Goal: Communication & Community: Answer question/provide support

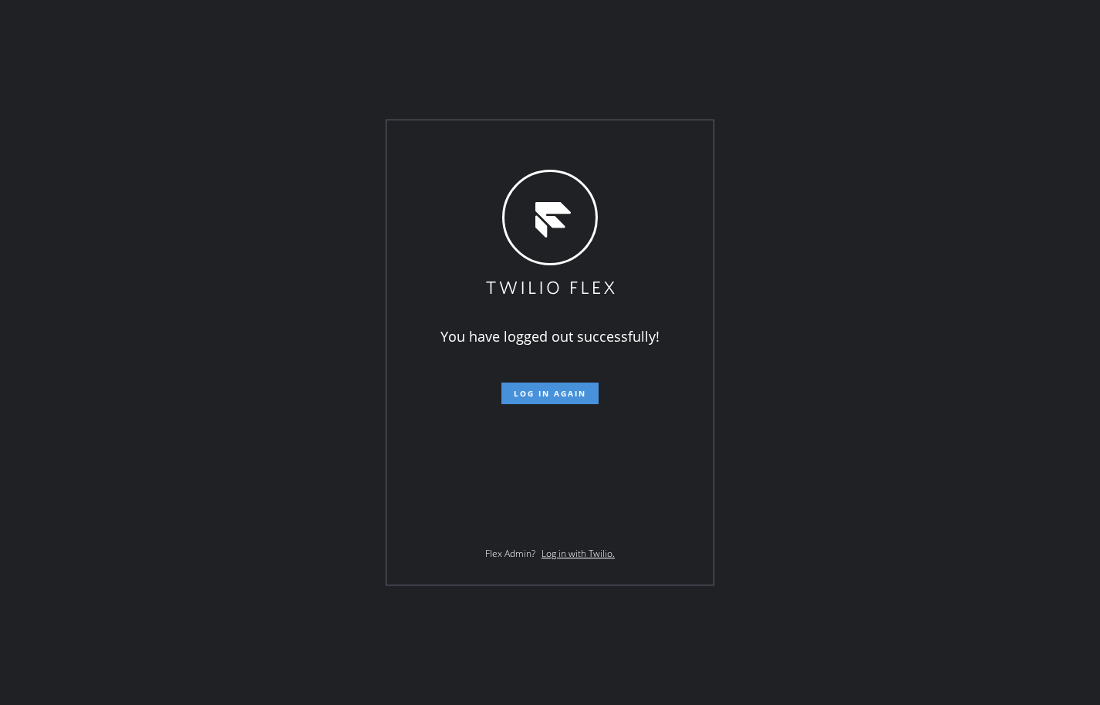
click at [566, 396] on span "Log in again" at bounding box center [550, 393] width 72 height 11
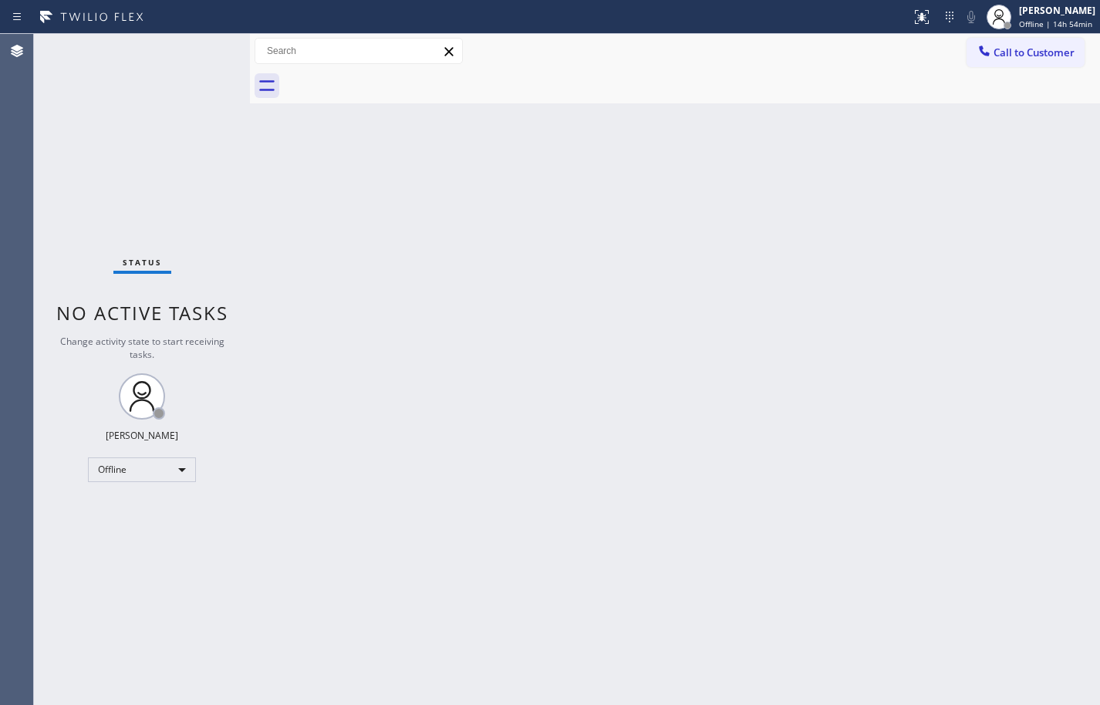
click at [731, 333] on div "Back to Dashboard Change Sender ID Customers Technicians Select a contact Outbo…" at bounding box center [675, 369] width 850 height 671
click at [140, 465] on div "Offline" at bounding box center [142, 469] width 108 height 25
click at [143, 513] on li "Available" at bounding box center [141, 510] width 105 height 19
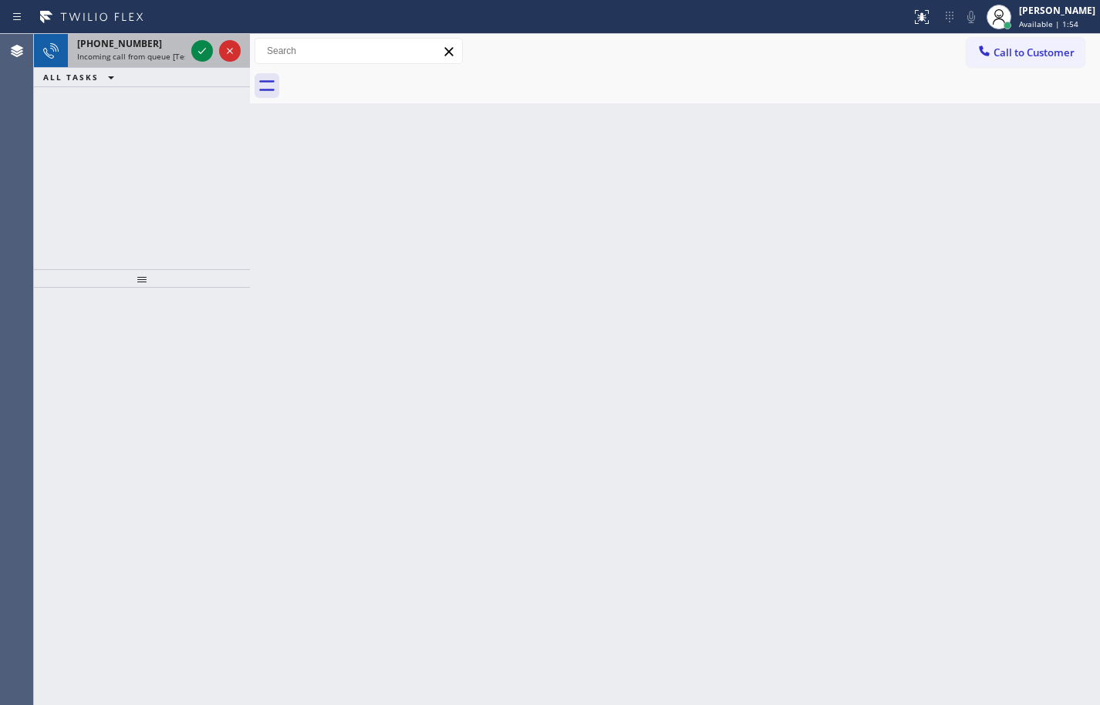
click at [154, 60] on span "Incoming call from queue [Test] All" at bounding box center [141, 56] width 128 height 11
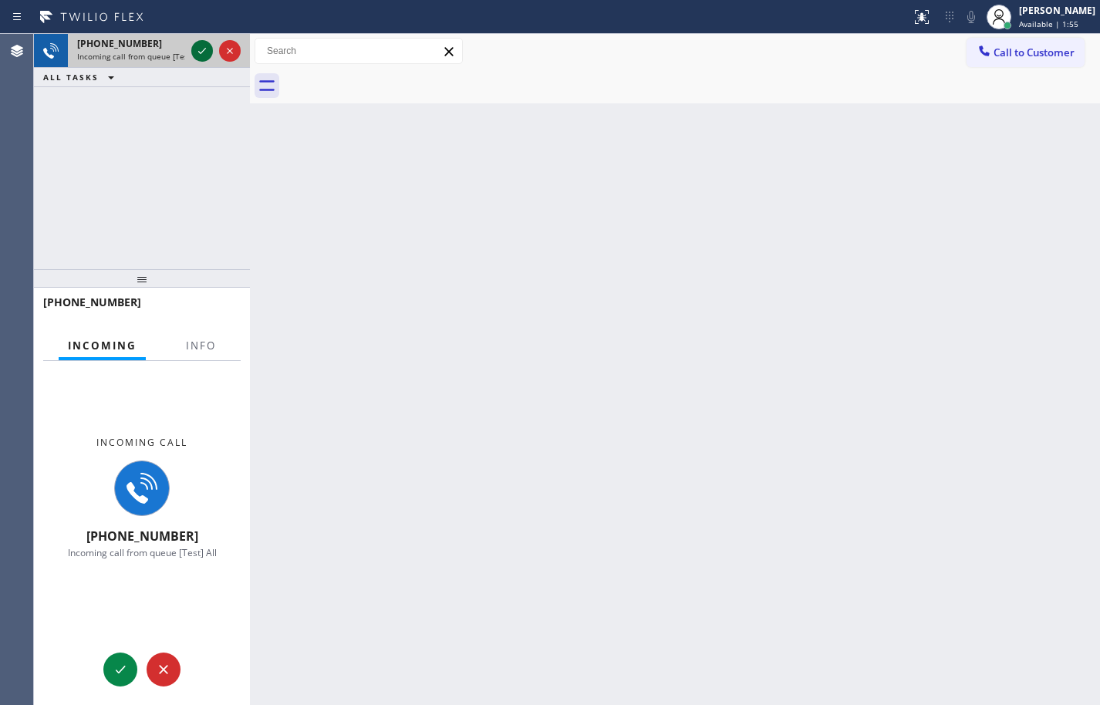
click at [199, 49] on icon at bounding box center [202, 51] width 19 height 19
click at [205, 341] on button "Info" at bounding box center [201, 346] width 49 height 30
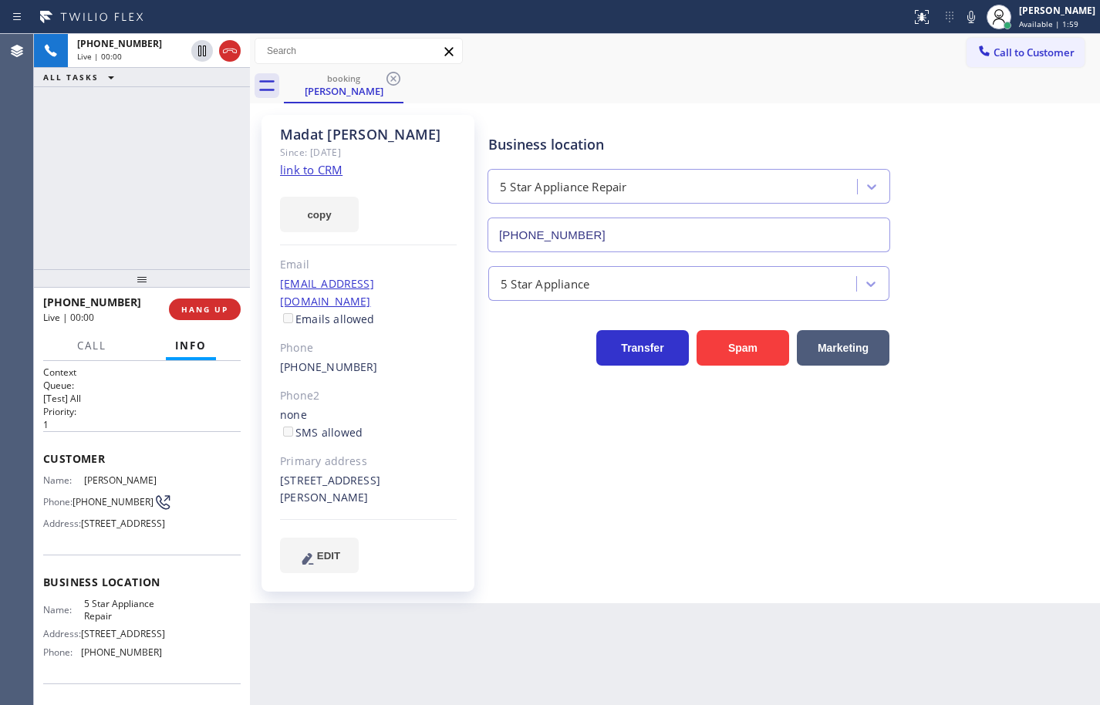
type input "(855) 731-4952"
click at [301, 167] on link "link to CRM" at bounding box center [311, 169] width 62 height 15
click at [325, 211] on button "copy" at bounding box center [319, 214] width 79 height 35
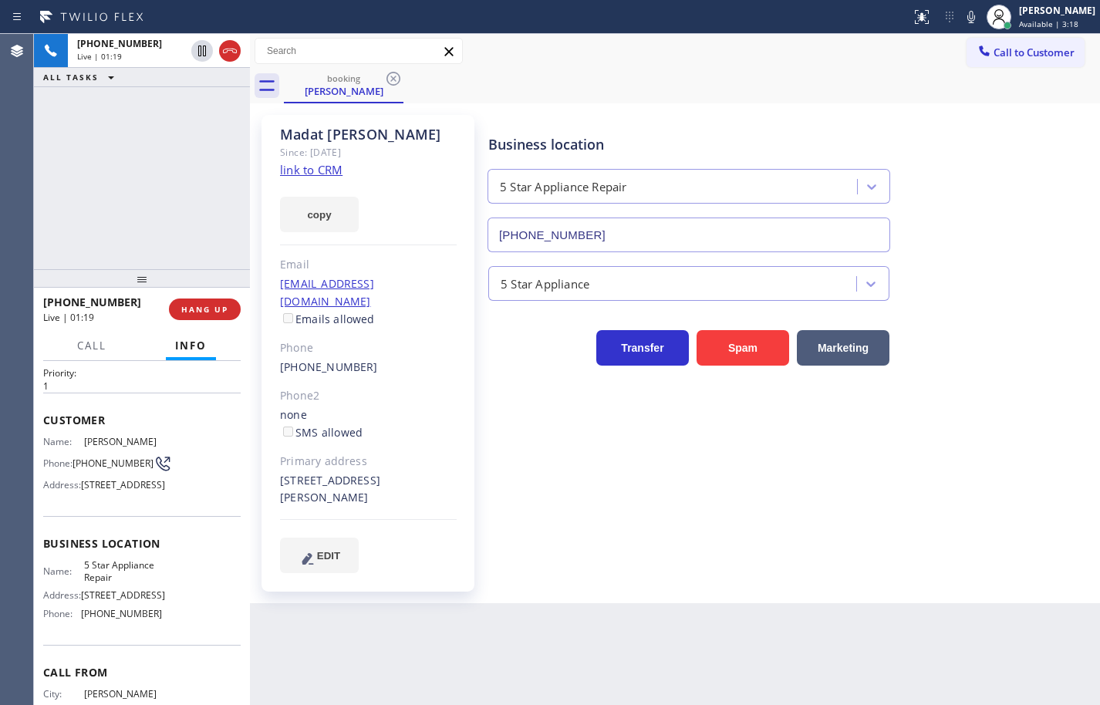
scroll to position [77, 0]
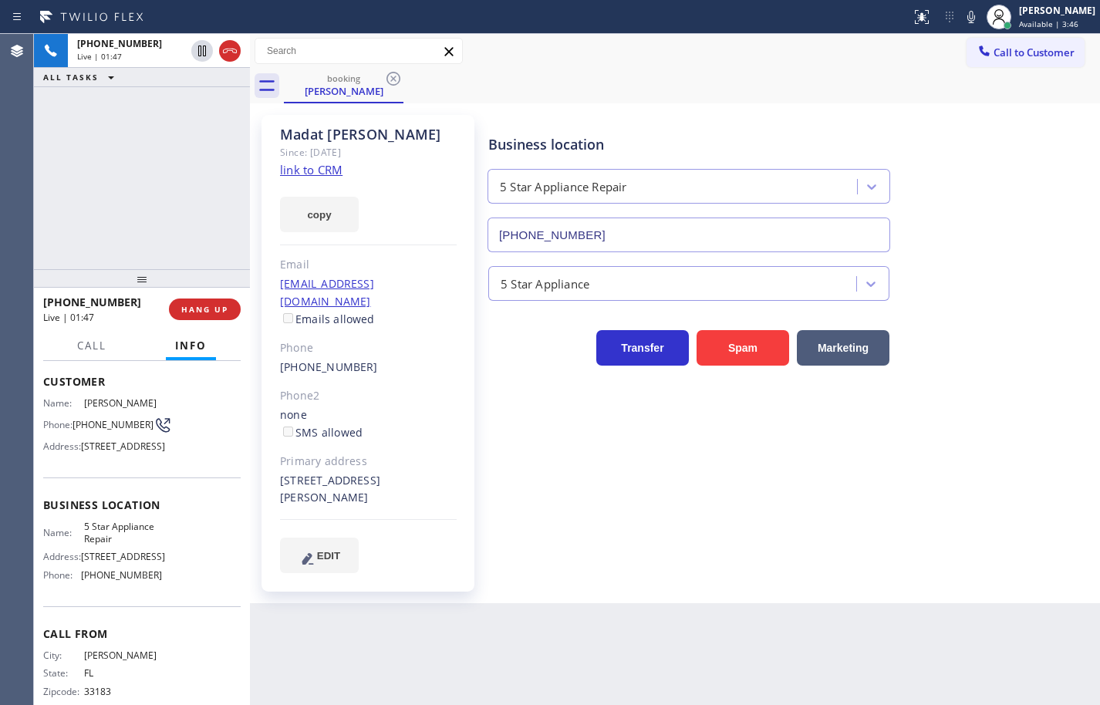
click at [128, 544] on div "Business location Name: 5 Star Appliance Repair Address: 510 Foothill Rd Phone:…" at bounding box center [141, 541] width 197 height 129
click at [126, 544] on span "5 Star Appliance Repair" at bounding box center [122, 533] width 77 height 24
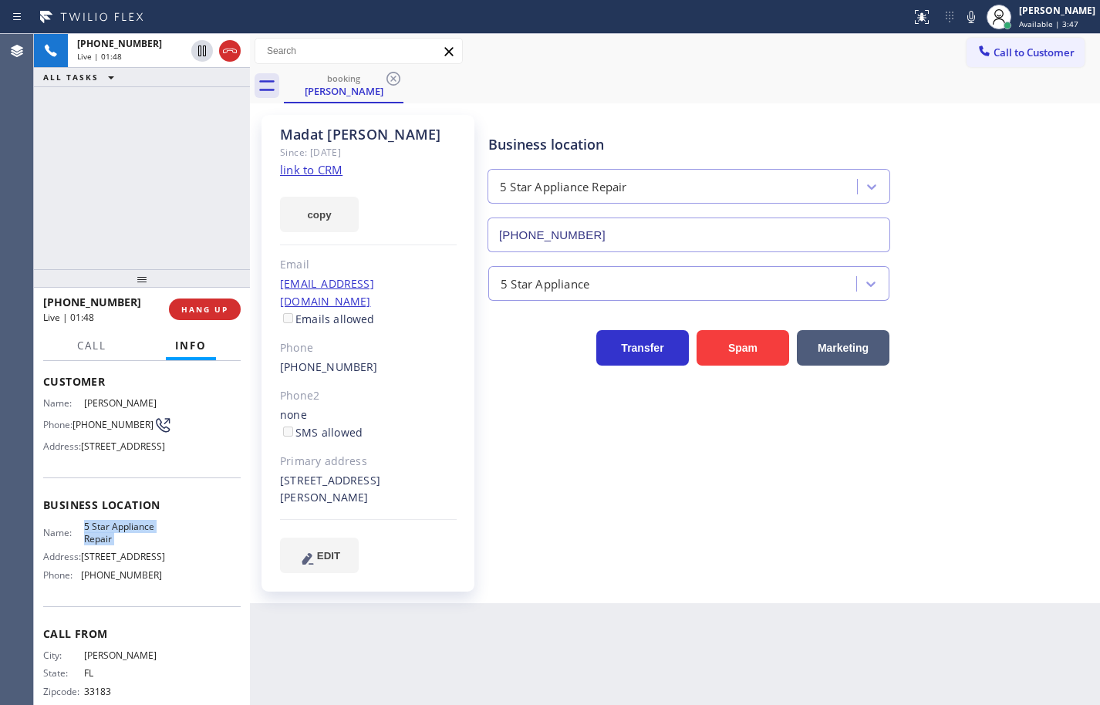
click at [126, 544] on span "5 Star Appliance Repair" at bounding box center [122, 533] width 77 height 24
copy span "5 Star Appliance Repair"
click at [139, 581] on span "(855) 731-4952" at bounding box center [121, 575] width 81 height 12
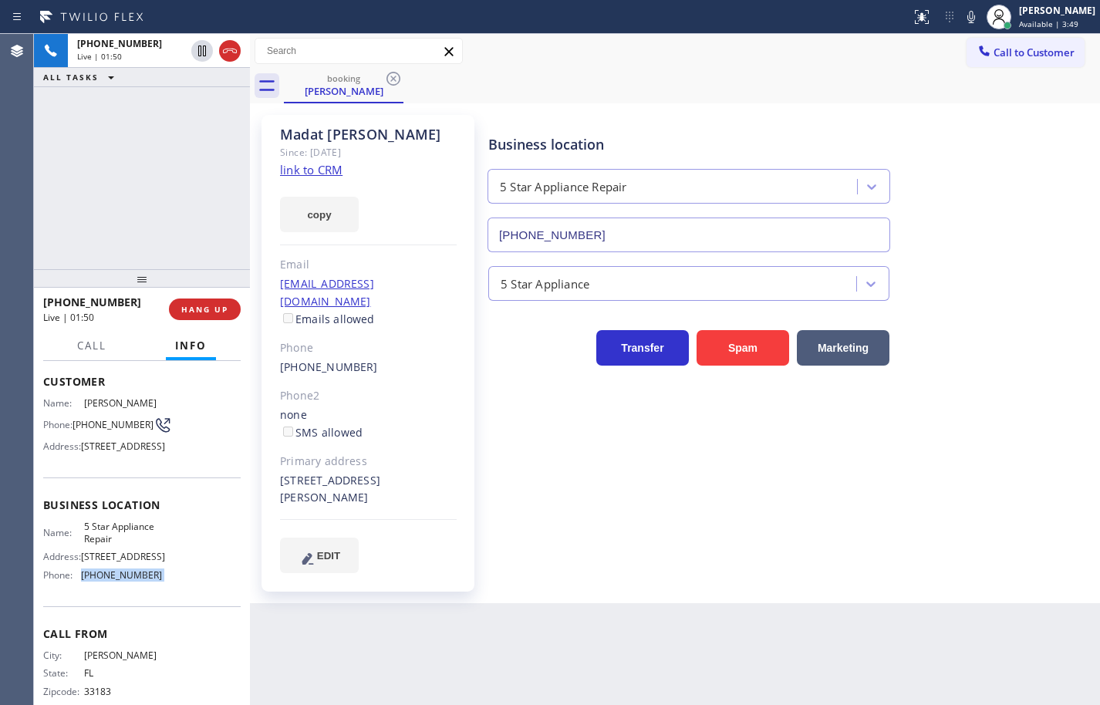
copy span "(855) 731-4952"
click at [962, 15] on icon at bounding box center [971, 17] width 19 height 19
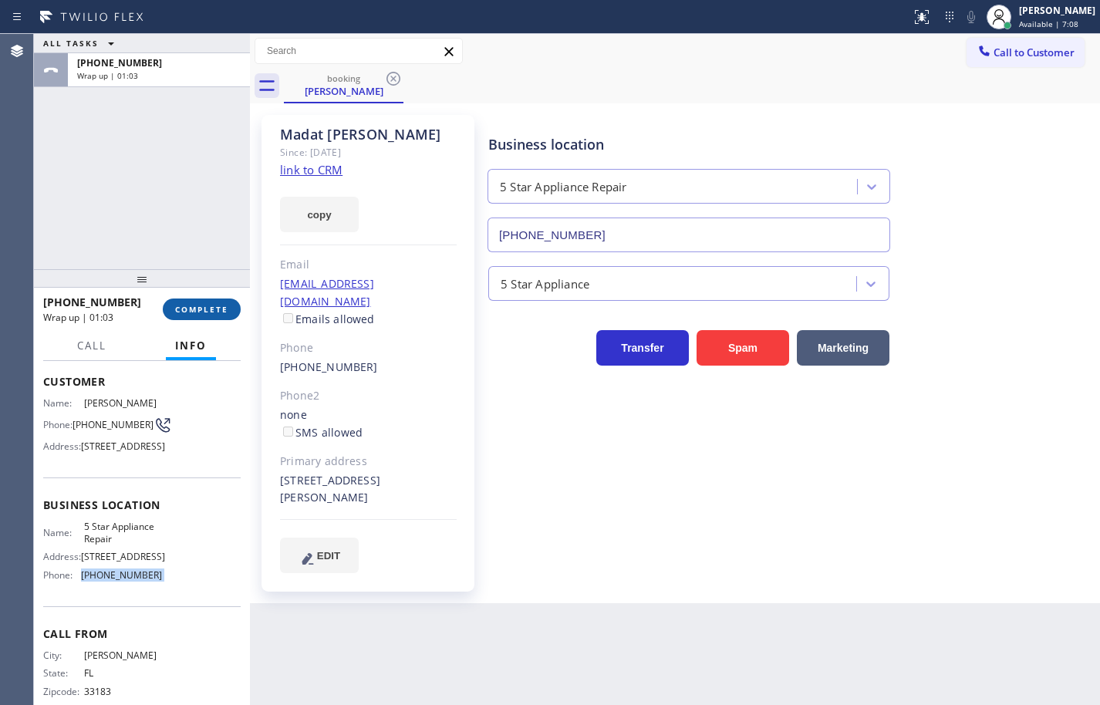
click at [167, 308] on button "COMPLETE" at bounding box center [202, 309] width 78 height 22
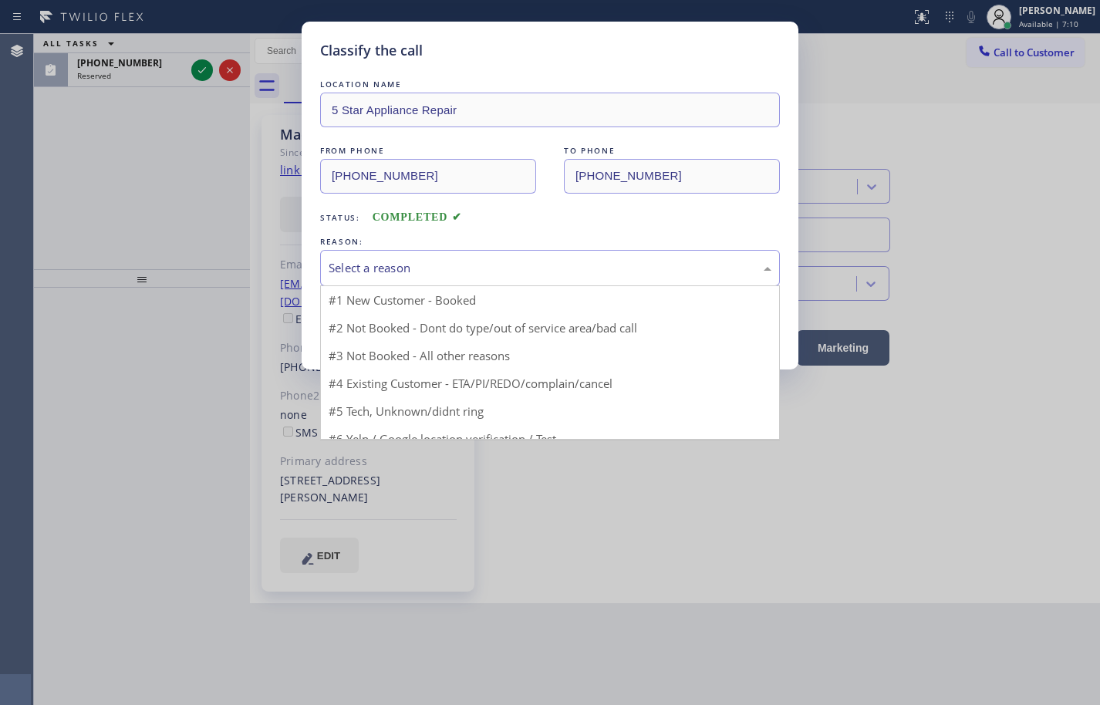
click at [392, 262] on div "Select a reason" at bounding box center [549, 268] width 443 height 18
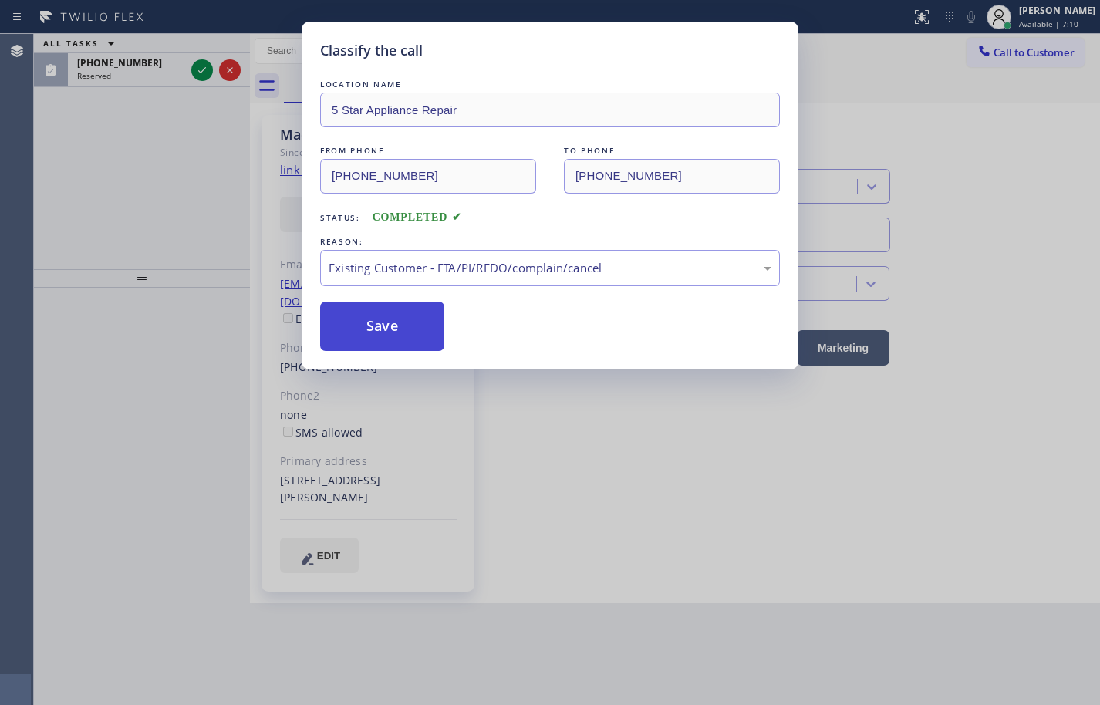
click at [395, 322] on button "Save" at bounding box center [382, 326] width 124 height 49
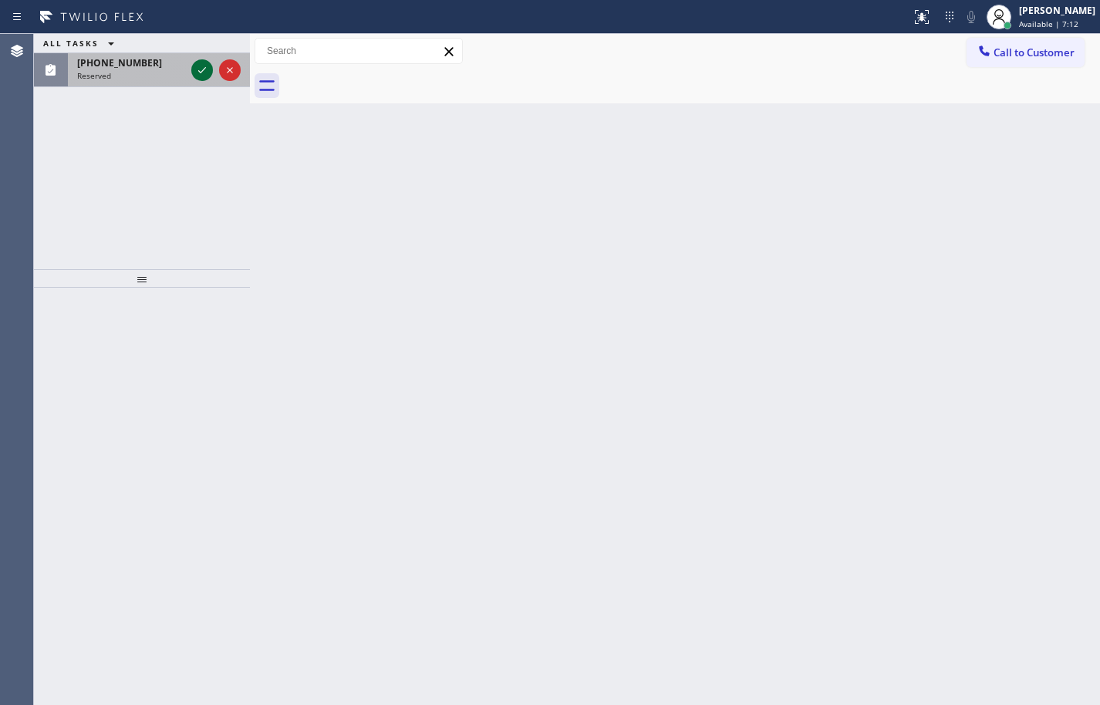
click at [197, 70] on icon at bounding box center [202, 70] width 19 height 19
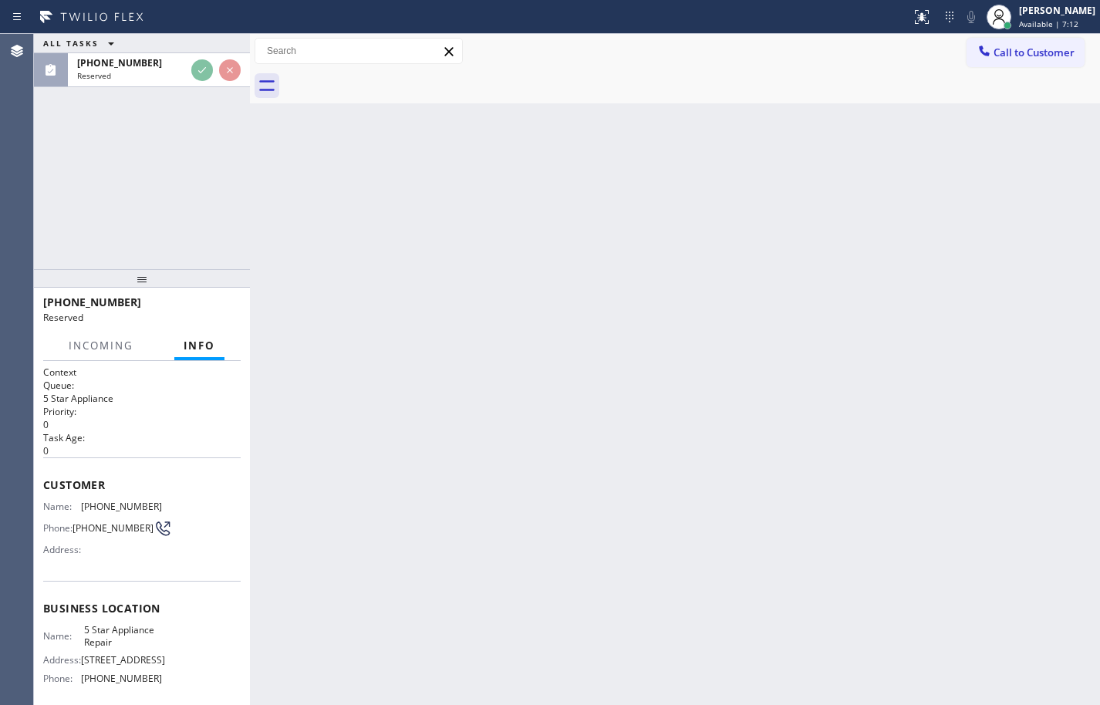
scroll to position [77, 0]
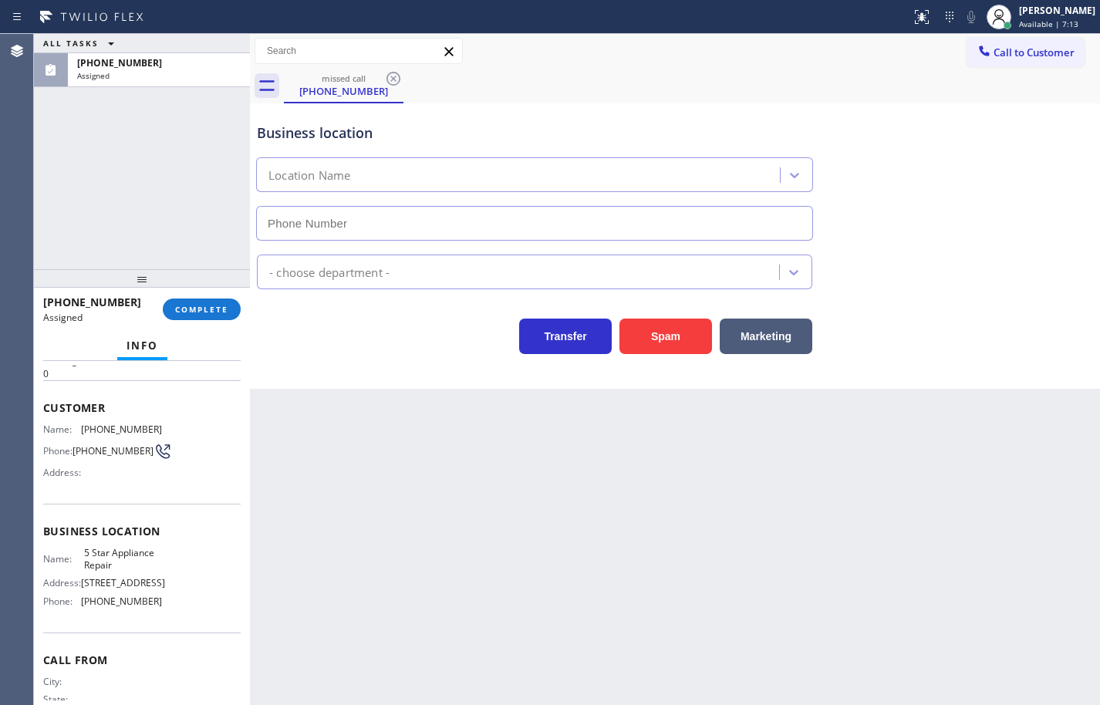
type input "(855) 731-4952"
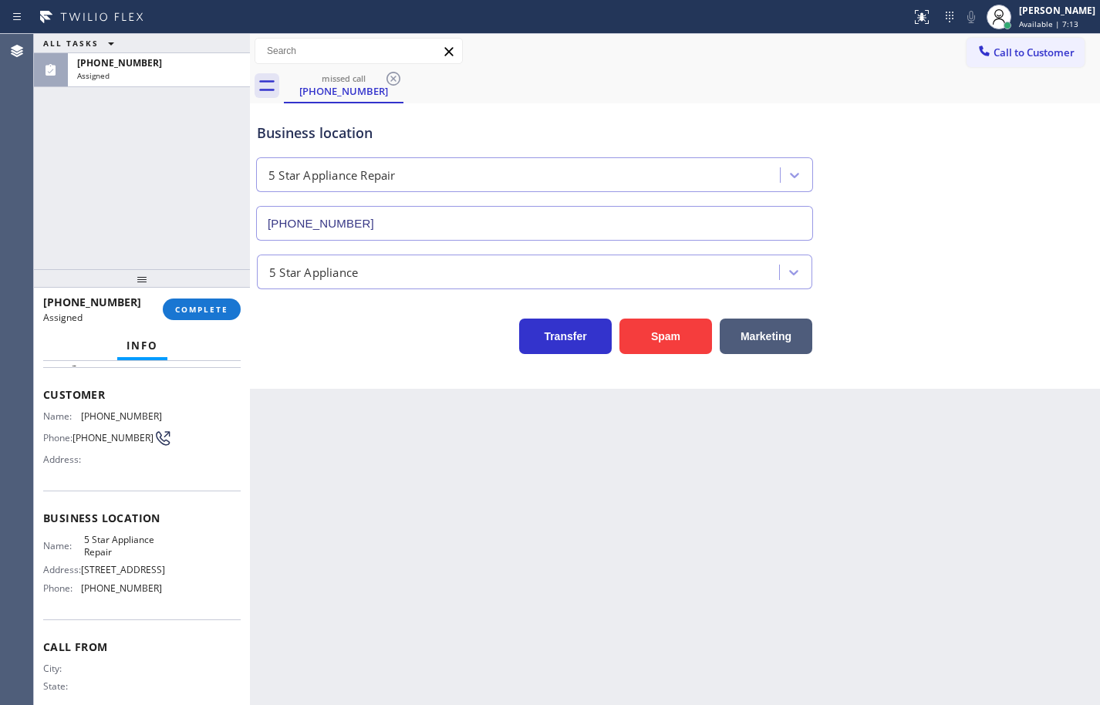
click at [173, 600] on div "Name: 5 Star Appliance Repair Address: 510 Foothill Rd Phone: (855) 731-4952" at bounding box center [141, 567] width 197 height 66
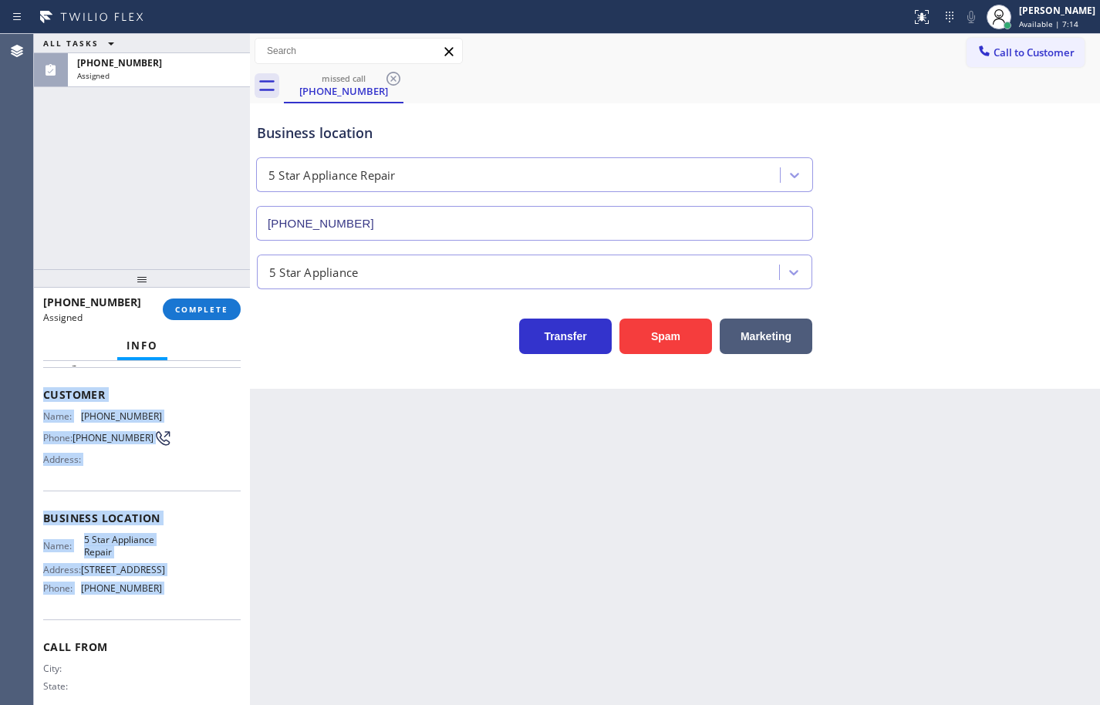
drag, startPoint x: 160, startPoint y: 573, endPoint x: 40, endPoint y: 400, distance: 210.1
click at [40, 400] on div "Context Queue: 5 Star Appliance Priority: 0 Task Age: Customer Name: (305) 333-…" at bounding box center [142, 533] width 216 height 344
copy div "Customer Name: (305) 333-7131 Phone: (305) 333-7131 Address: Business location …"
click at [224, 308] on span "COMPLETE" at bounding box center [201, 309] width 53 height 11
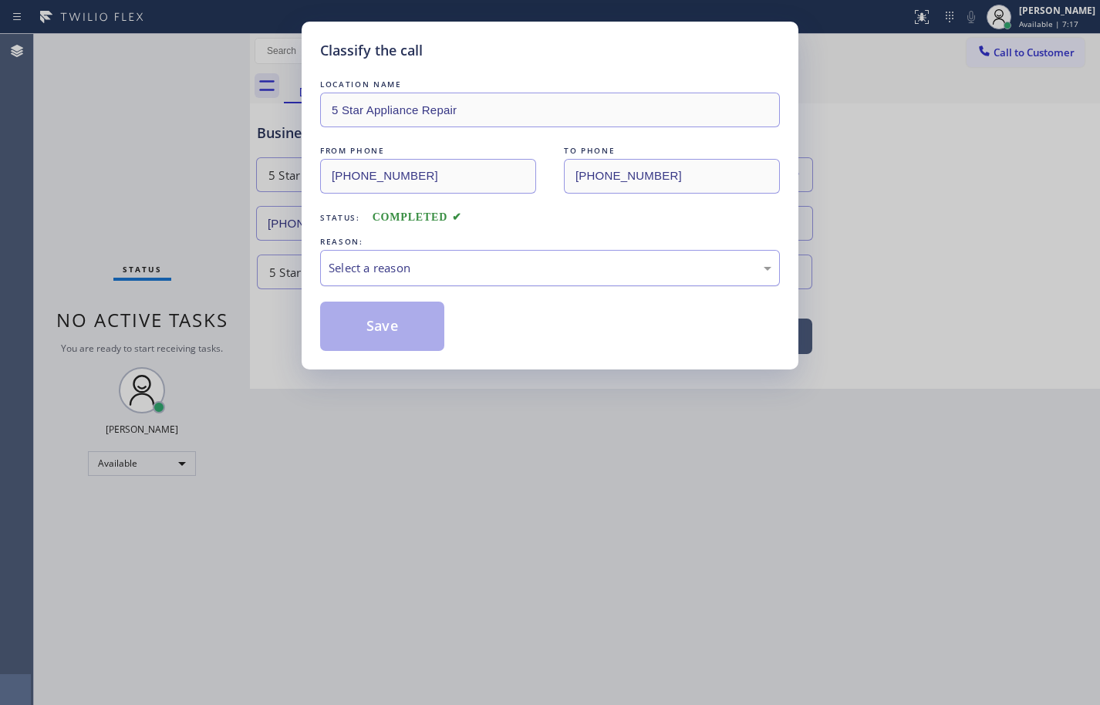
click at [384, 268] on div "Select a reason" at bounding box center [549, 268] width 443 height 18
click at [409, 339] on button "Save" at bounding box center [382, 326] width 124 height 49
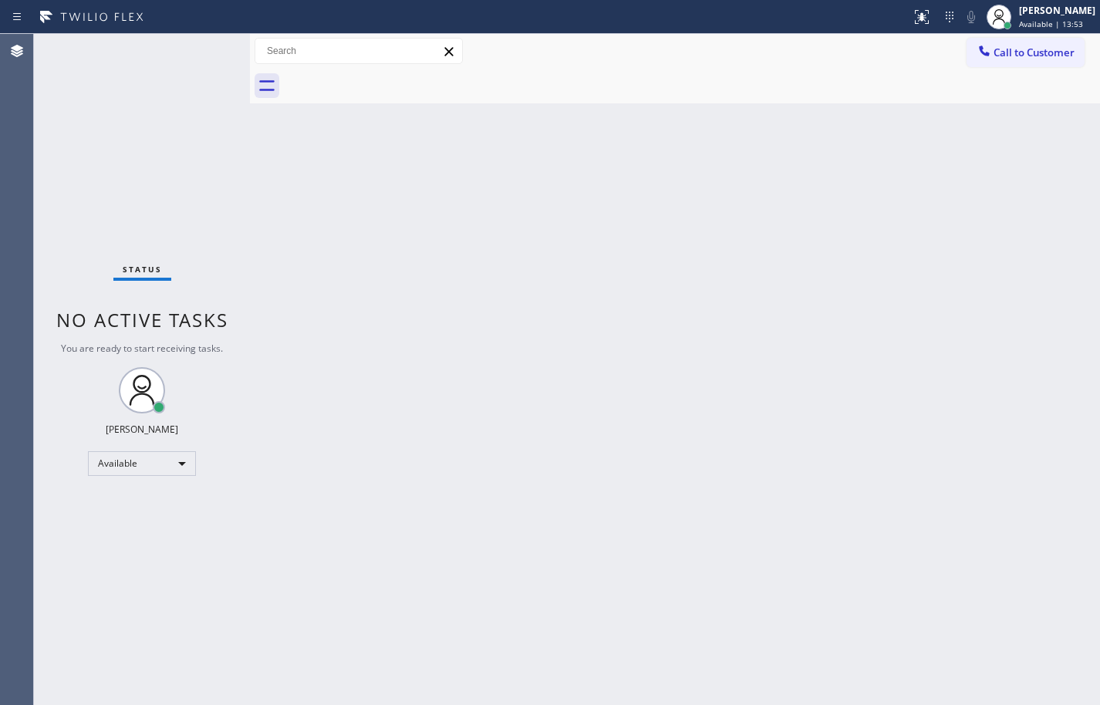
drag, startPoint x: 1075, startPoint y: 416, endPoint x: 1074, endPoint y: 362, distance: 54.0
click at [1075, 416] on div "Back to Dashboard Change Sender ID Customers Technicians Select a contact Outbo…" at bounding box center [675, 369] width 850 height 671
click at [1069, 56] on span "Call to Customer" at bounding box center [1033, 52] width 81 height 14
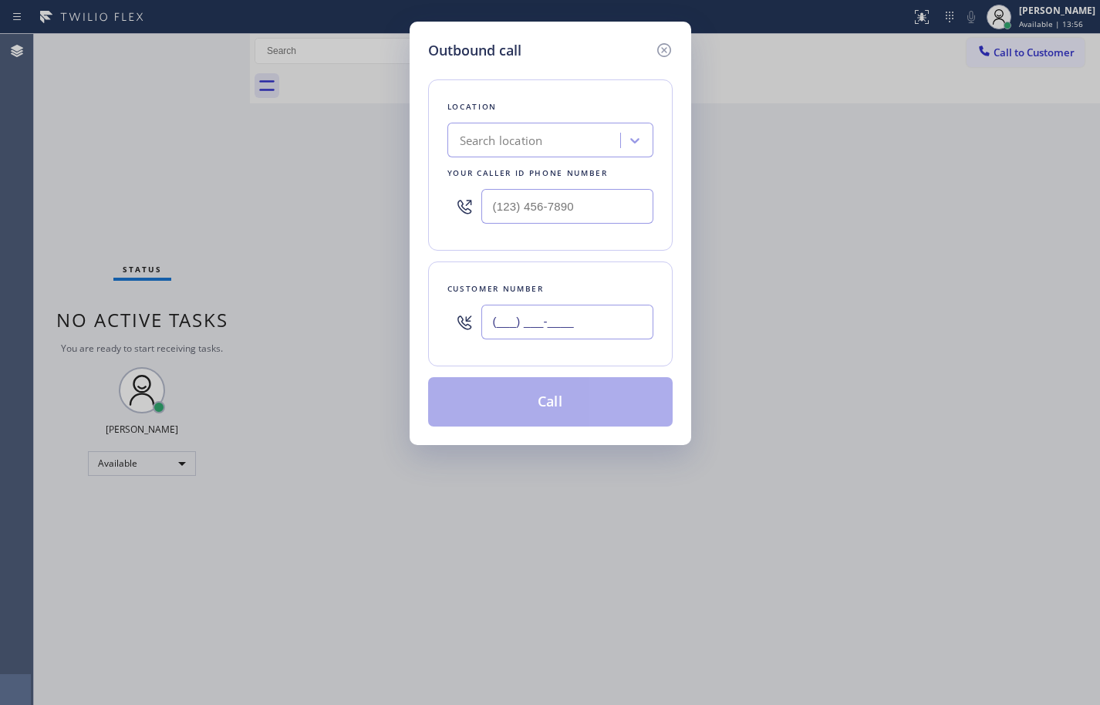
click at [596, 322] on input "(___) ___-____" at bounding box center [567, 322] width 172 height 35
paste input "619) 993-1718"
type input "(619) 993-1718"
click at [595, 206] on input "text" at bounding box center [567, 206] width 172 height 35
click at [595, 206] on input "(___) ___-____" at bounding box center [567, 206] width 172 height 35
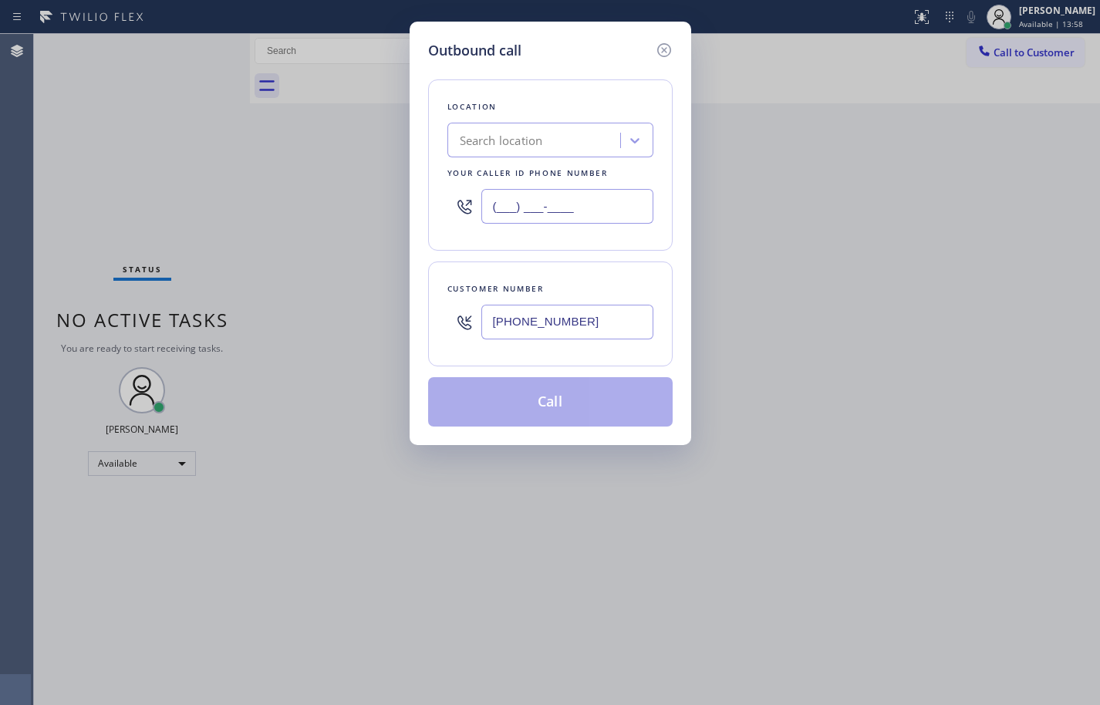
click at [595, 206] on input "(___) ___-____" at bounding box center [567, 206] width 172 height 35
paste input "760) 407-6454"
type input "(760) 407-6454"
click at [622, 262] on div "Customer number (619) 993-1718" at bounding box center [550, 313] width 244 height 105
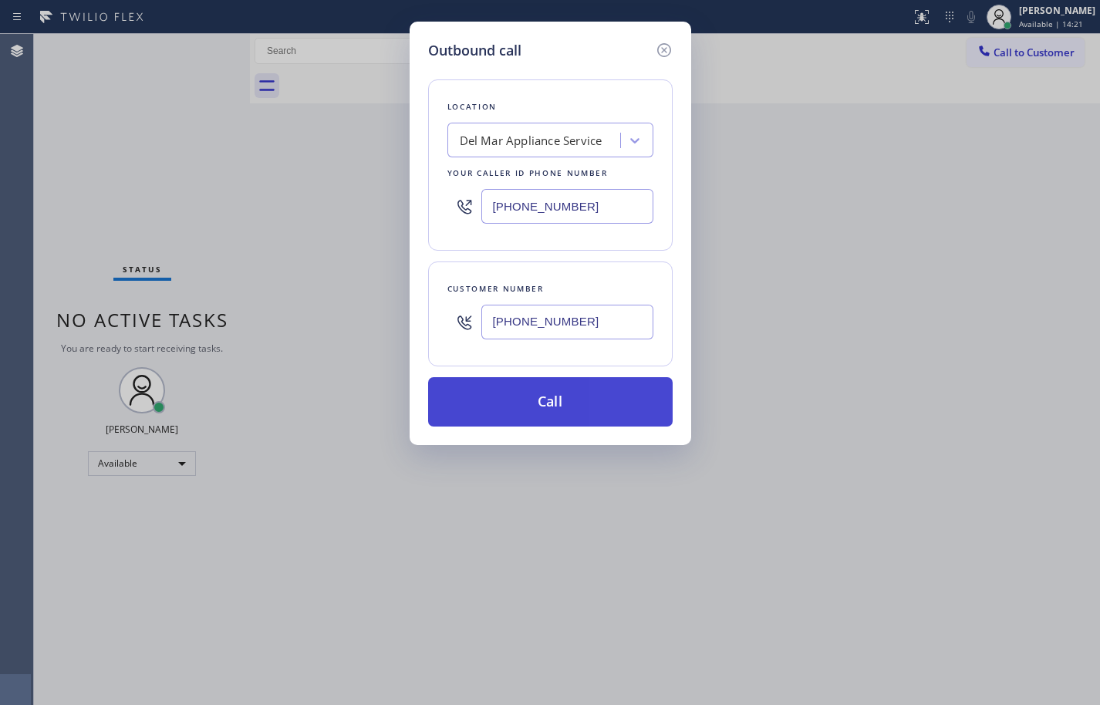
click at [609, 396] on button "Call" at bounding box center [550, 401] width 244 height 49
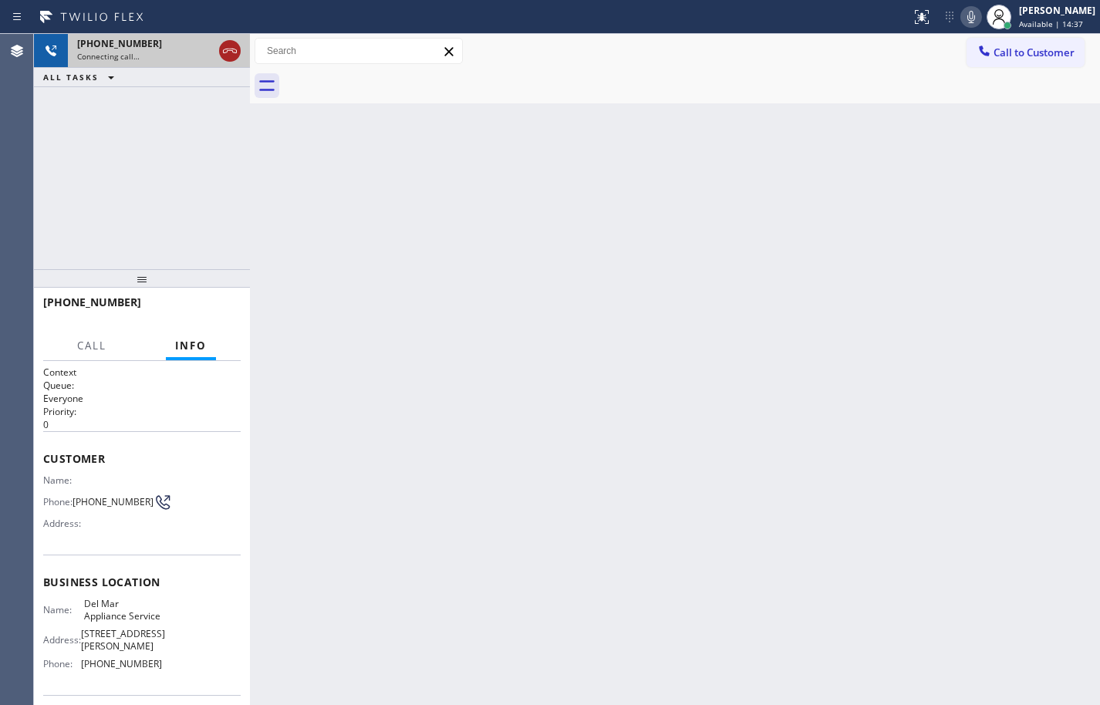
click at [234, 56] on icon at bounding box center [230, 51] width 19 height 19
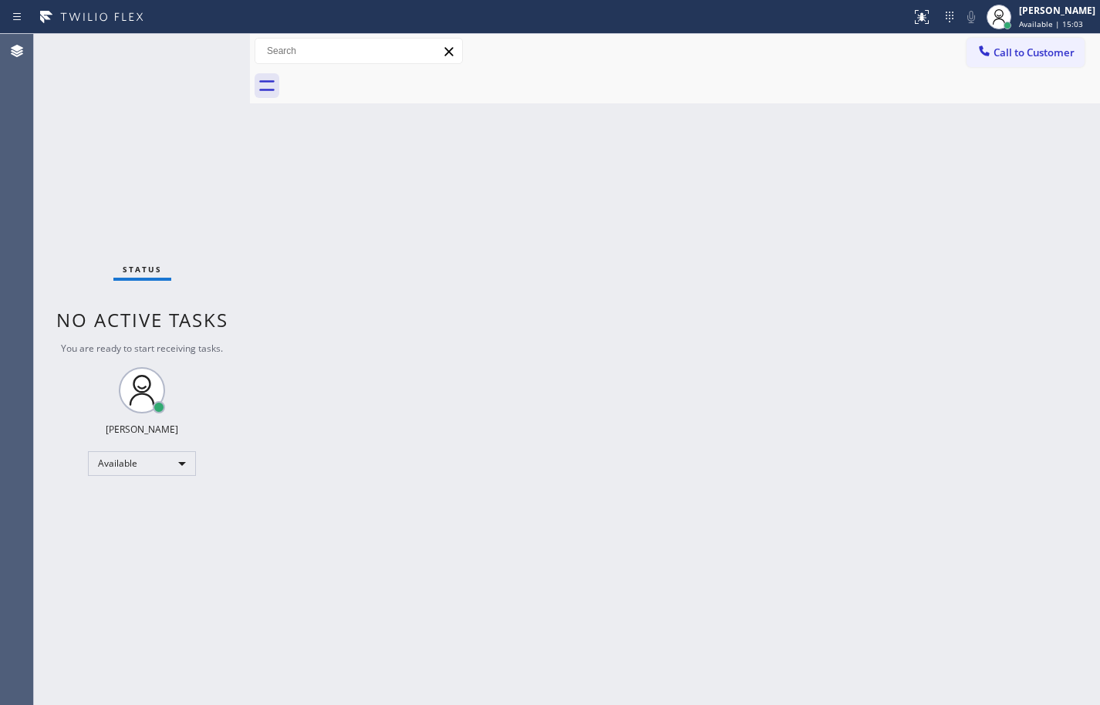
drag, startPoint x: 1041, startPoint y: 99, endPoint x: 952, endPoint y: 5, distance: 128.7
click at [1041, 99] on div at bounding box center [692, 86] width 816 height 35
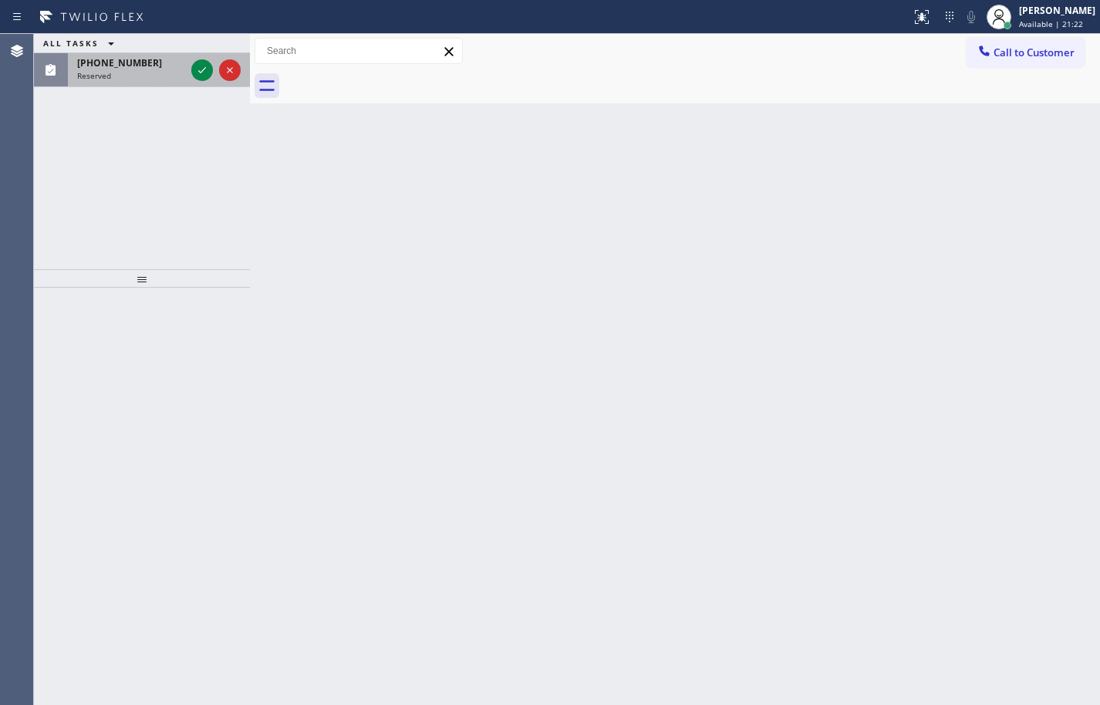
click at [138, 70] on div "Reserved" at bounding box center [131, 75] width 108 height 11
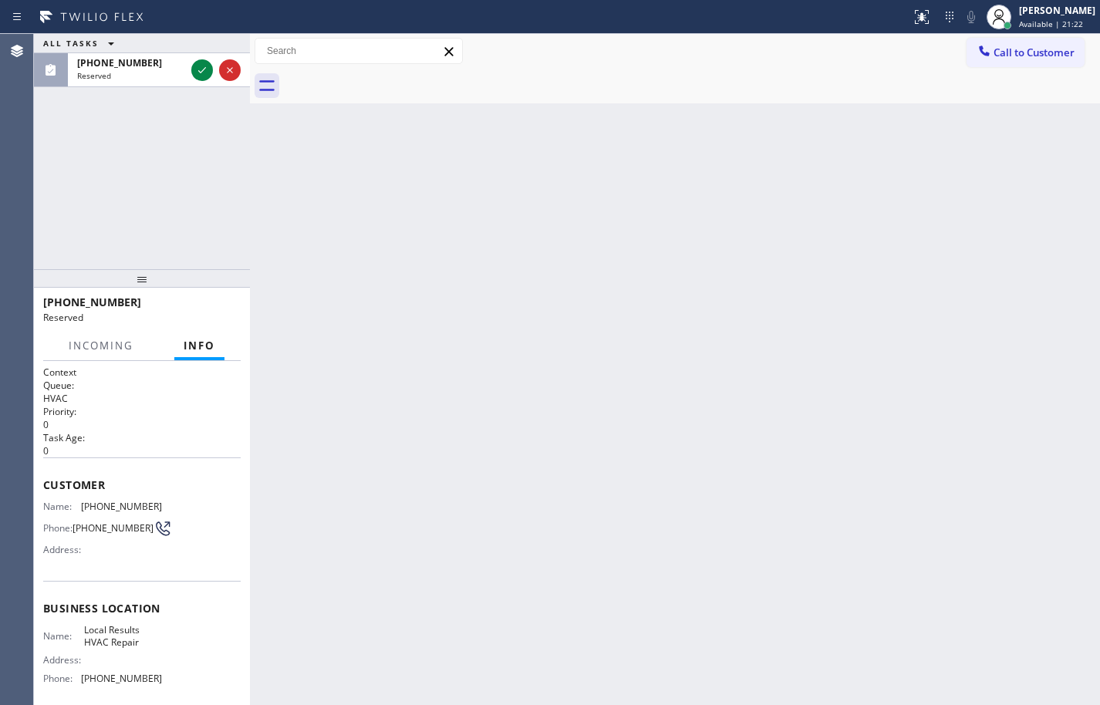
scroll to position [77, 0]
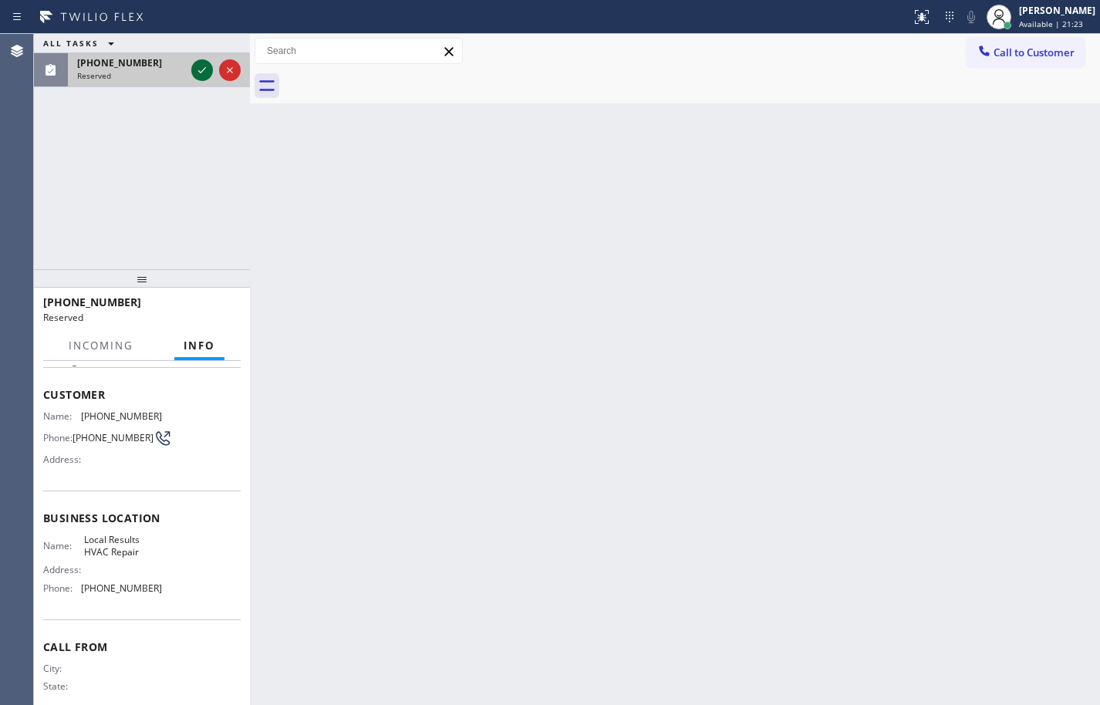
click at [198, 73] on icon at bounding box center [202, 70] width 19 height 19
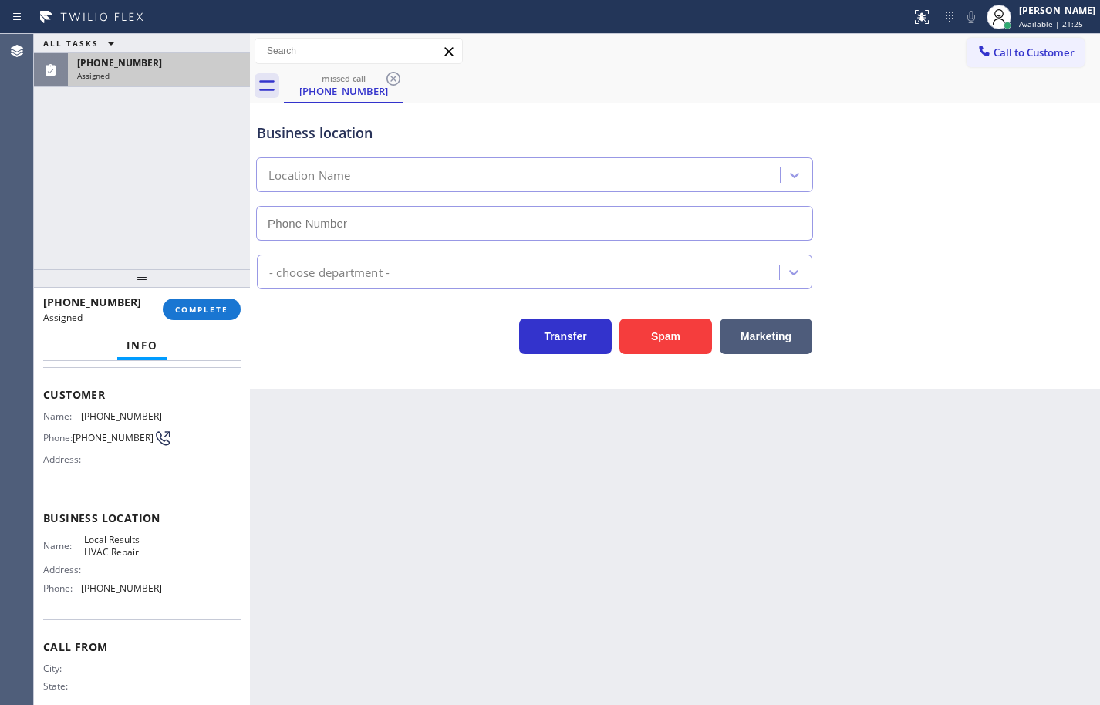
type input "(818) 877-4389"
click at [234, 308] on button "COMPLETE" at bounding box center [202, 309] width 78 height 22
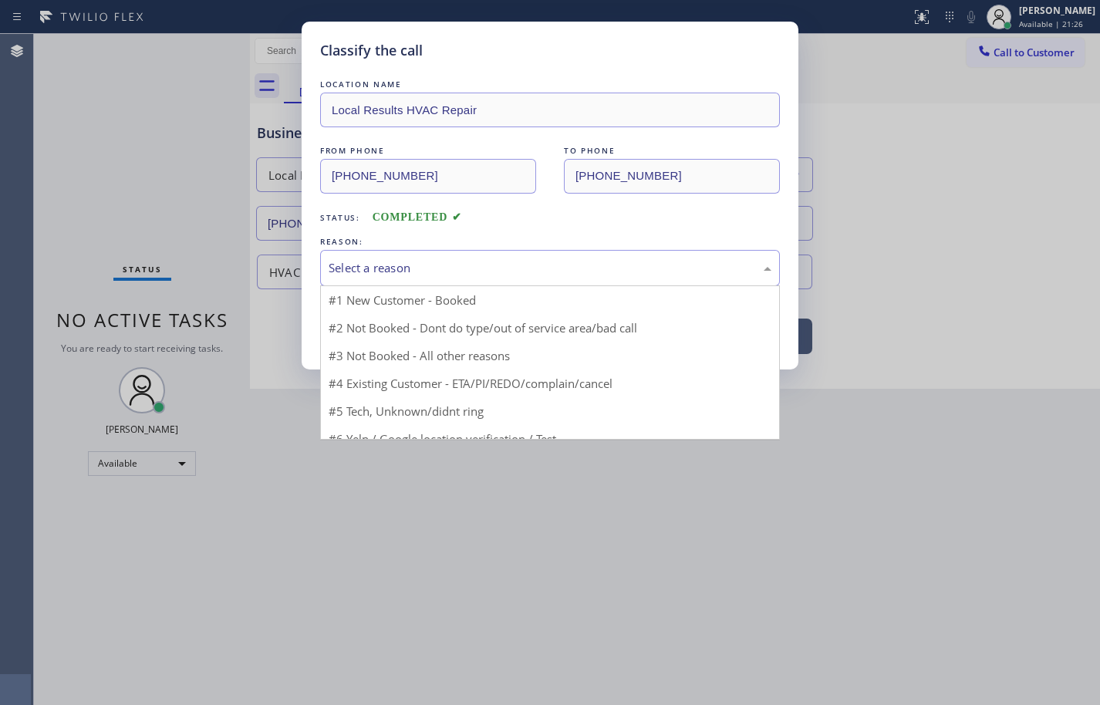
click at [380, 275] on div "Select a reason" at bounding box center [549, 268] width 443 height 18
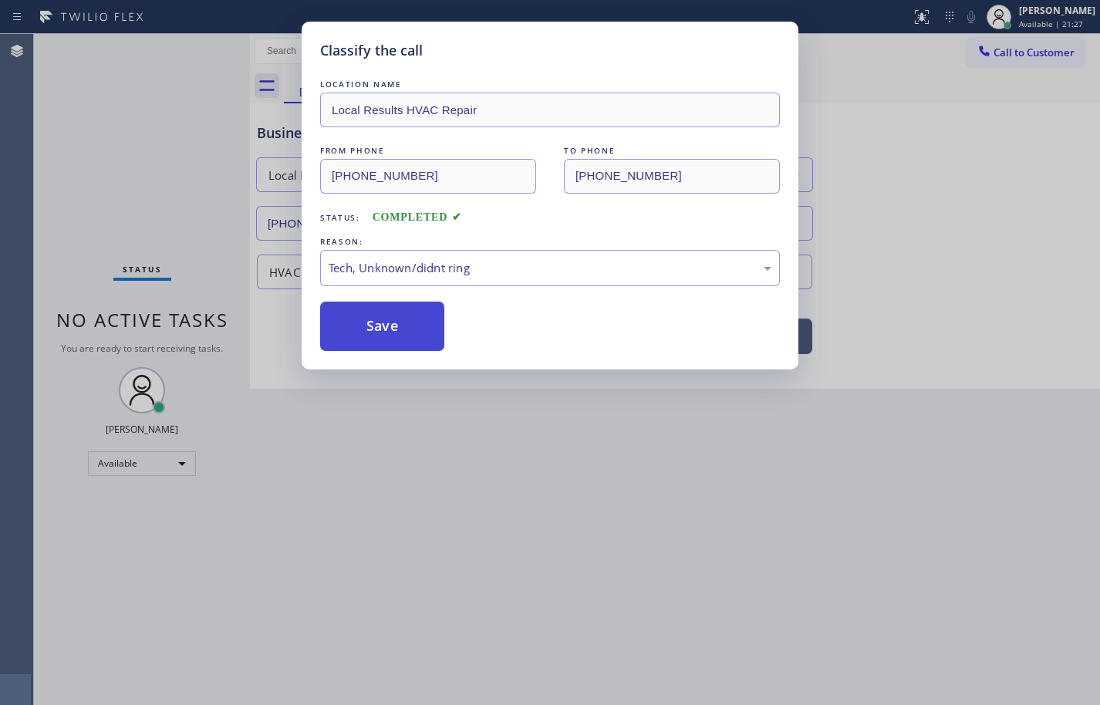
click at [382, 319] on button "Save" at bounding box center [382, 326] width 124 height 49
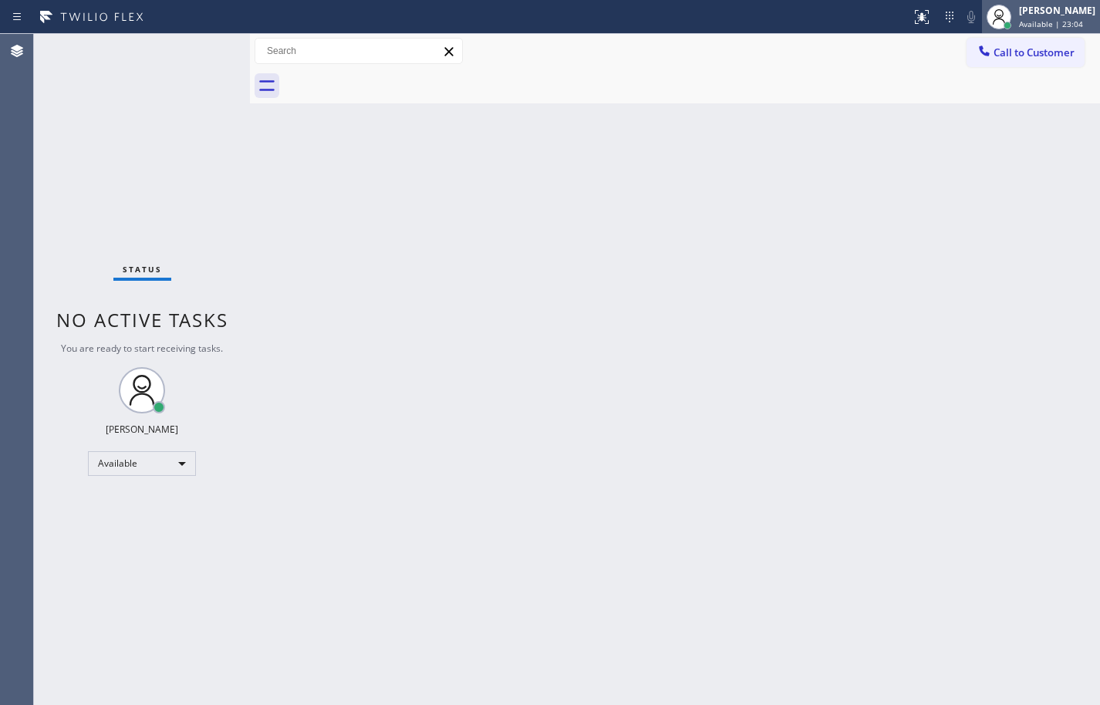
click at [1078, 23] on div "Available | 23:04" at bounding box center [1057, 24] width 76 height 11
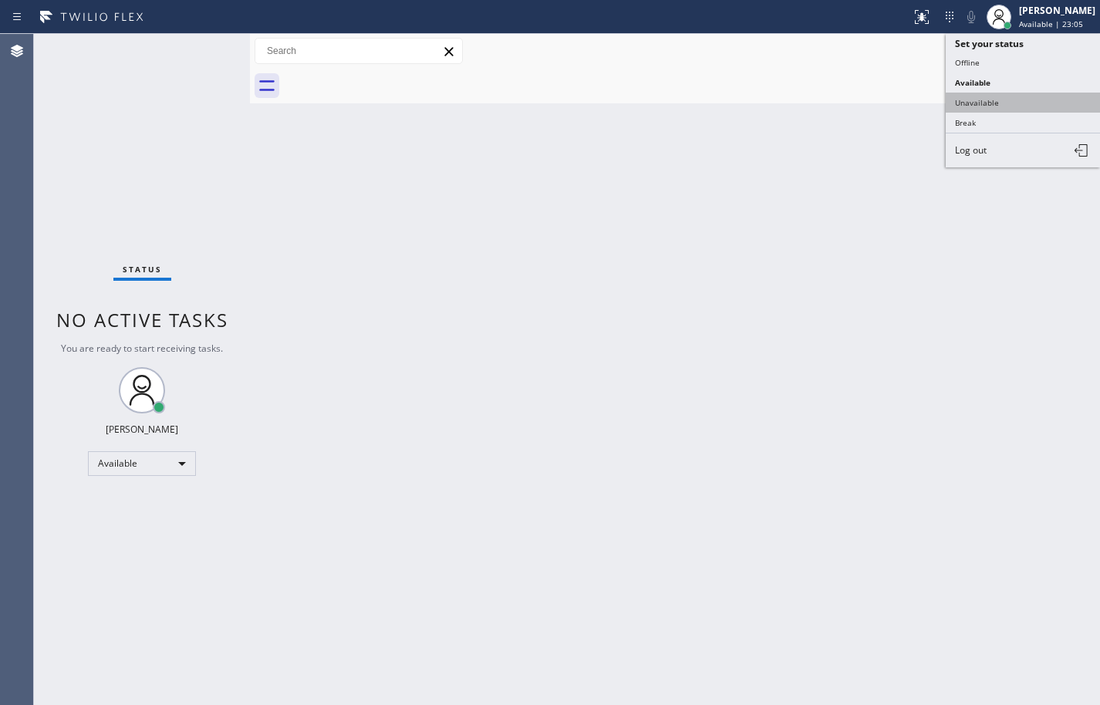
click at [1051, 106] on button "Unavailable" at bounding box center [1022, 103] width 154 height 20
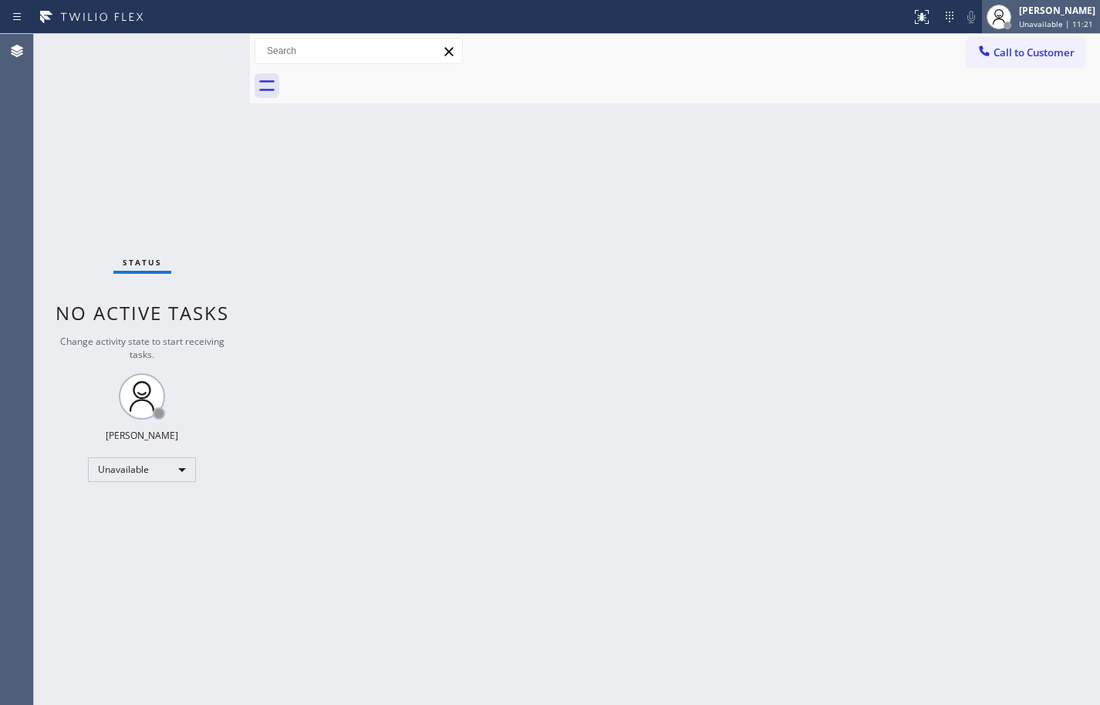
click at [1063, 19] on span "Unavailable | 11:21" at bounding box center [1056, 24] width 74 height 11
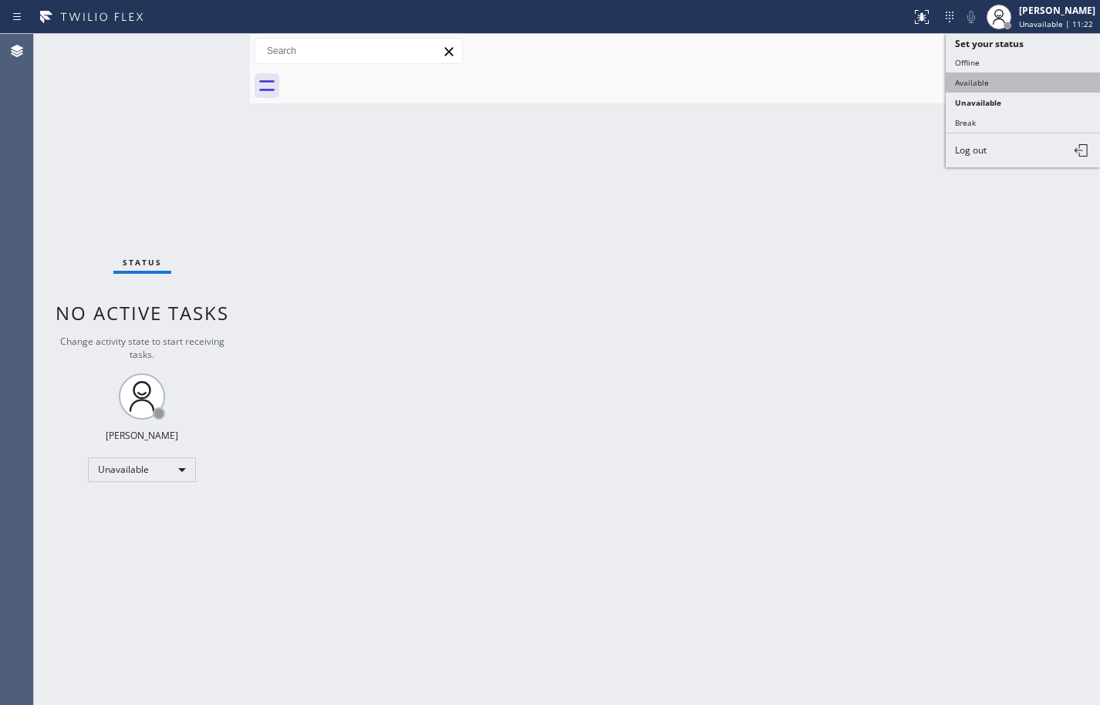
click at [1021, 76] on button "Available" at bounding box center [1022, 82] width 154 height 20
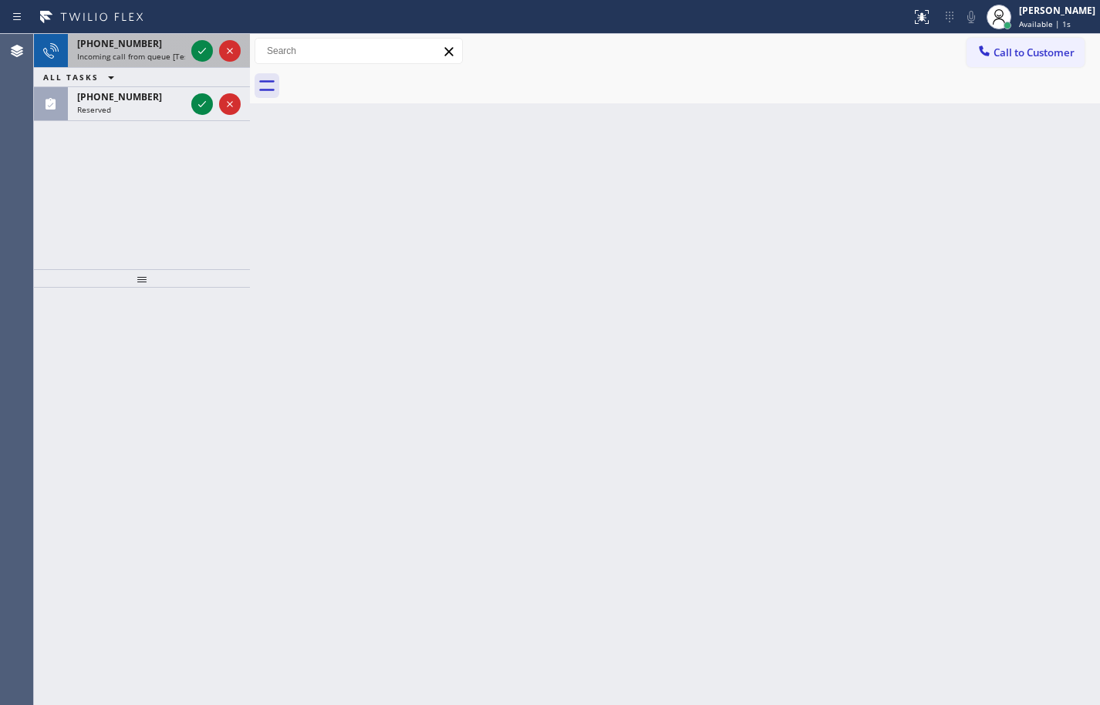
click at [147, 52] on span "Incoming call from queue [Test] All" at bounding box center [141, 56] width 128 height 11
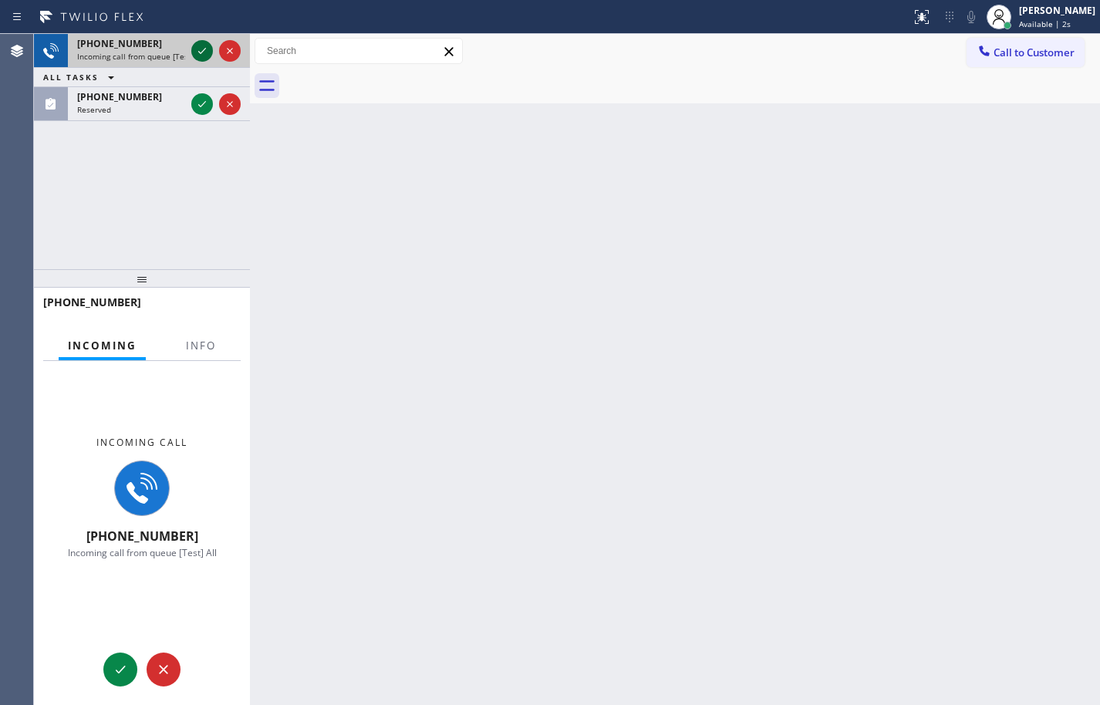
click at [204, 50] on icon at bounding box center [202, 51] width 8 height 6
click at [211, 336] on button "Info" at bounding box center [201, 346] width 49 height 30
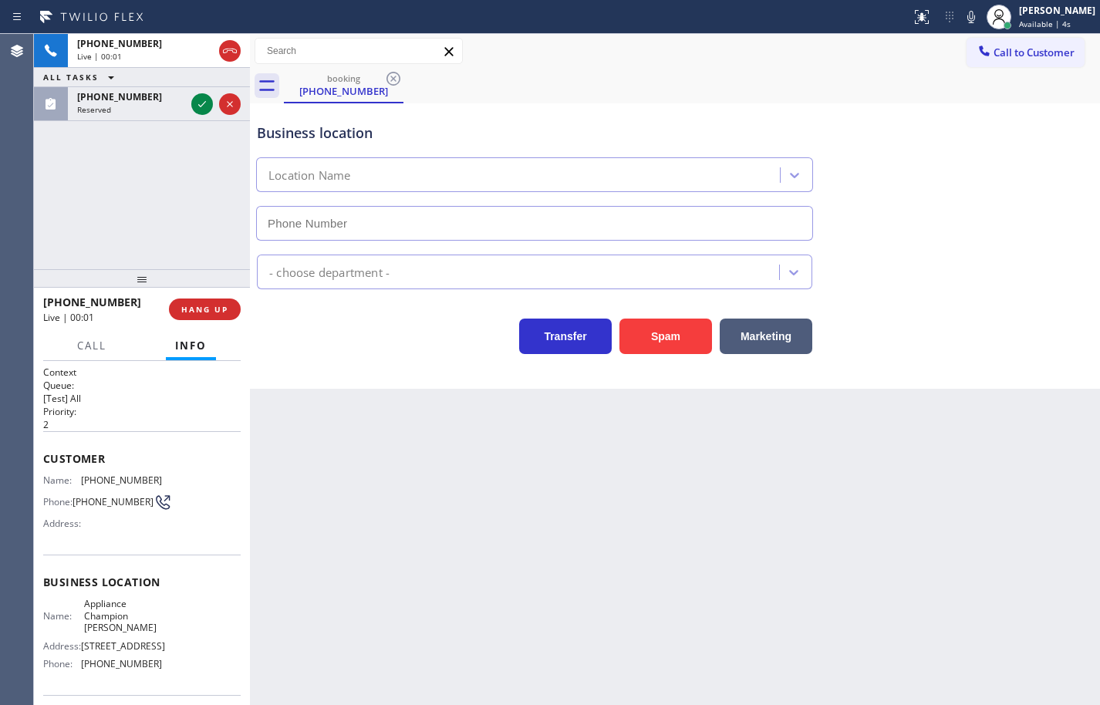
type input "(415) 966-3103"
click at [227, 309] on span "HANG UP" at bounding box center [204, 309] width 47 height 11
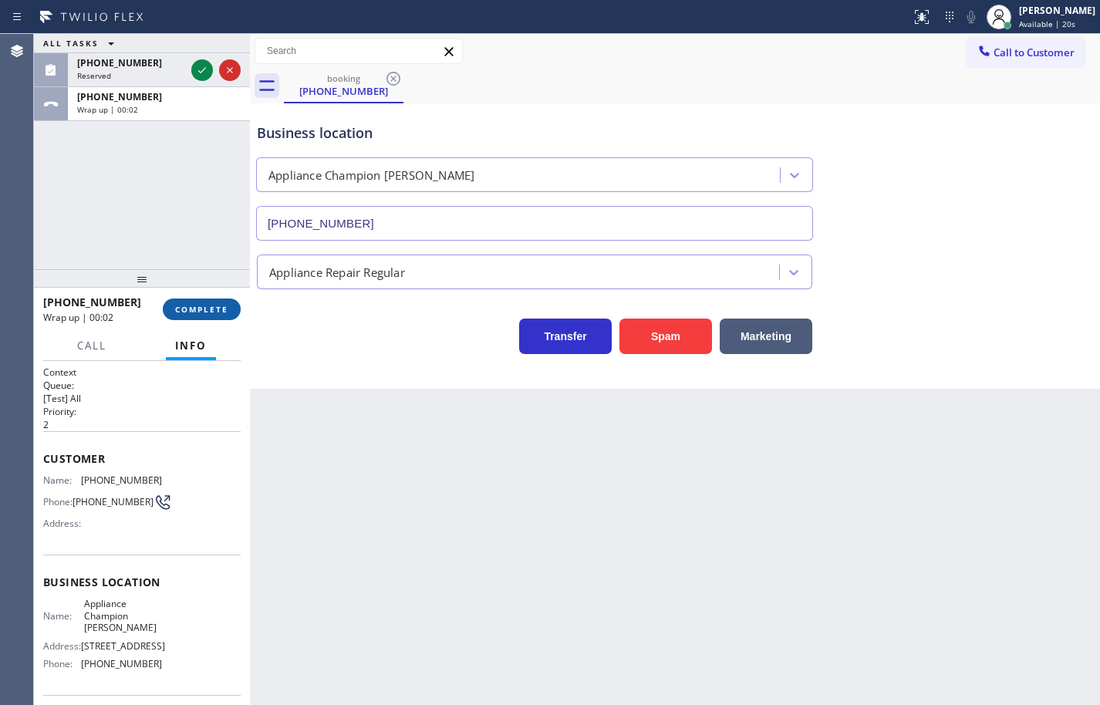
click at [210, 315] on button "COMPLETE" at bounding box center [202, 309] width 78 height 22
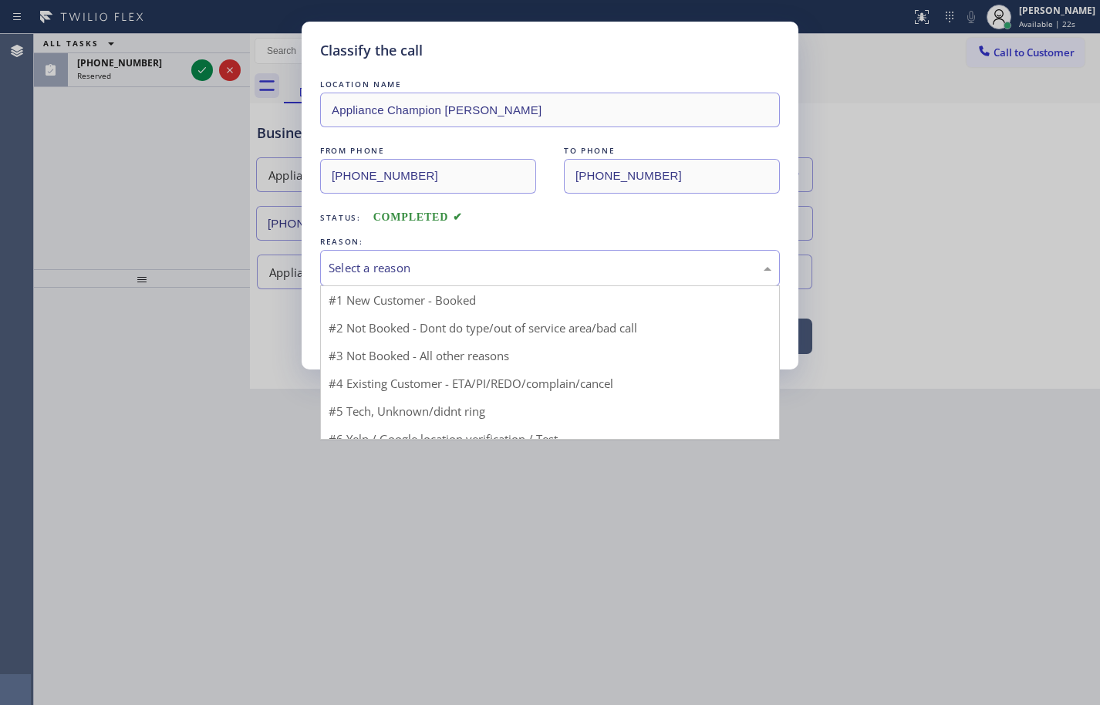
click at [403, 278] on div "Select a reason" at bounding box center [550, 268] width 460 height 36
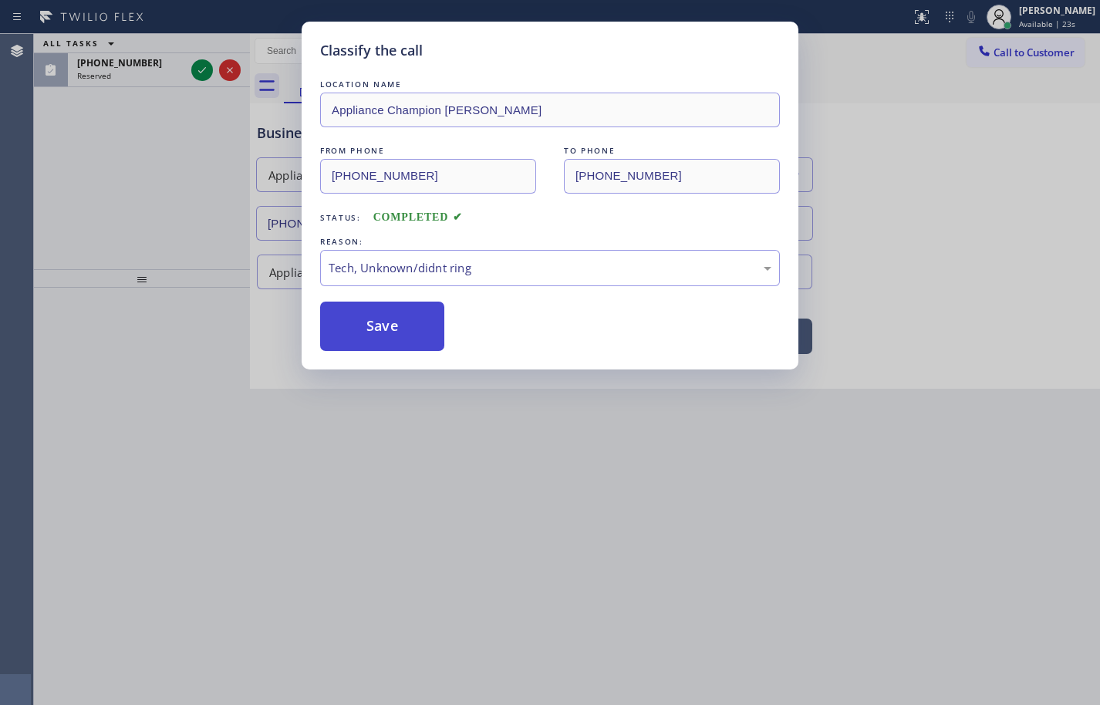
click at [409, 333] on button "Save" at bounding box center [382, 326] width 124 height 49
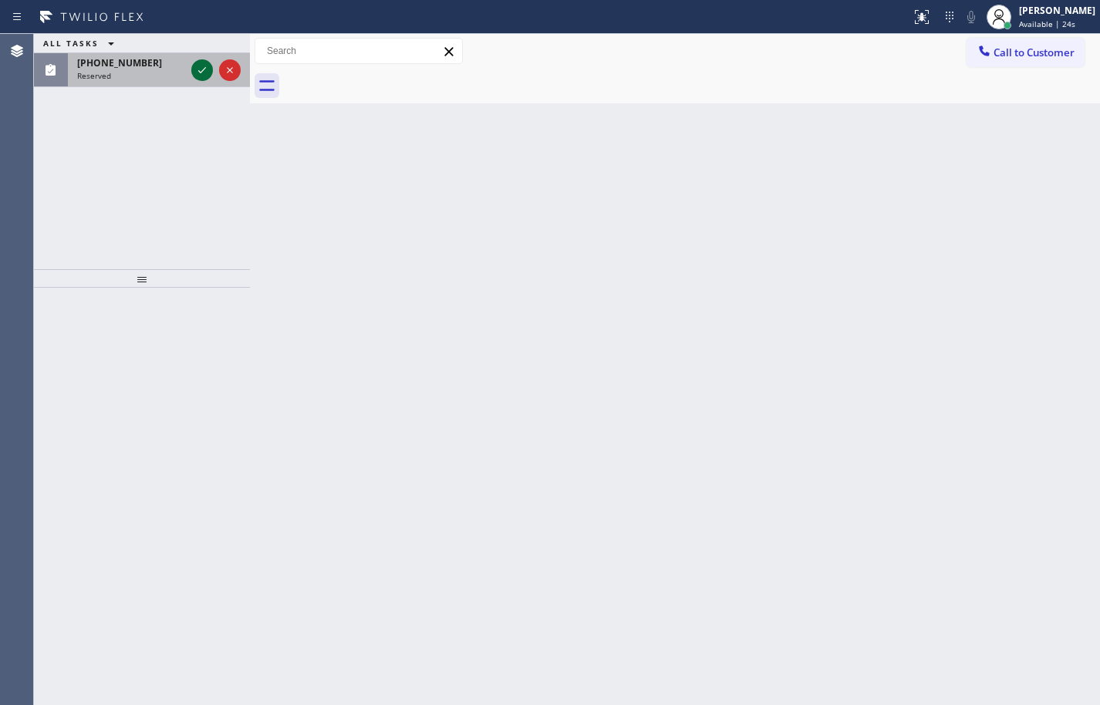
click at [204, 70] on icon at bounding box center [202, 70] width 8 height 6
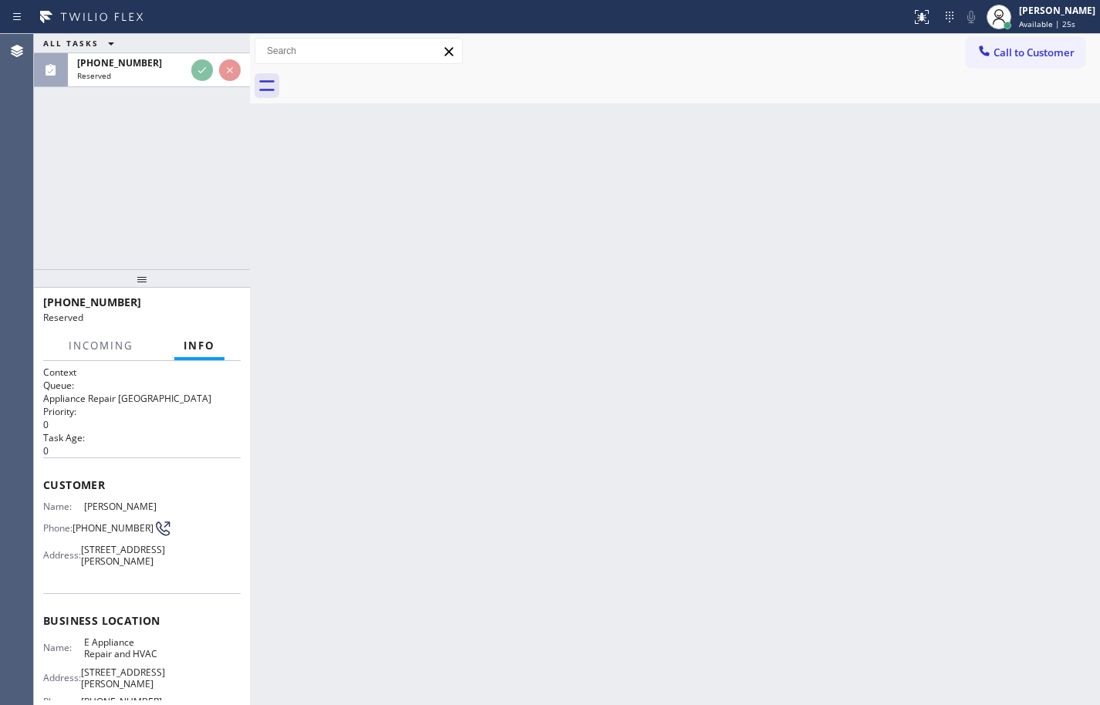
scroll to position [77, 0]
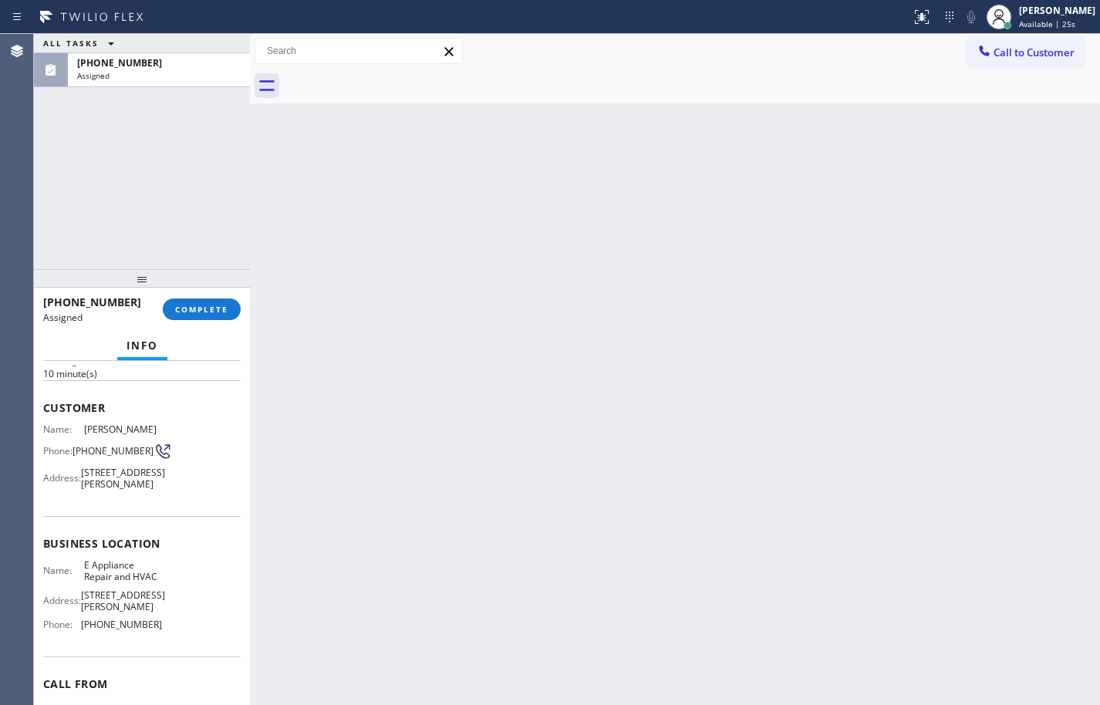
click at [167, 637] on div "Name: E Appliance Repair and HVAC Address: 2934 1/2 Beverly Glen Circle #171 Ph…" at bounding box center [141, 598] width 197 height 78
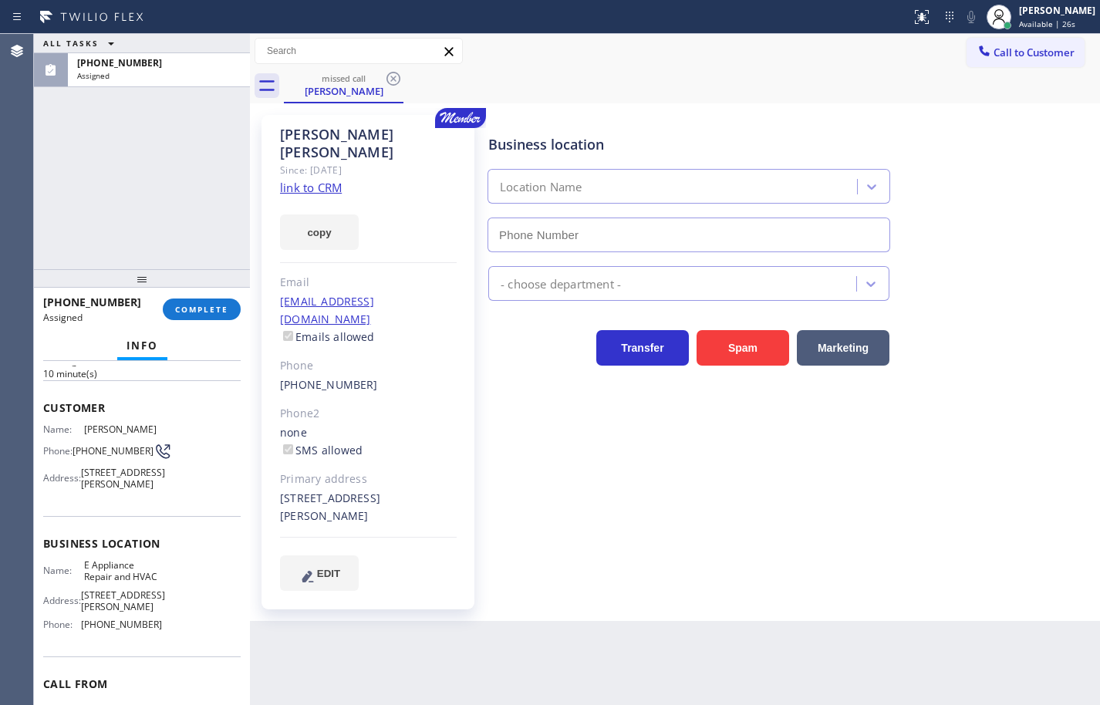
drag, startPoint x: 167, startPoint y: 641, endPoint x: 74, endPoint y: 452, distance: 210.4
click at [69, 453] on div "Context Queue: Appliance Repair High End Priority: 0 Task Age: 10 minute(s) Cus…" at bounding box center [141, 530] width 197 height 484
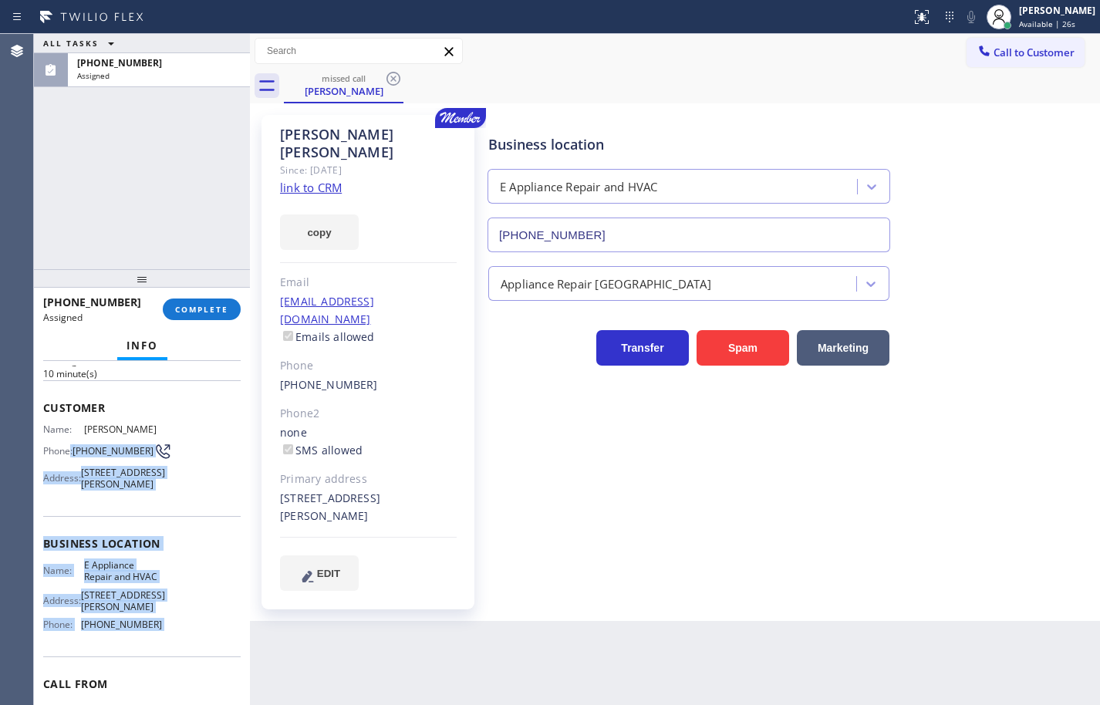
type input "(877) 800-0094"
click at [137, 613] on span "2934 1/2 Beverly Glen Circle #171" at bounding box center [123, 601] width 84 height 24
click at [170, 637] on div "Name: E Appliance Repair and HVAC Address: 2934 1/2 Beverly Glen Circle #171 Ph…" at bounding box center [141, 598] width 197 height 78
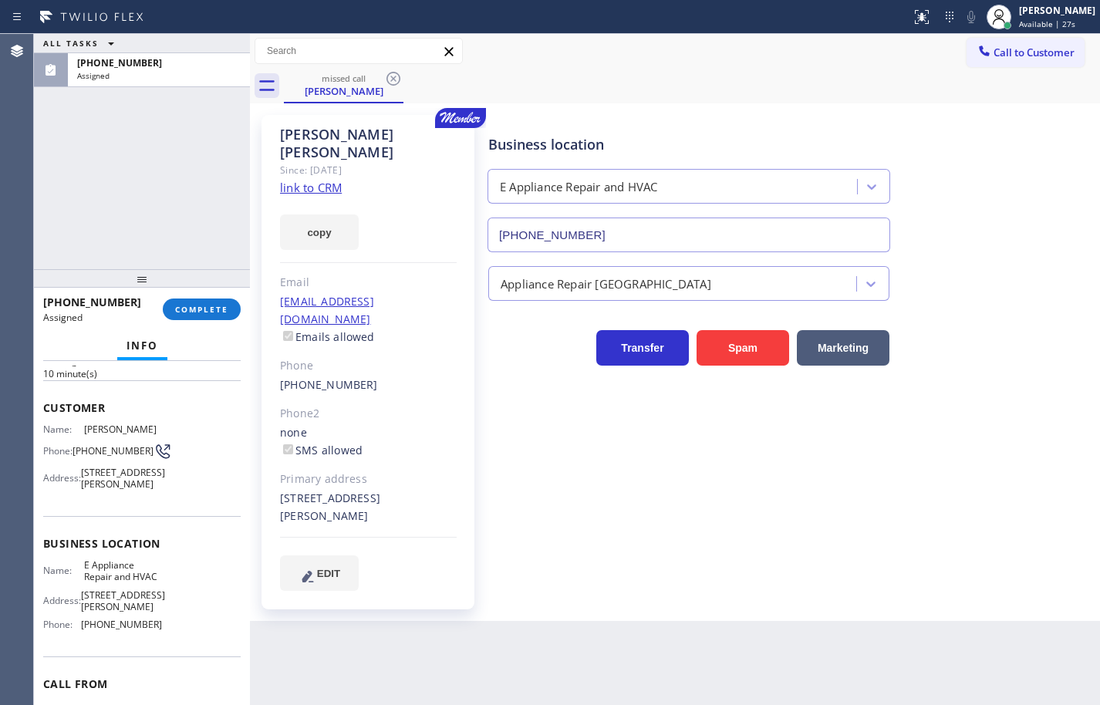
click at [170, 637] on div "Name: E Appliance Repair and HVAC Address: 2934 1/2 Beverly Glen Circle #171 Ph…" at bounding box center [141, 598] width 197 height 78
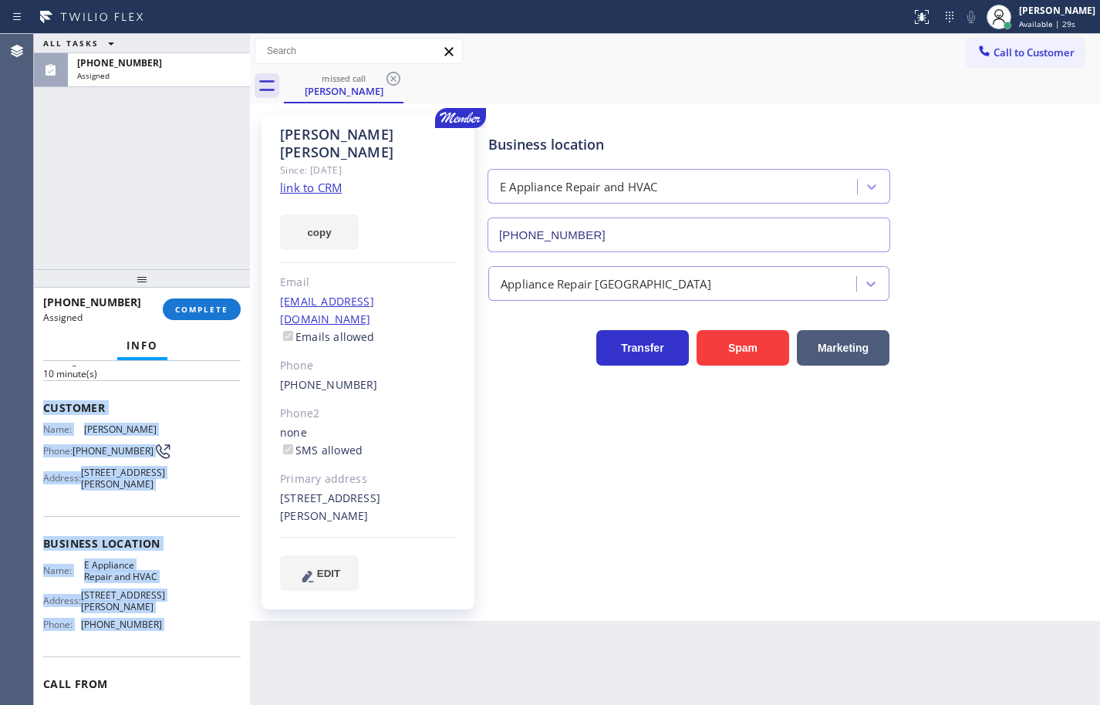
drag, startPoint x: 170, startPoint y: 645, endPoint x: 57, endPoint y: 414, distance: 256.6
click at [57, 414] on div "Context Queue: Appliance Repair High End Priority: 0 Task Age: 10 minute(s) Cus…" at bounding box center [141, 530] width 197 height 484
click at [325, 180] on link "link to CRM" at bounding box center [311, 187] width 62 height 15
click at [334, 214] on button "copy" at bounding box center [319, 231] width 79 height 35
click at [213, 315] on button "COMPLETE" at bounding box center [202, 309] width 78 height 22
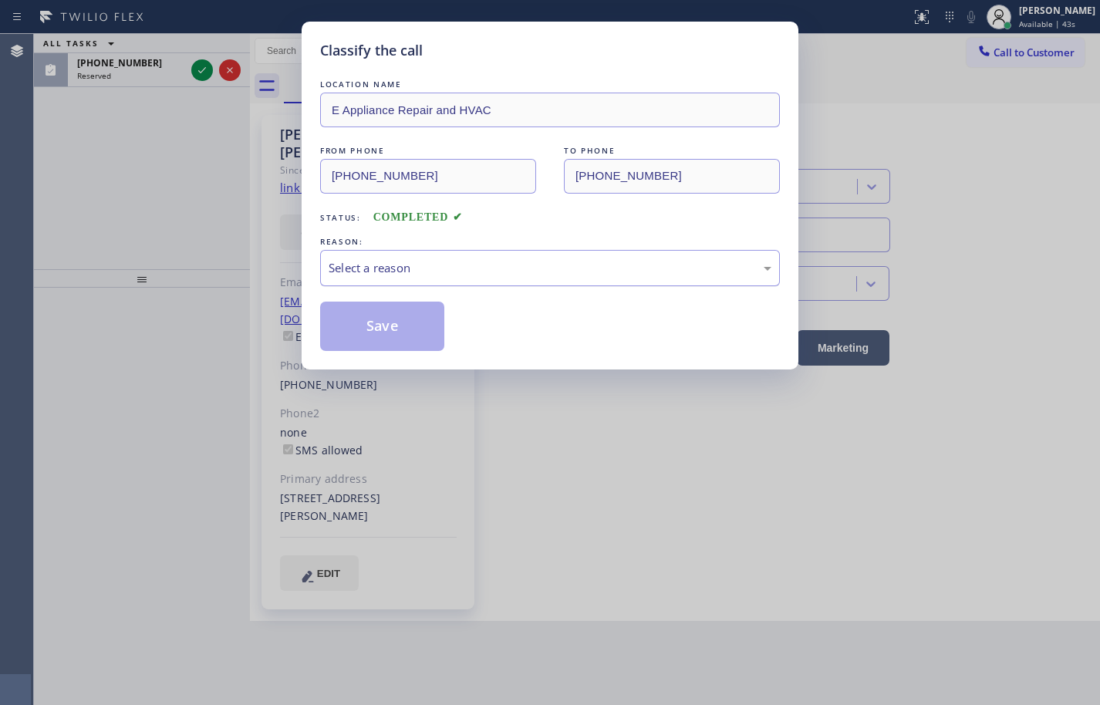
click at [396, 264] on div "Select a reason" at bounding box center [549, 268] width 443 height 18
click at [400, 306] on button "Save" at bounding box center [382, 326] width 124 height 49
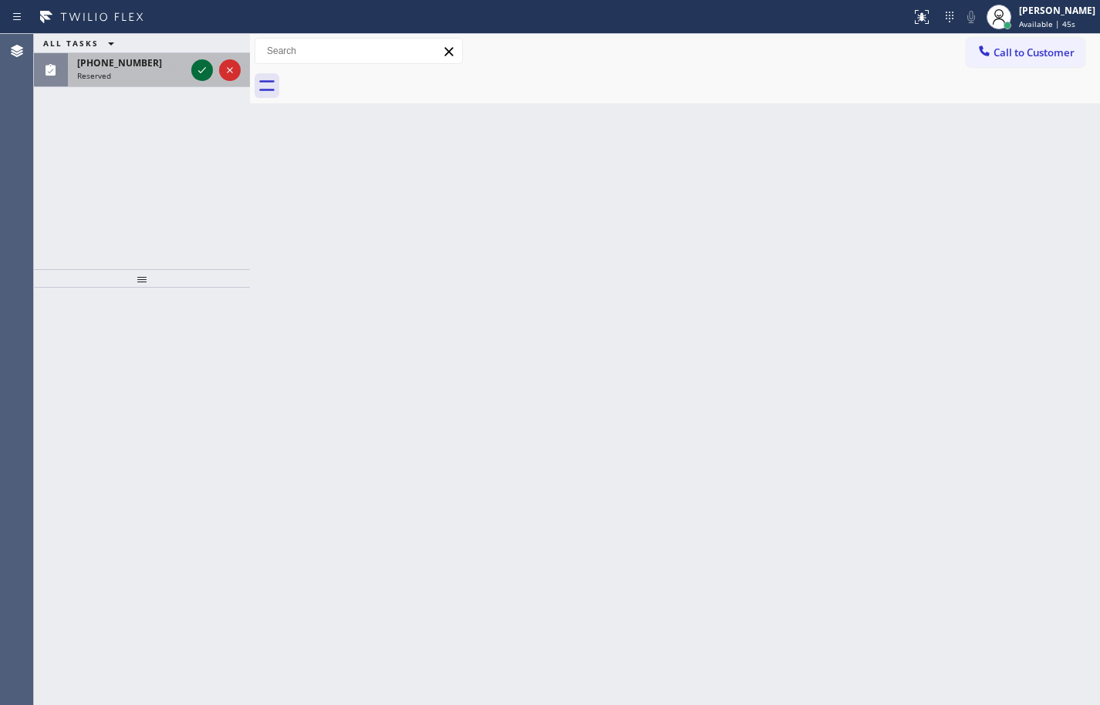
click at [206, 72] on icon at bounding box center [202, 70] width 19 height 19
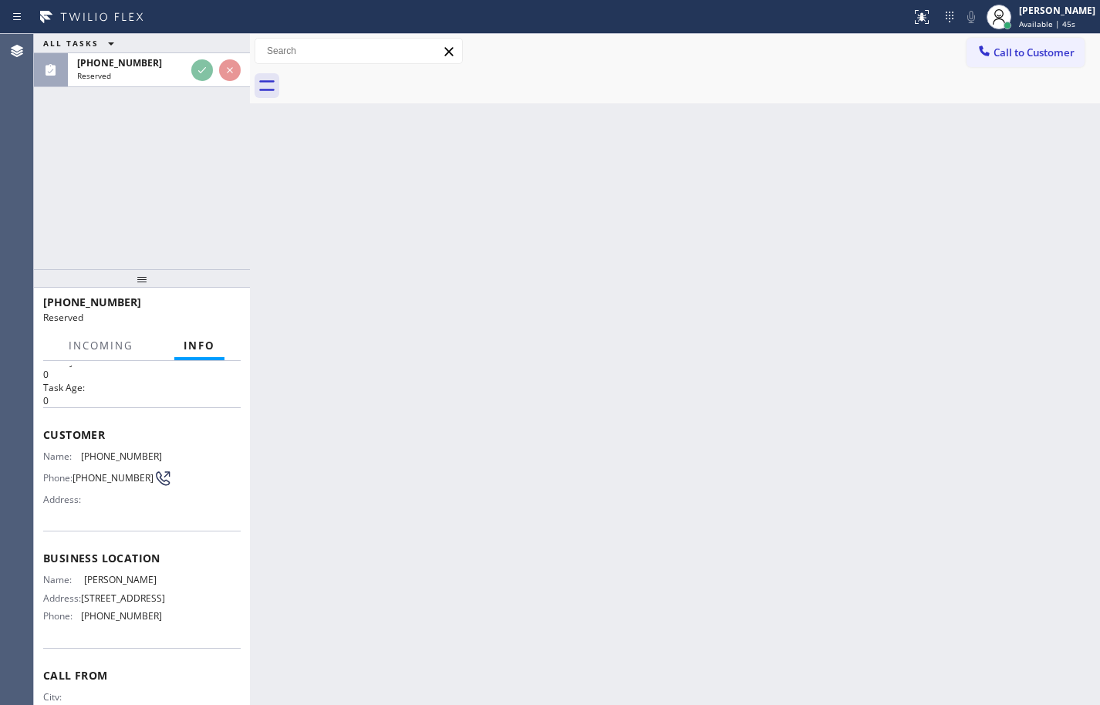
scroll to position [77, 0]
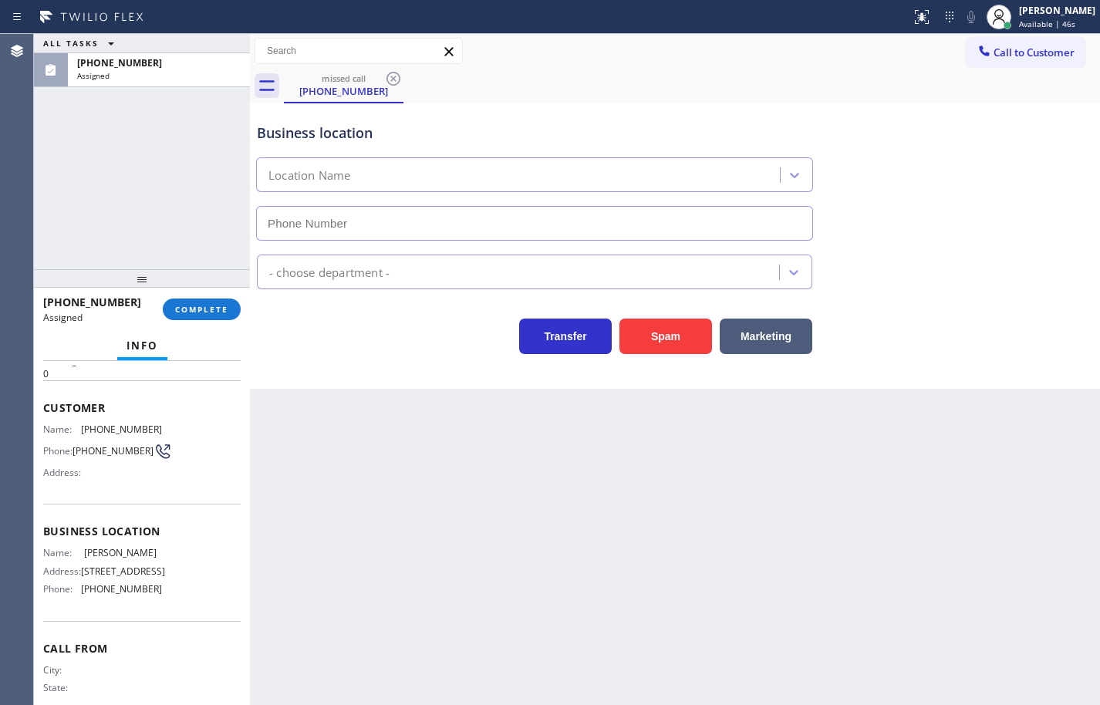
type input "(480) 637-2314"
click at [231, 308] on button "COMPLETE" at bounding box center [202, 309] width 78 height 22
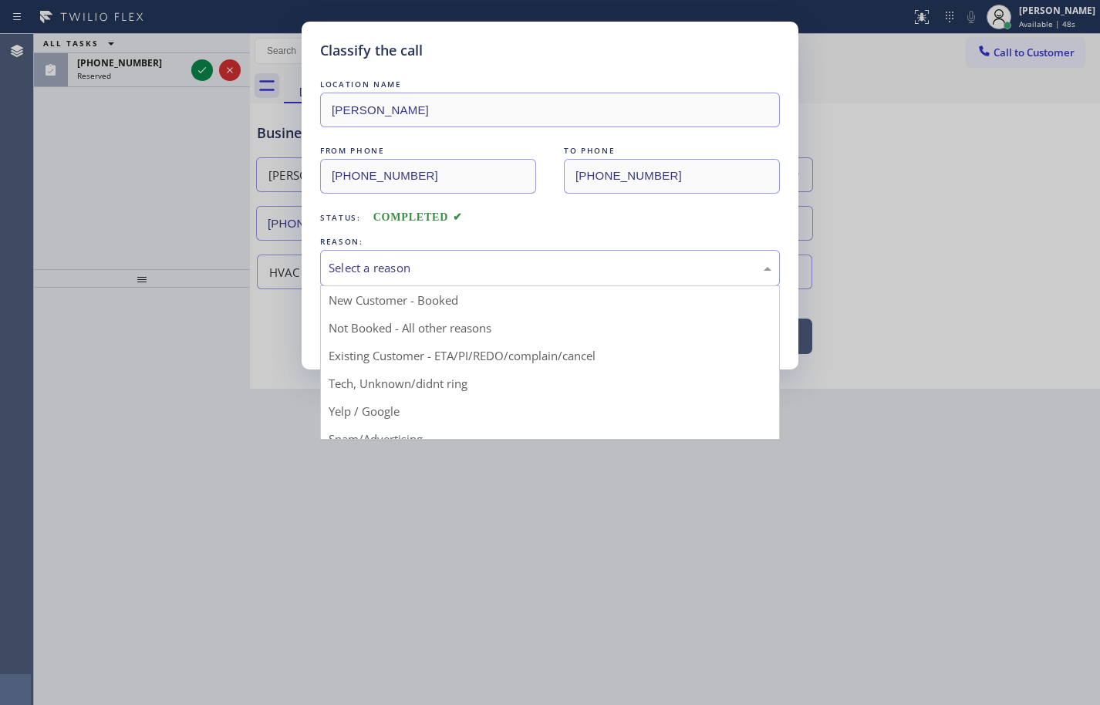
click at [382, 278] on div "Select a reason" at bounding box center [550, 268] width 460 height 36
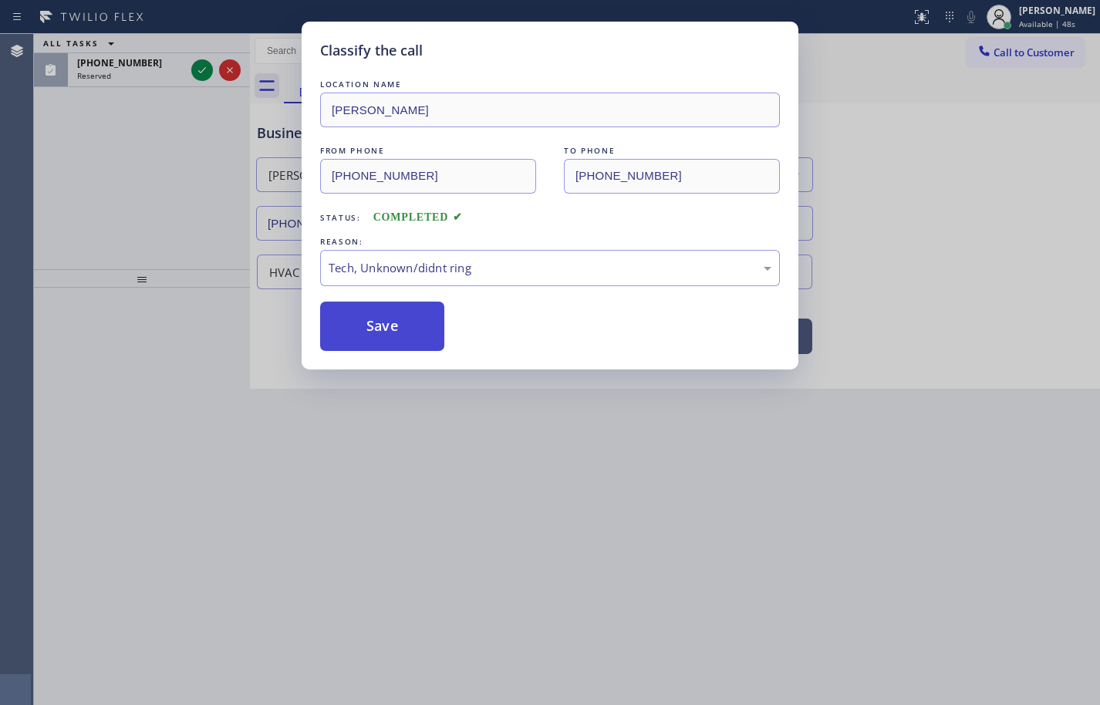
click at [406, 335] on button "Save" at bounding box center [382, 326] width 124 height 49
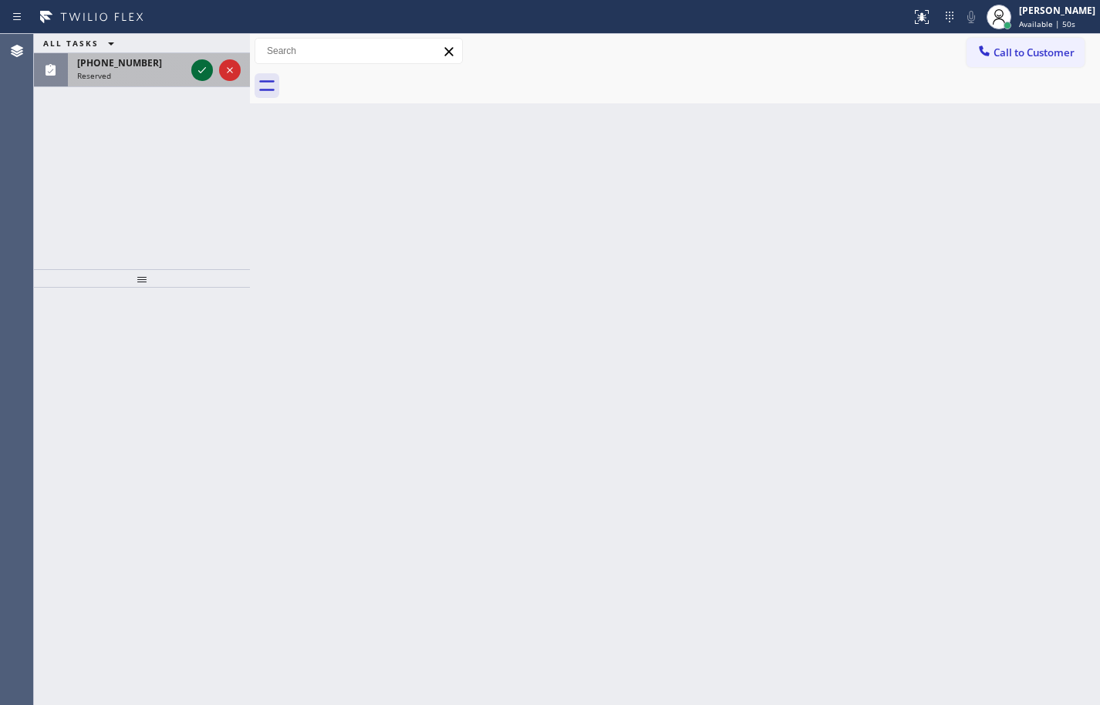
click at [209, 75] on icon at bounding box center [202, 70] width 19 height 19
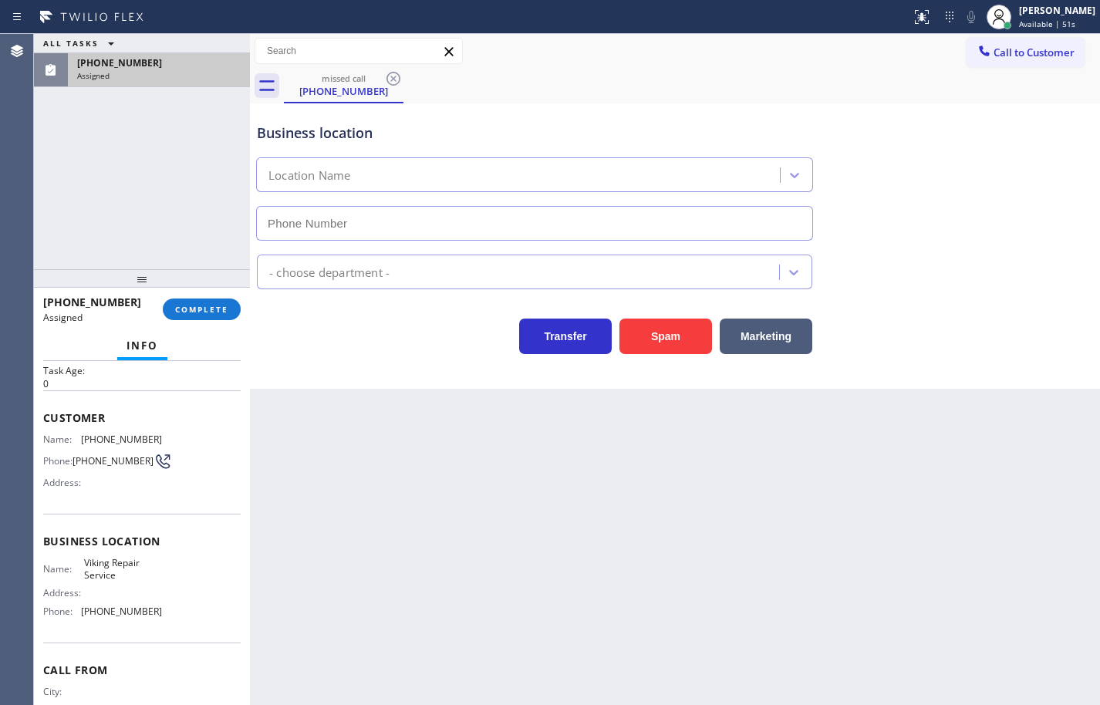
type input "(949) 239-1524"
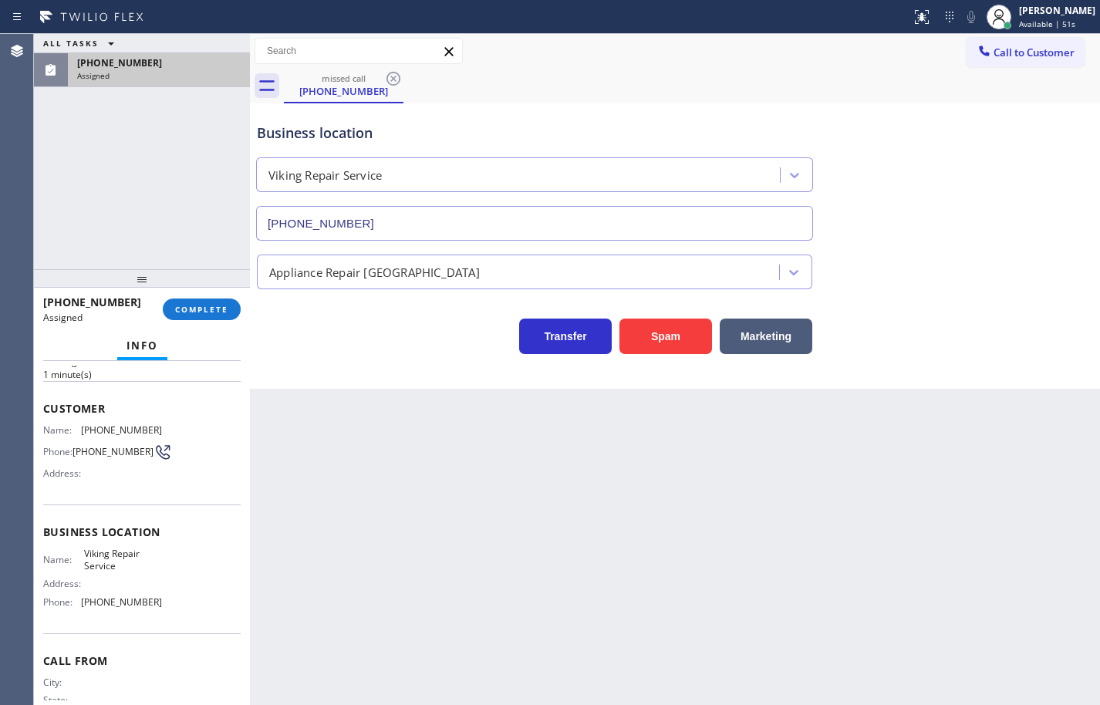
scroll to position [77, 0]
click at [176, 599] on div "Name: Viking Repair Service Address: Phone: (949) 239-1524" at bounding box center [141, 580] width 197 height 66
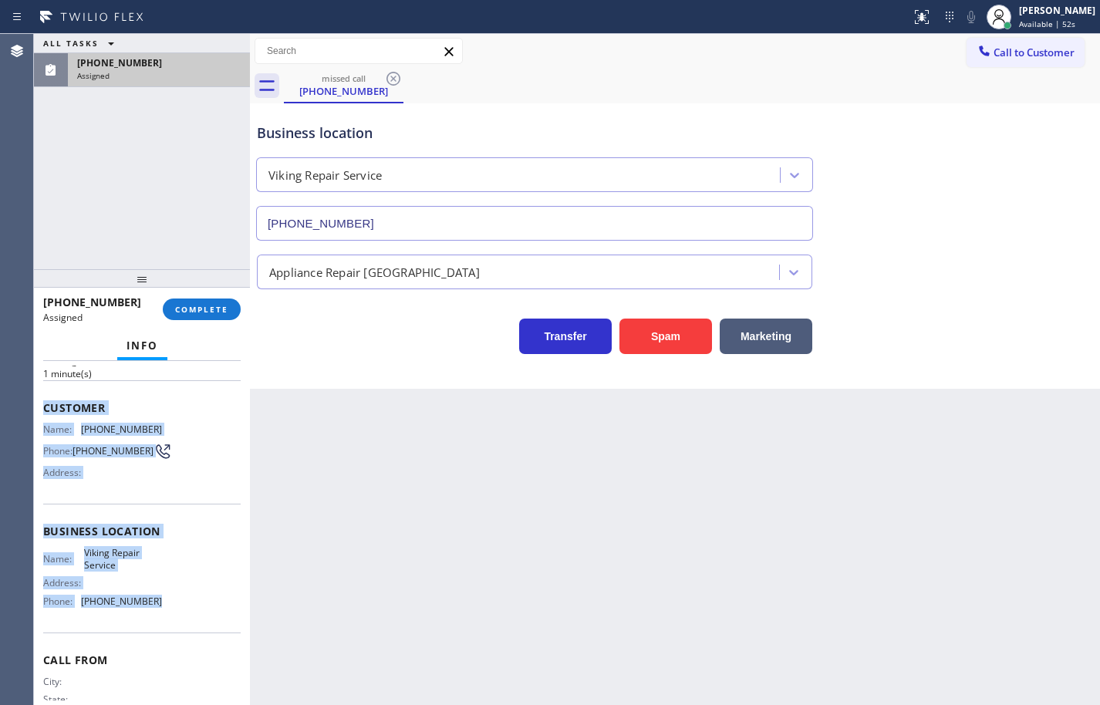
drag, startPoint x: 176, startPoint y: 606, endPoint x: 46, endPoint y: 406, distance: 238.1
click at [46, 406] on div "Context Queue: Appliance Repair High End Priority: 0 Task Age: 1 minute(s) Cust…" at bounding box center [141, 518] width 197 height 460
copy div "Customer Name: (949) 632-9137 Phone: (949) 632-9137 Address: Business location …"
click at [197, 304] on span "COMPLETE" at bounding box center [201, 309] width 53 height 11
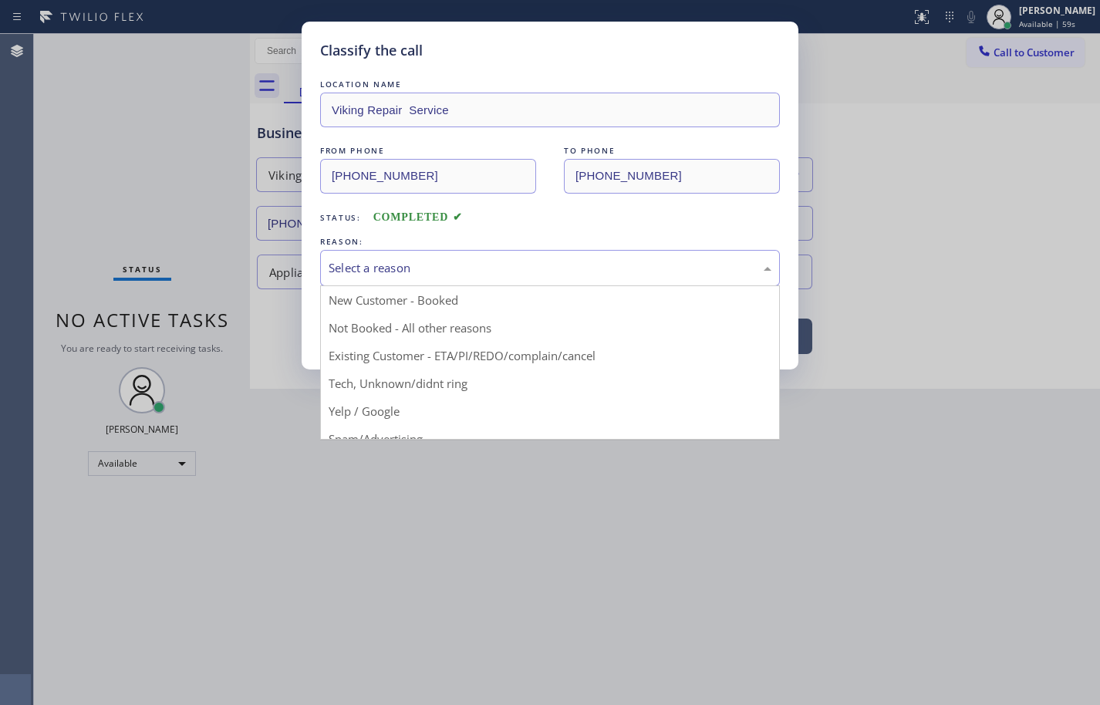
click at [380, 274] on div "Select a reason" at bounding box center [549, 268] width 443 height 18
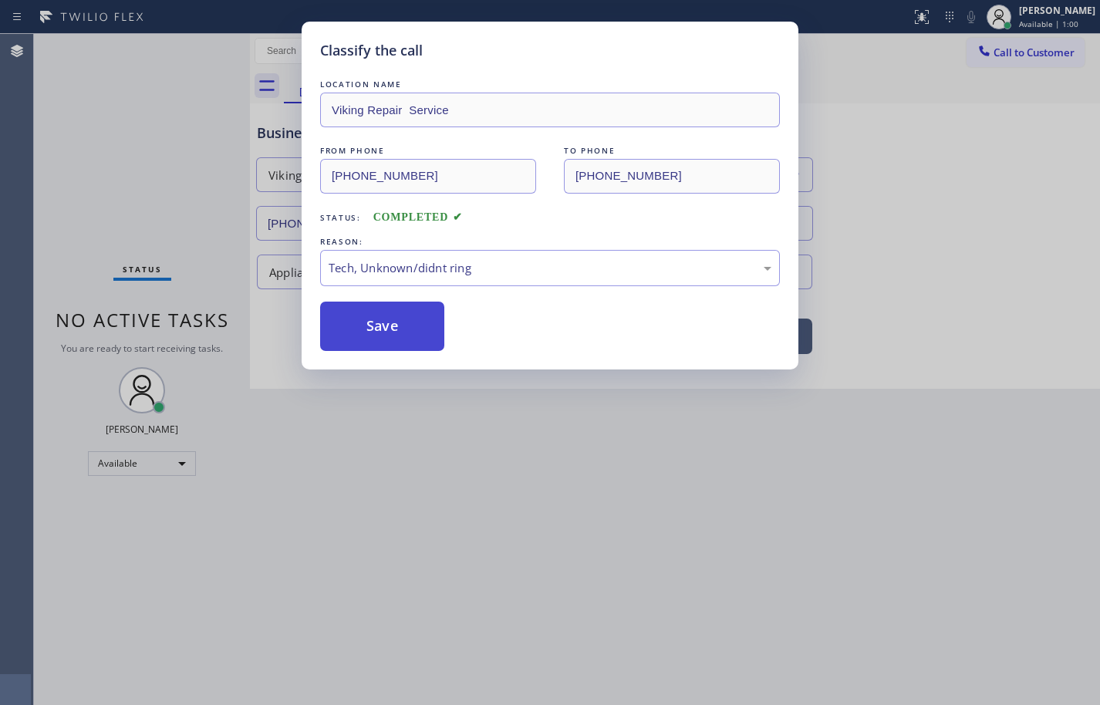
click at [408, 341] on button "Save" at bounding box center [382, 326] width 124 height 49
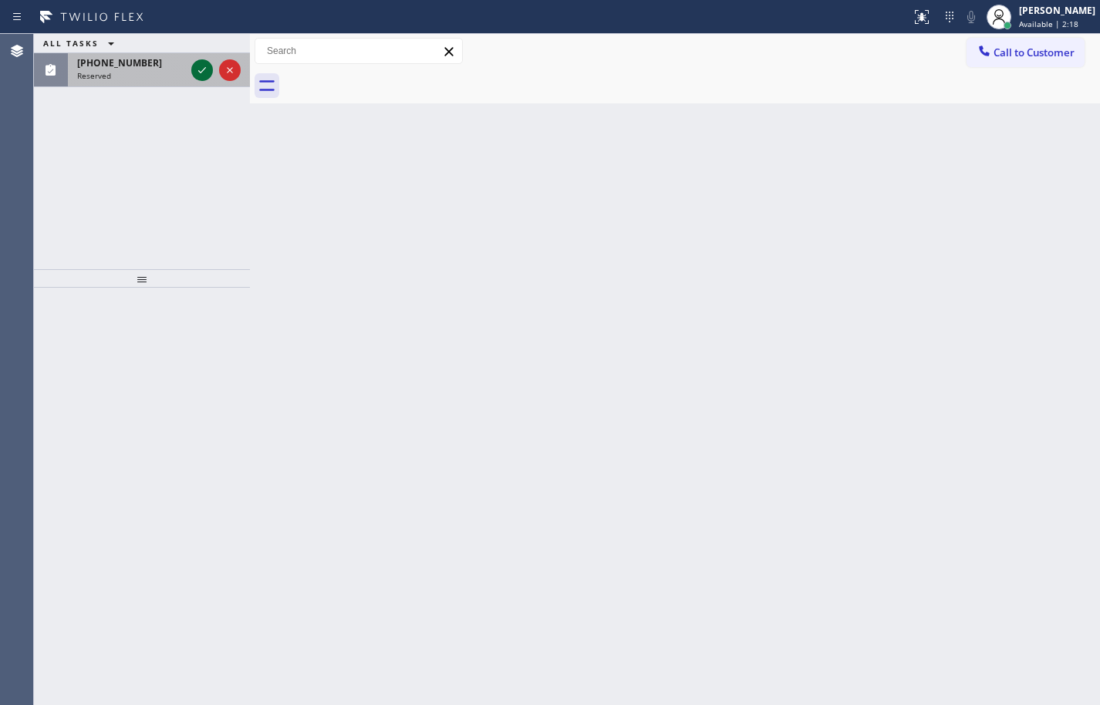
click at [194, 67] on icon at bounding box center [202, 70] width 19 height 19
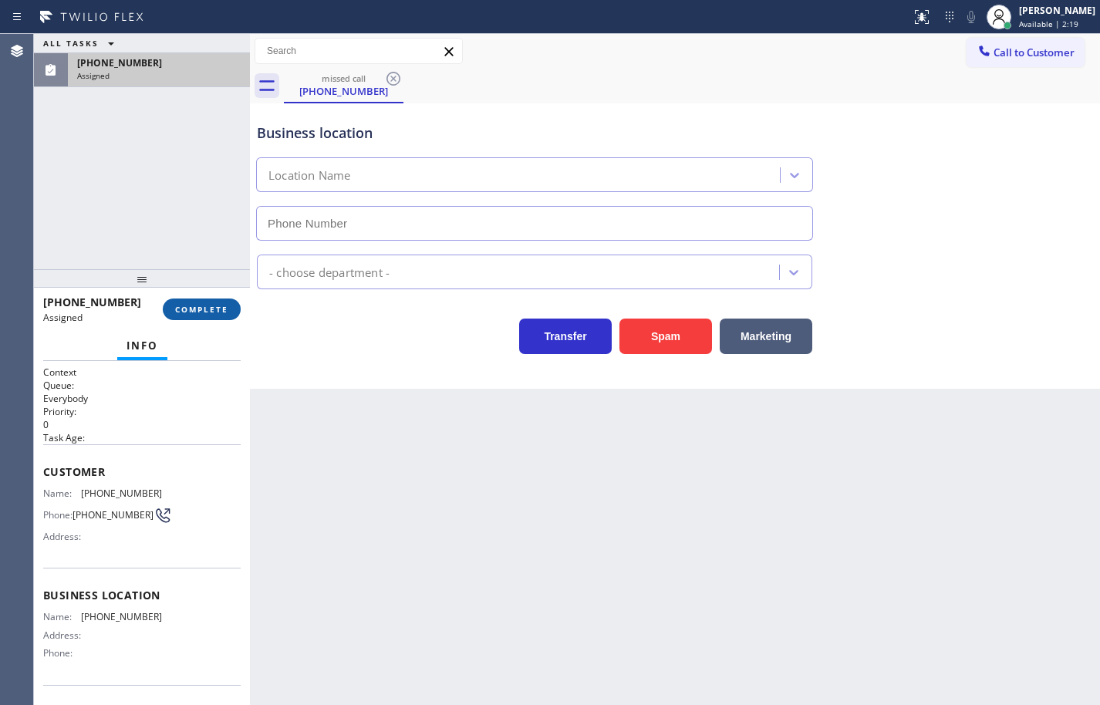
click at [217, 308] on span "COMPLETE" at bounding box center [201, 309] width 53 height 11
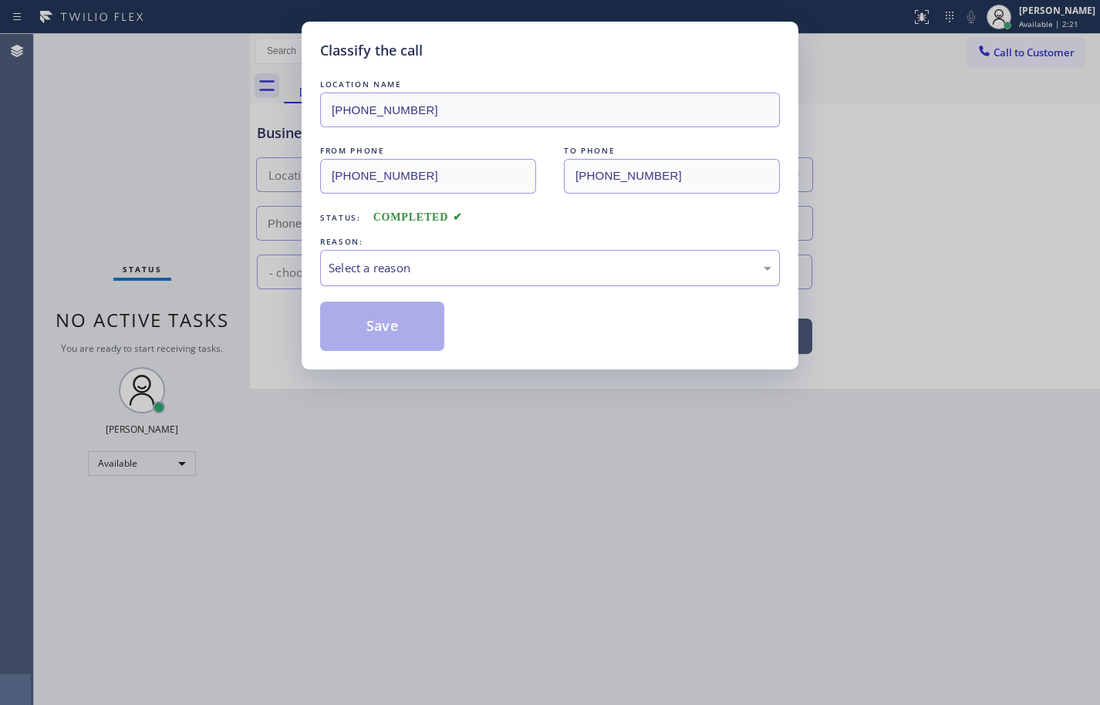
click at [424, 277] on div "Select a reason" at bounding box center [550, 268] width 460 height 36
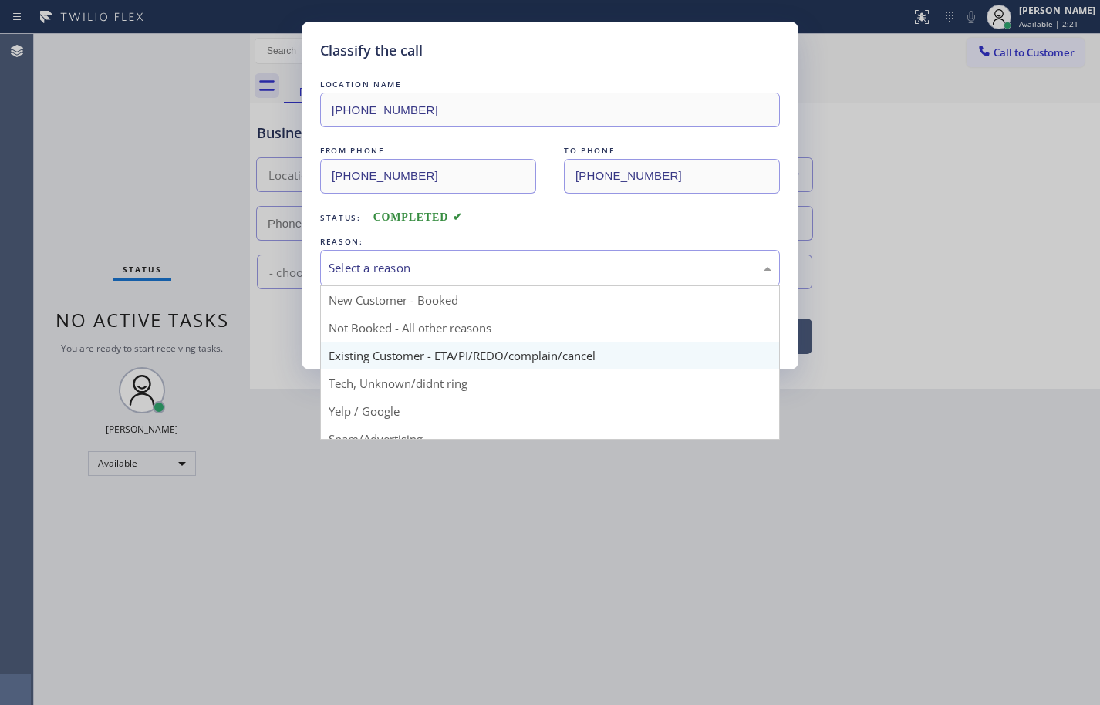
scroll to position [97, 0]
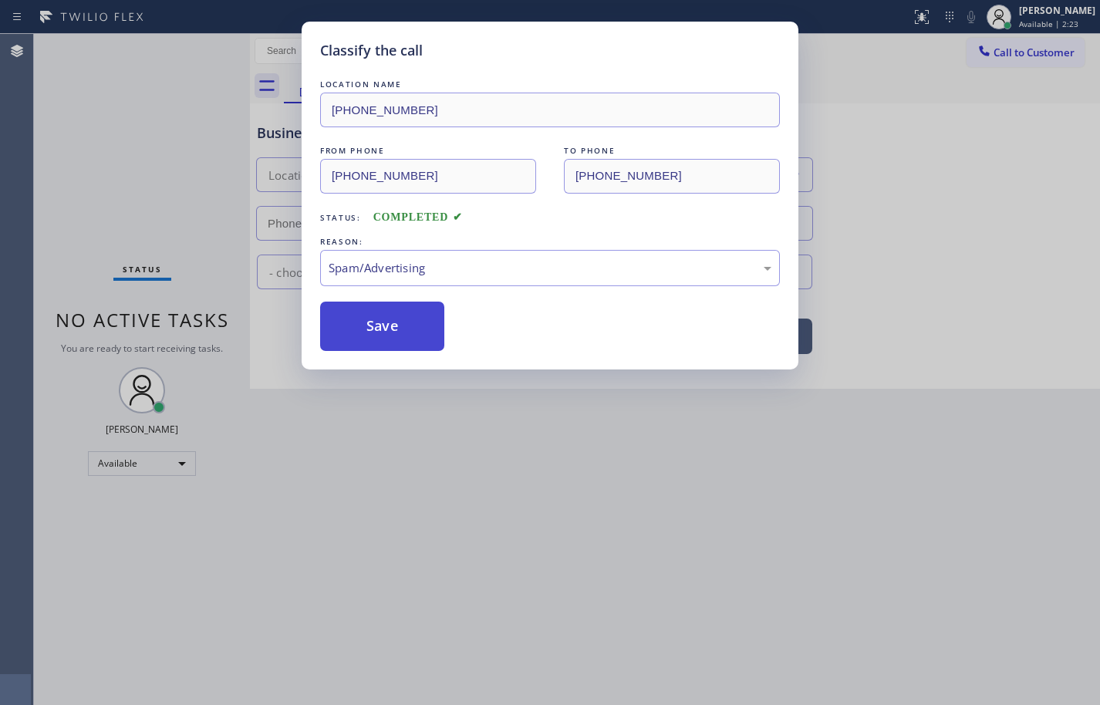
click at [434, 329] on button "Save" at bounding box center [382, 326] width 124 height 49
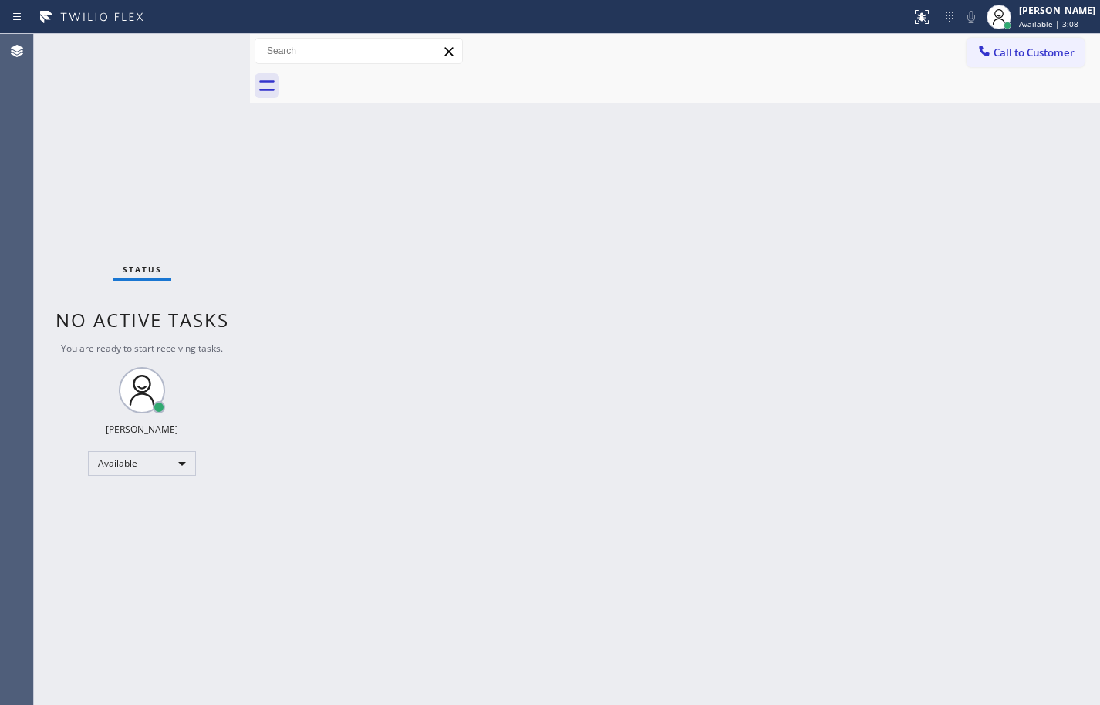
click at [1093, 236] on div "Back to Dashboard Change Sender ID Customers Technicians Select a contact Outbo…" at bounding box center [675, 369] width 850 height 671
click at [105, 147] on div "Status No active tasks You are ready to start receiving tasks. Sean Louis Atano…" at bounding box center [142, 369] width 216 height 671
click at [749, 479] on div "Back to Dashboard Change Sender ID Customers Technicians Select a contact Outbo…" at bounding box center [675, 369] width 850 height 671
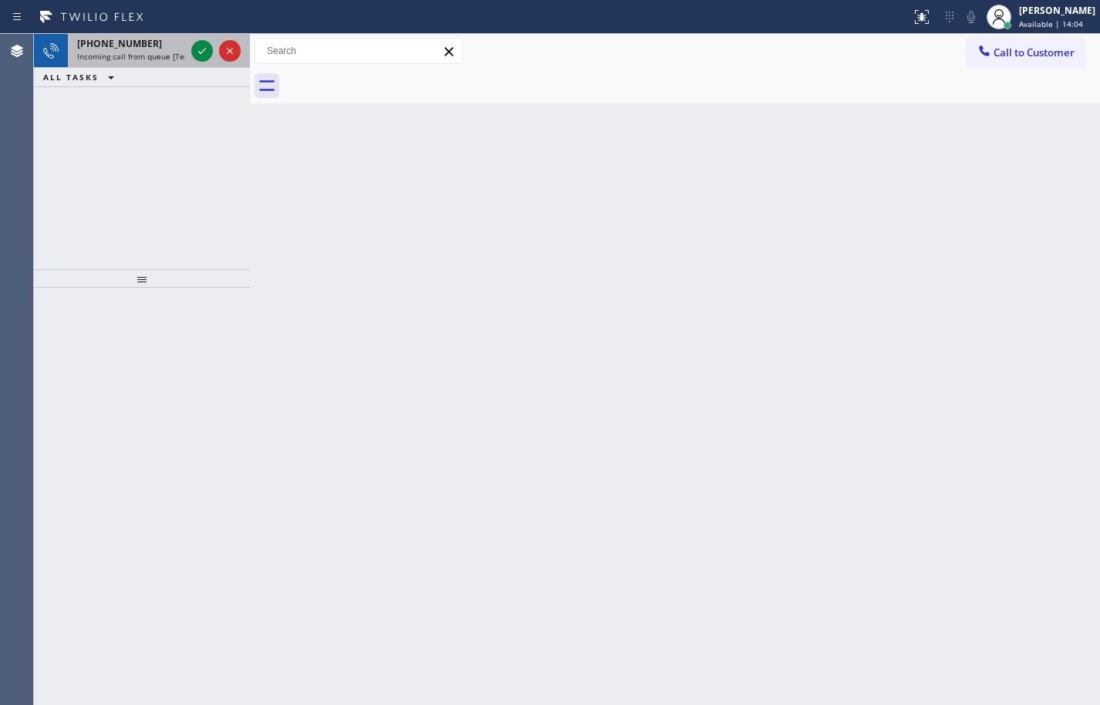
click at [155, 57] on span "Incoming call from queue [Test] All" at bounding box center [141, 56] width 128 height 11
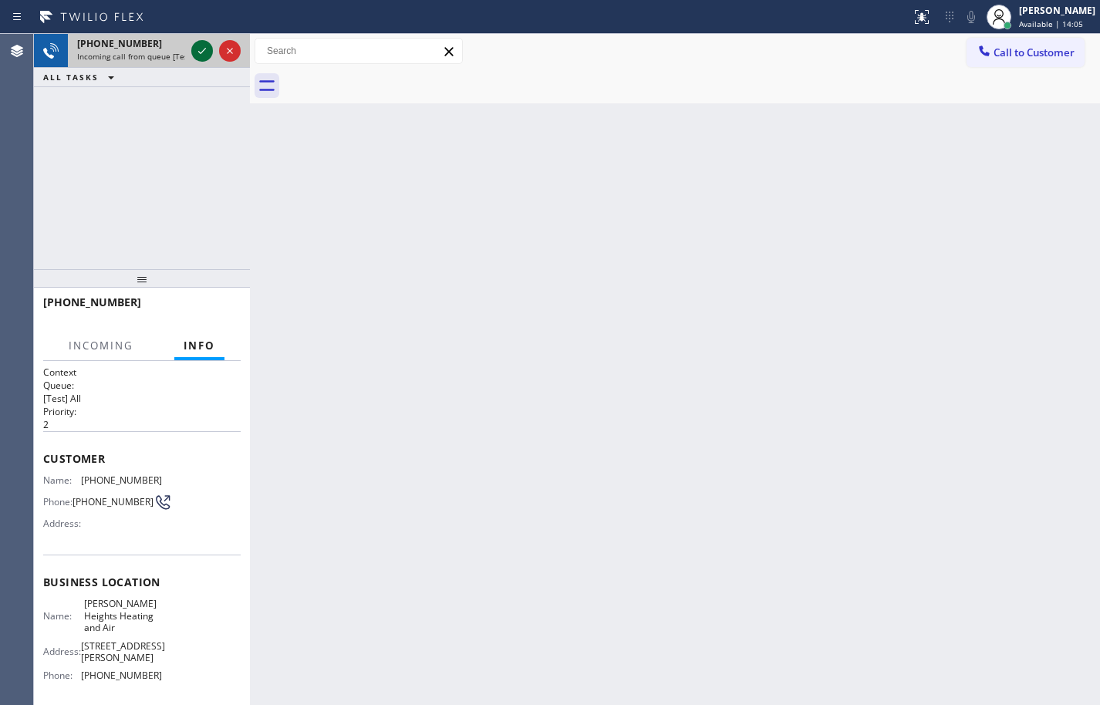
click at [200, 50] on icon at bounding box center [202, 51] width 19 height 19
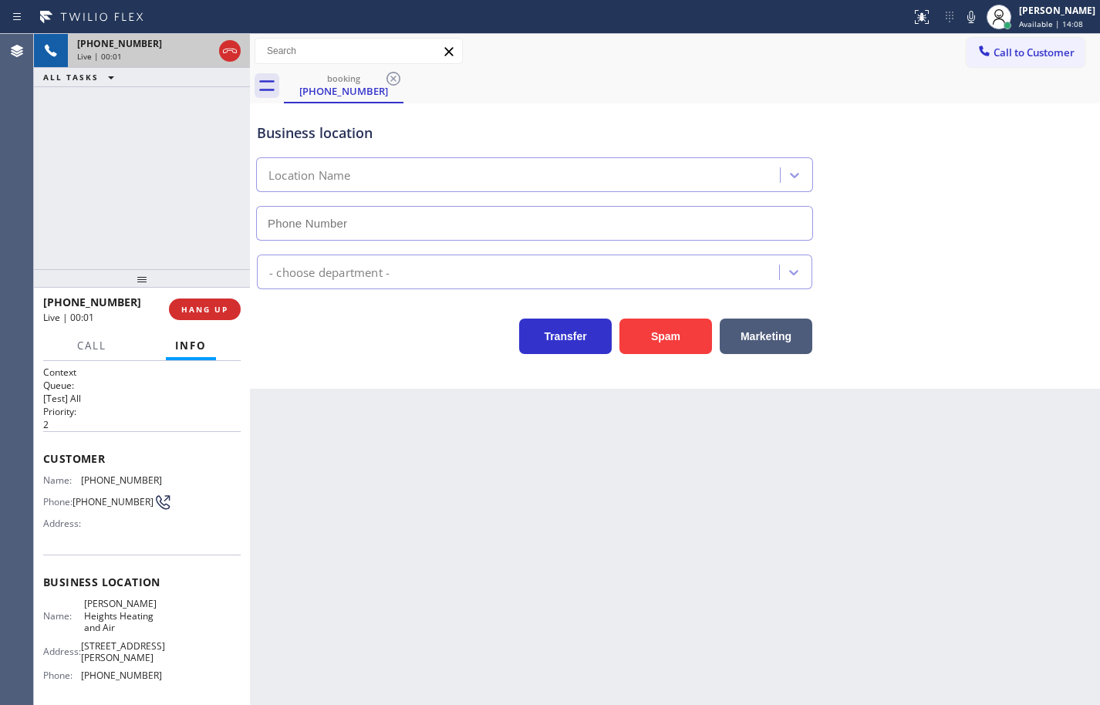
type input "(323) 736-5853"
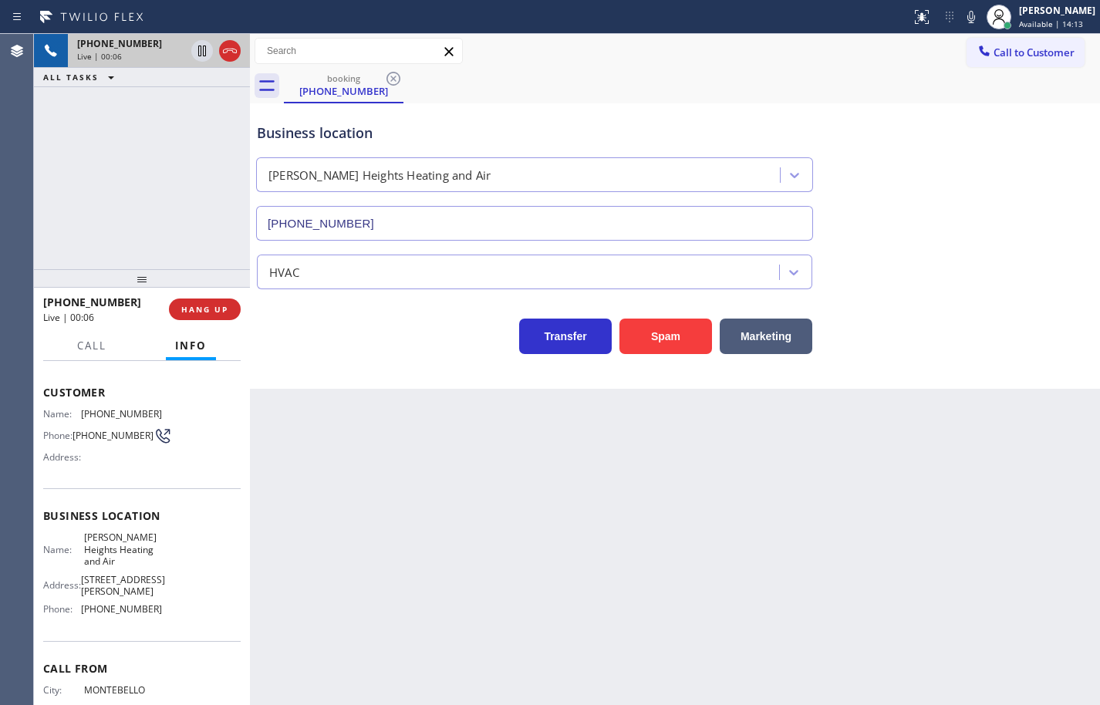
scroll to position [40, 0]
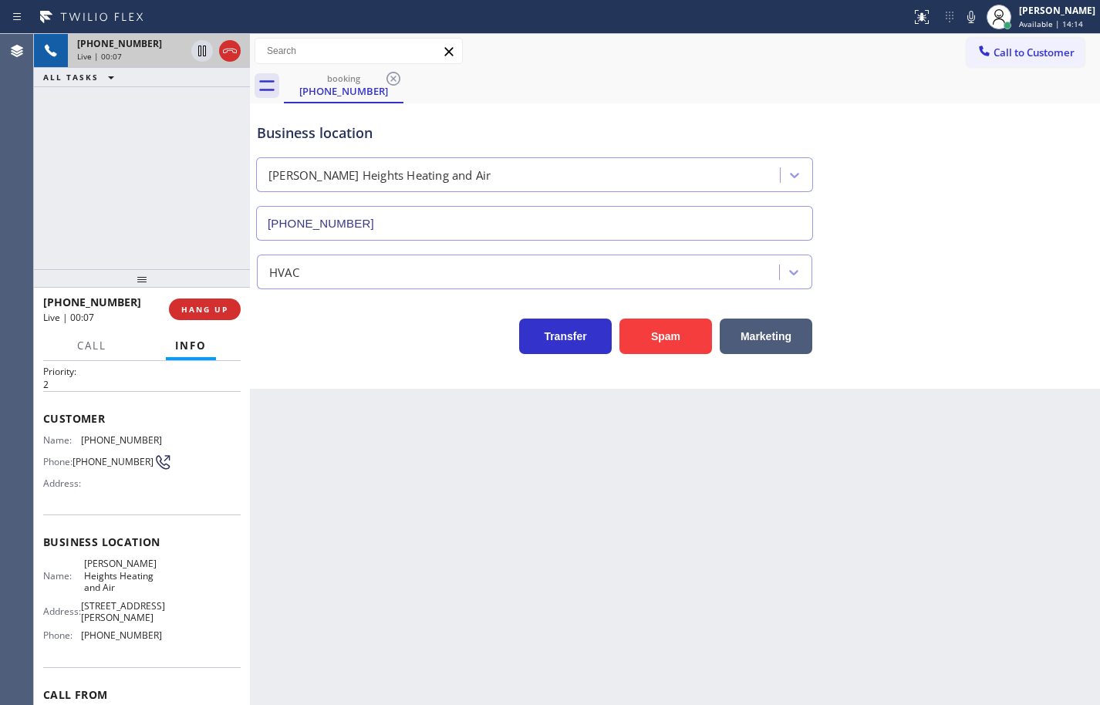
click at [175, 623] on div "Name: Boyle Heights Heating and Air Address: 1233 S Boyle Ave Phone: (323) 736-…" at bounding box center [141, 603] width 197 height 90
click at [169, 628] on div "Name: Boyle Heights Heating and Air Address: 1233 S Boyle Ave Phone: (323) 736-…" at bounding box center [141, 603] width 197 height 90
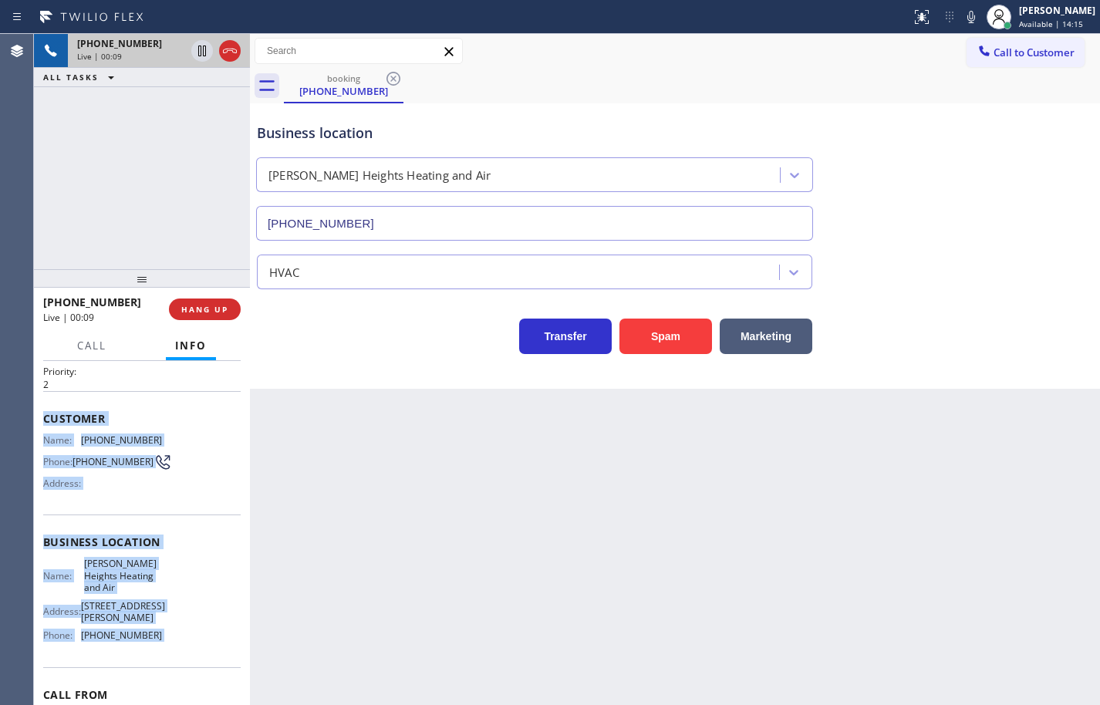
drag, startPoint x: 169, startPoint y: 628, endPoint x: 66, endPoint y: 410, distance: 241.5
click at [66, 410] on div "Context Queue: [Test] All Priority: 2 Customer Name: (323) 440-6931 Phone: (323…" at bounding box center [141, 554] width 197 height 458
copy div "Customer Name: (323) 440-6931 Phone: (323) 440-6931 Address: Business location …"
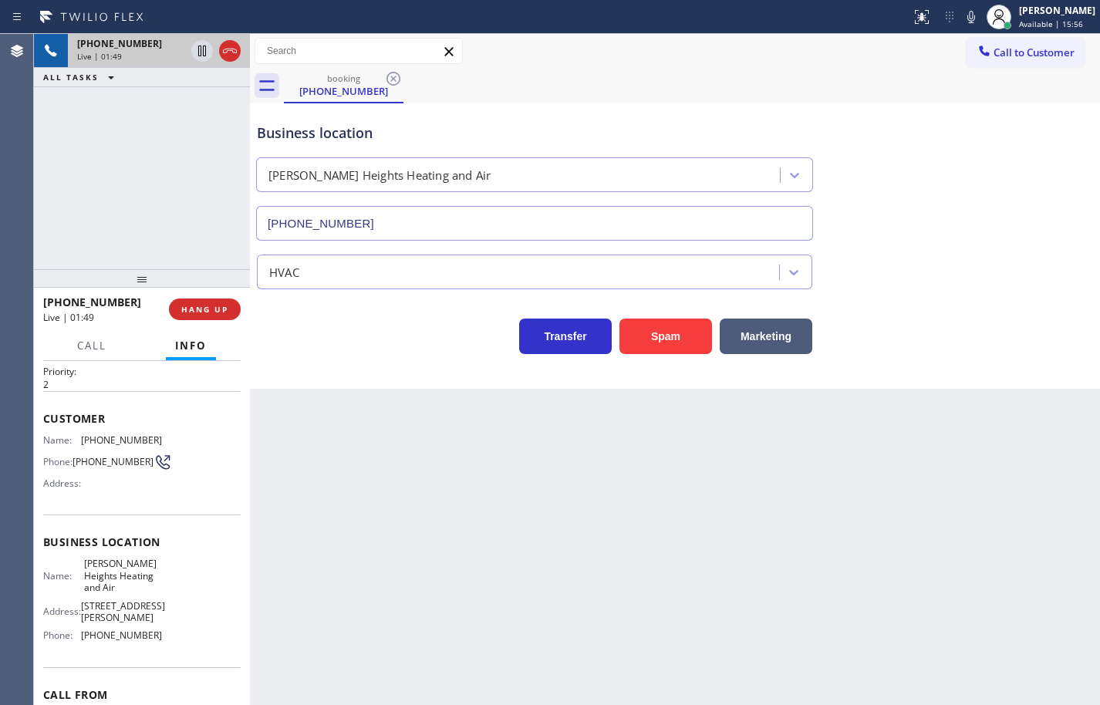
click at [299, 453] on div "Back to Dashboard Change Sender ID Customers Technicians Select a contact Outbo…" at bounding box center [675, 369] width 850 height 671
click at [962, 19] on icon at bounding box center [971, 17] width 19 height 19
click at [200, 49] on icon at bounding box center [202, 50] width 8 height 11
click at [1063, 258] on div "HVAC" at bounding box center [675, 268] width 842 height 41
click at [200, 53] on icon at bounding box center [202, 51] width 19 height 19
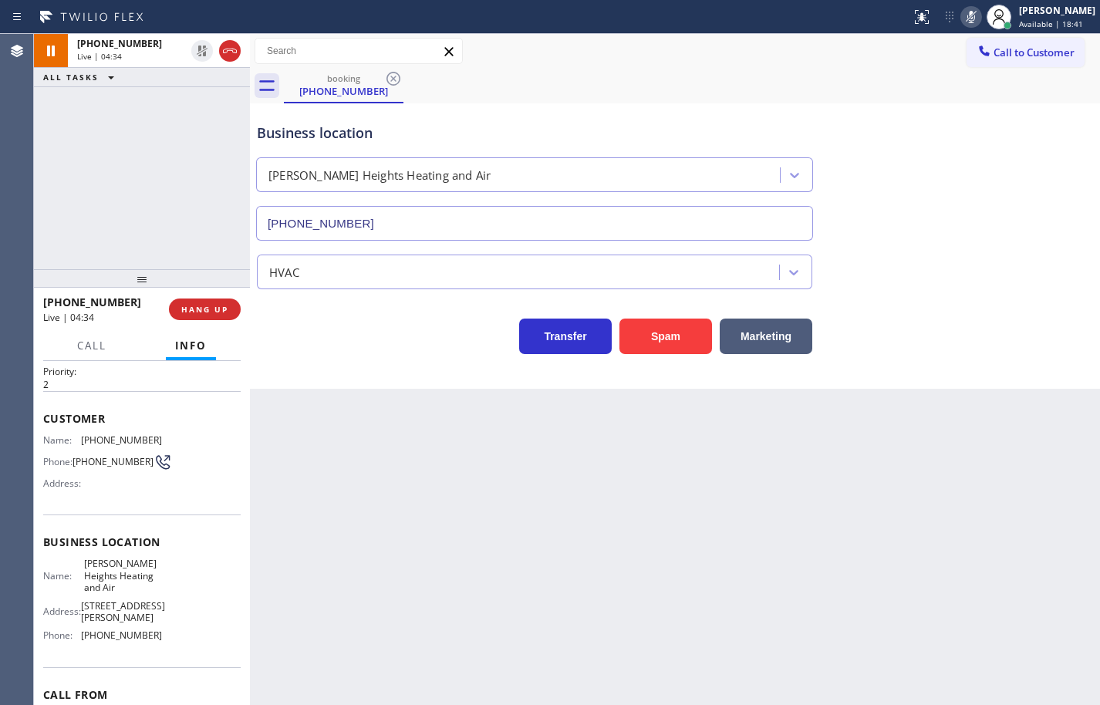
click at [962, 24] on icon at bounding box center [971, 17] width 19 height 19
click at [962, 16] on icon at bounding box center [971, 17] width 19 height 19
click at [236, 311] on button "HANG UP" at bounding box center [205, 309] width 72 height 22
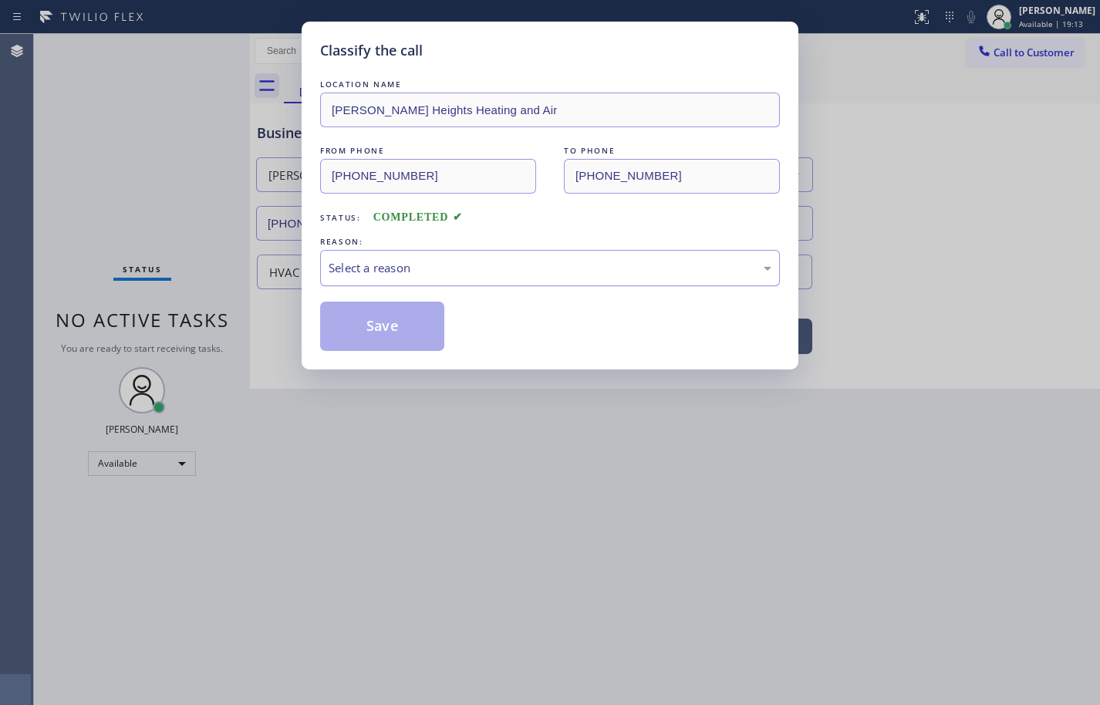
click at [467, 264] on div "Select a reason" at bounding box center [549, 268] width 443 height 18
click at [407, 327] on button "Save" at bounding box center [382, 326] width 124 height 49
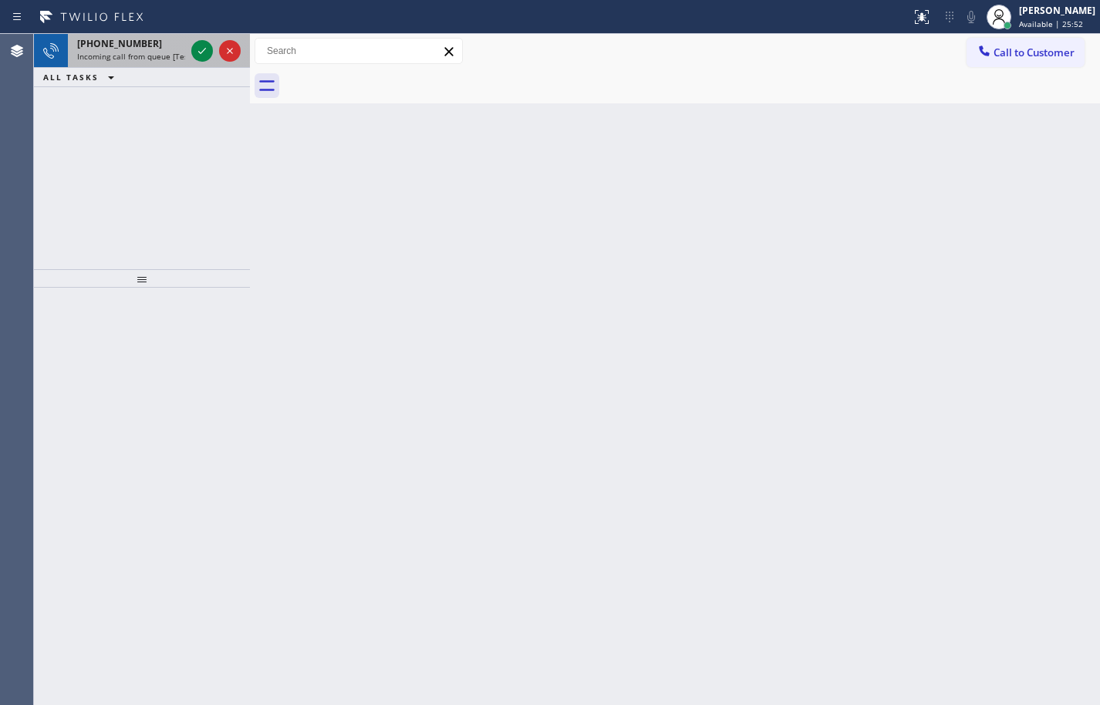
drag, startPoint x: 150, startPoint y: 50, endPoint x: 164, endPoint y: 51, distance: 13.9
click at [150, 50] on div "+19492204799 Incoming call from queue [Test] All" at bounding box center [128, 51] width 120 height 34
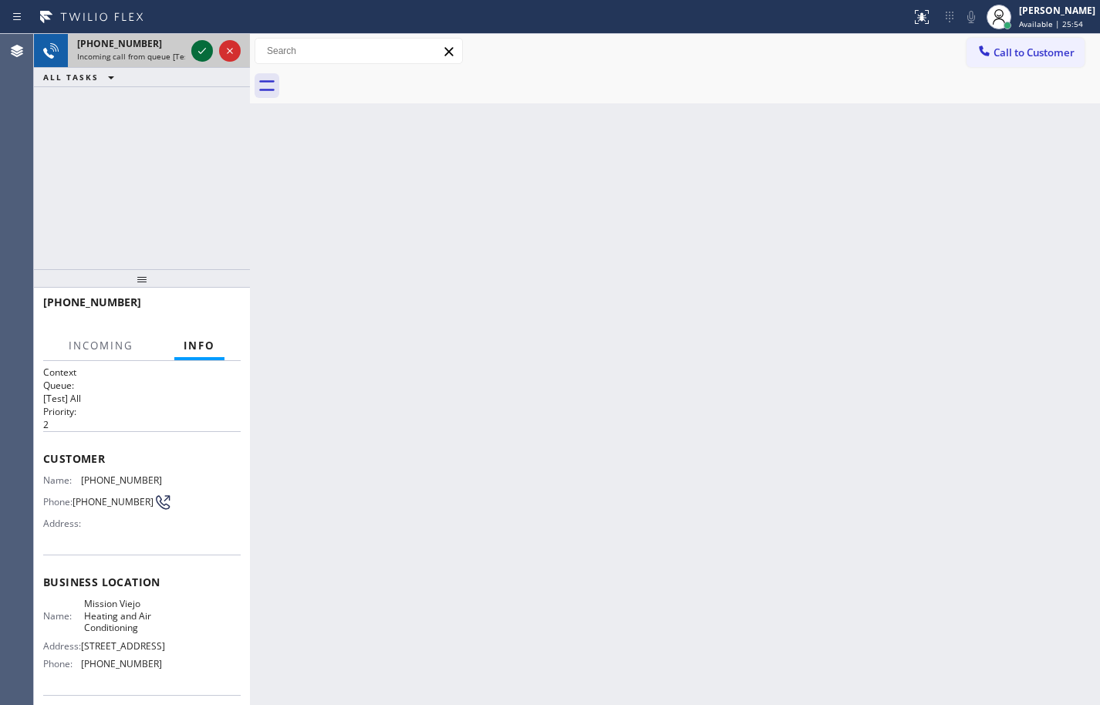
click at [194, 48] on icon at bounding box center [202, 51] width 19 height 19
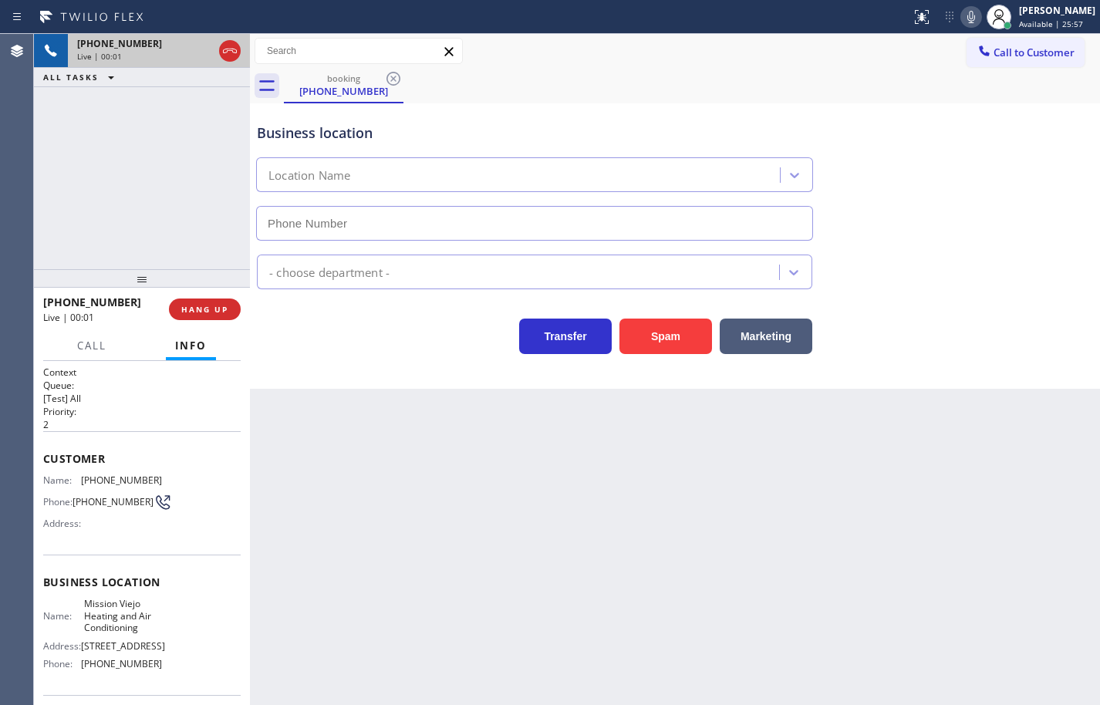
type input "(949) 239-0346"
click at [211, 302] on button "HANG UP" at bounding box center [205, 309] width 72 height 22
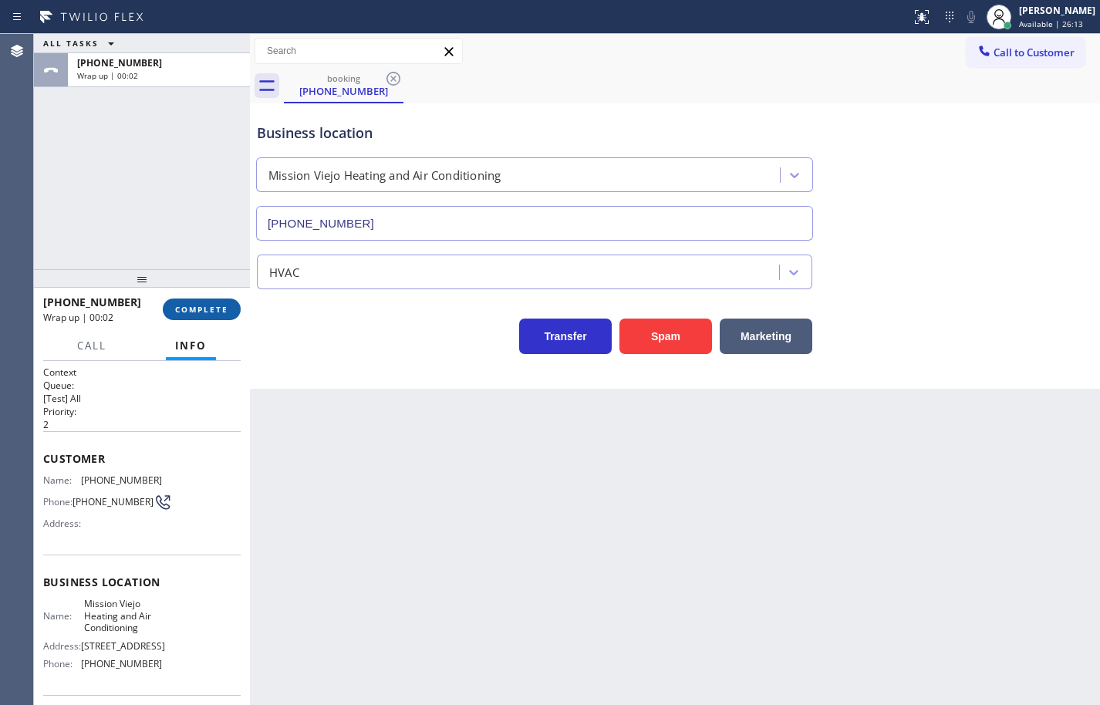
click at [211, 302] on button "COMPLETE" at bounding box center [202, 309] width 78 height 22
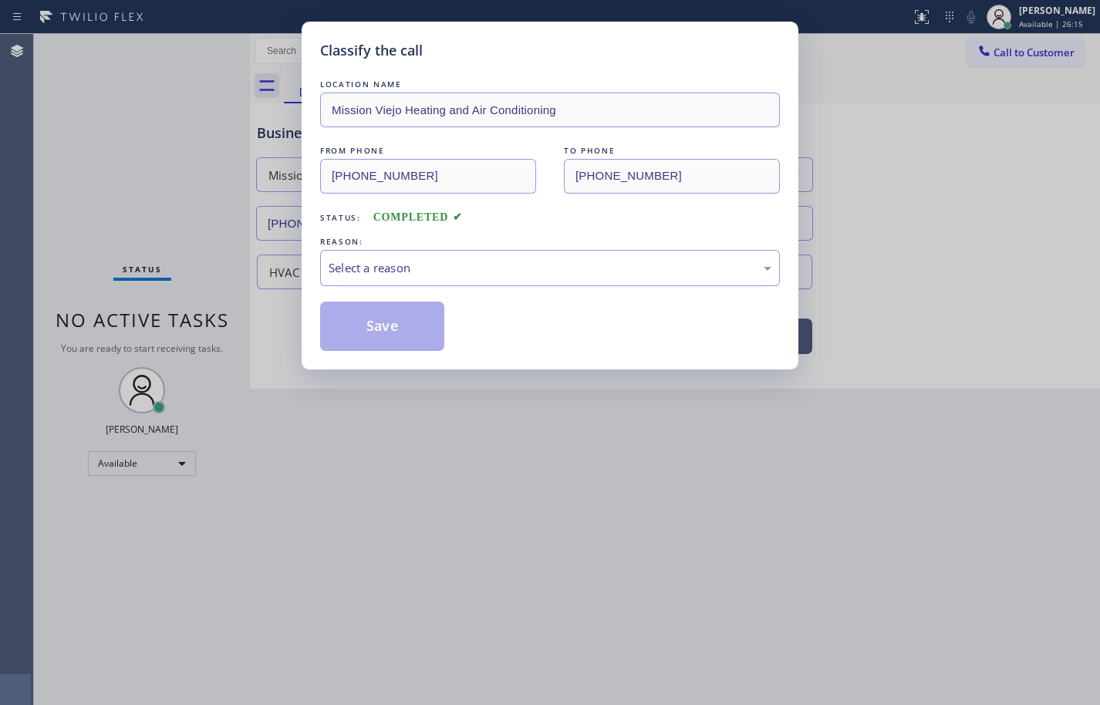
click at [391, 261] on div "Select a reason" at bounding box center [549, 268] width 443 height 18
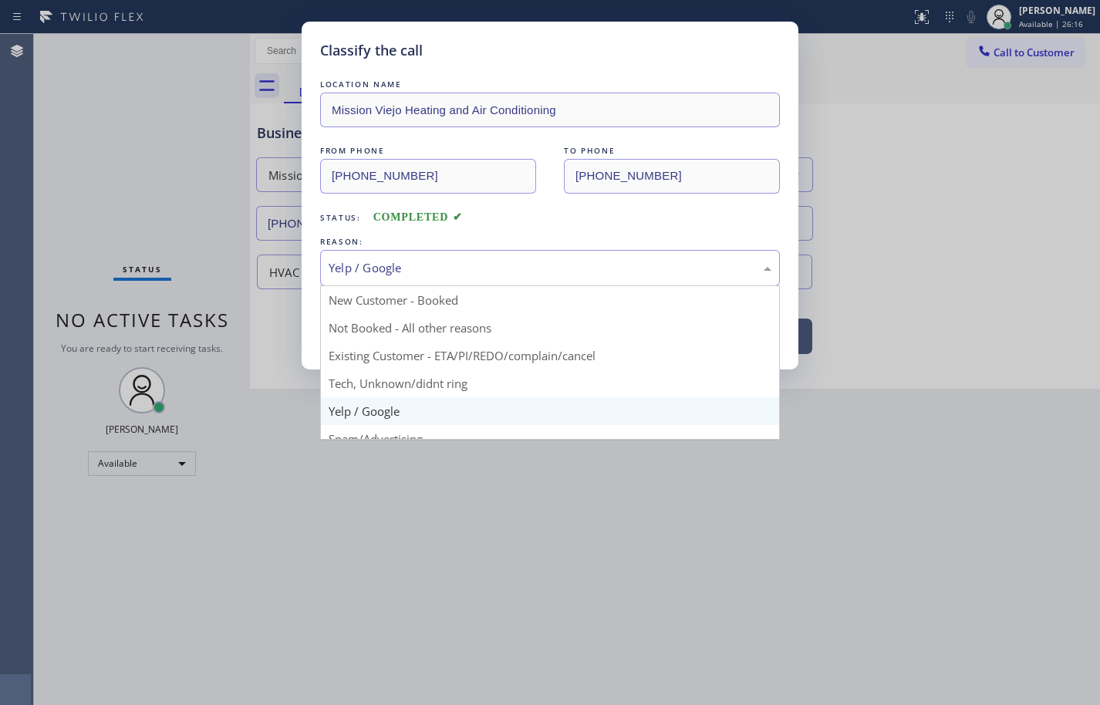
click at [440, 269] on div "Yelp / Google" at bounding box center [549, 268] width 443 height 18
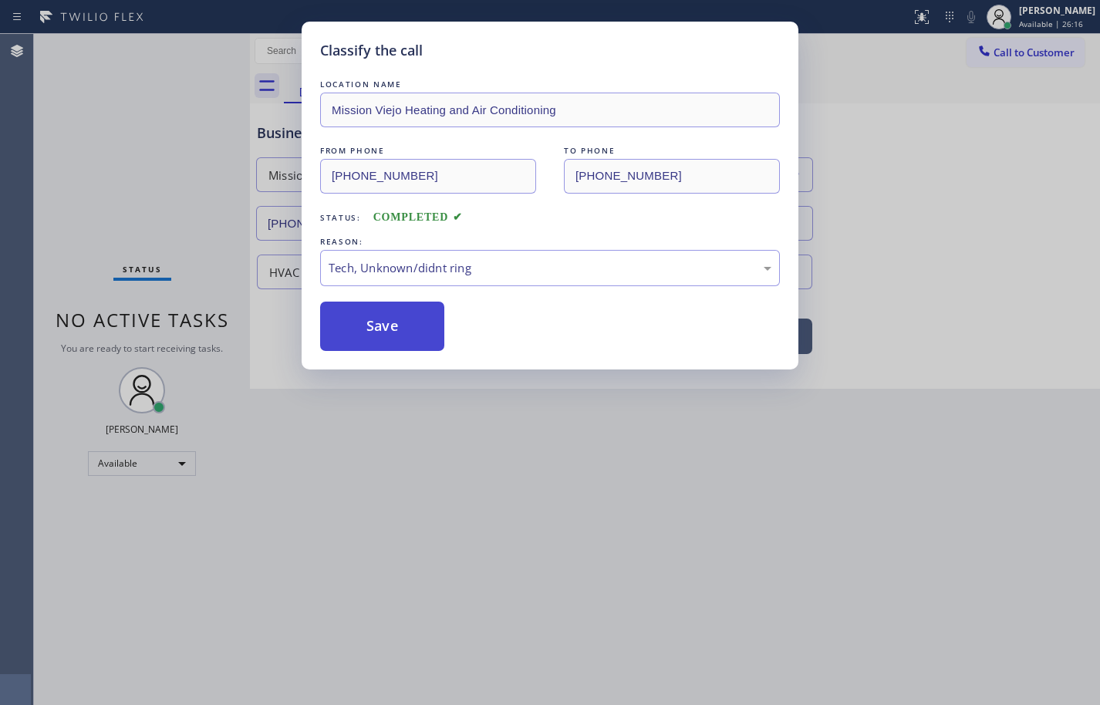
click at [413, 332] on button "Save" at bounding box center [382, 326] width 124 height 49
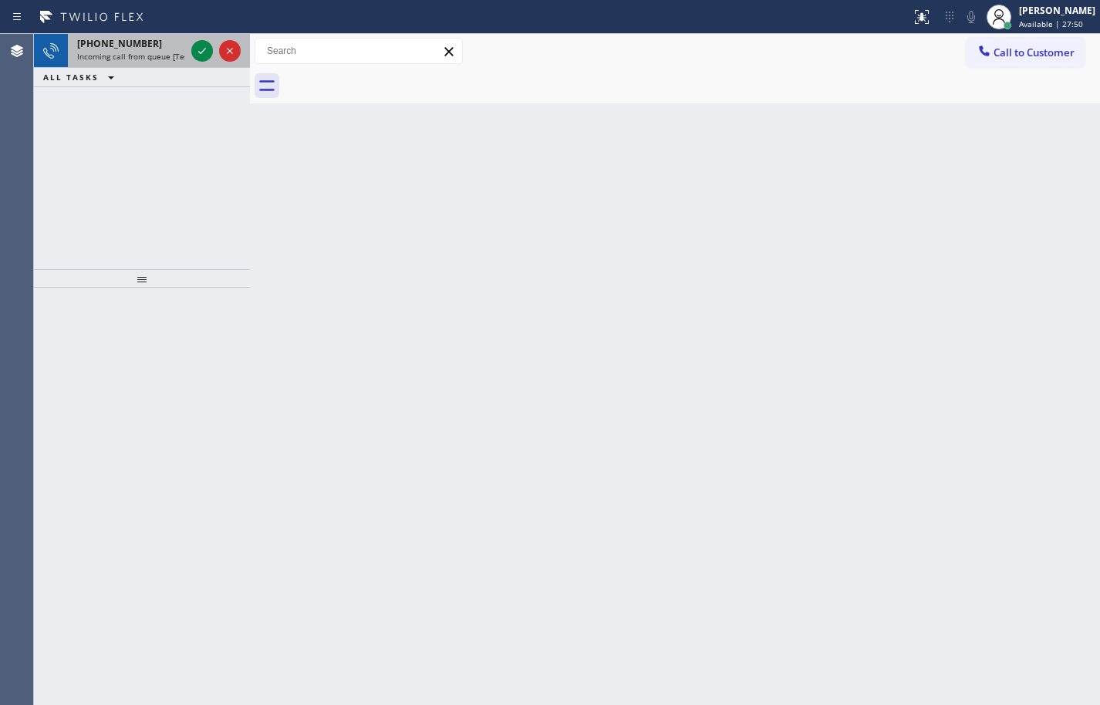
click at [122, 49] on span "+19492204799" at bounding box center [119, 43] width 85 height 13
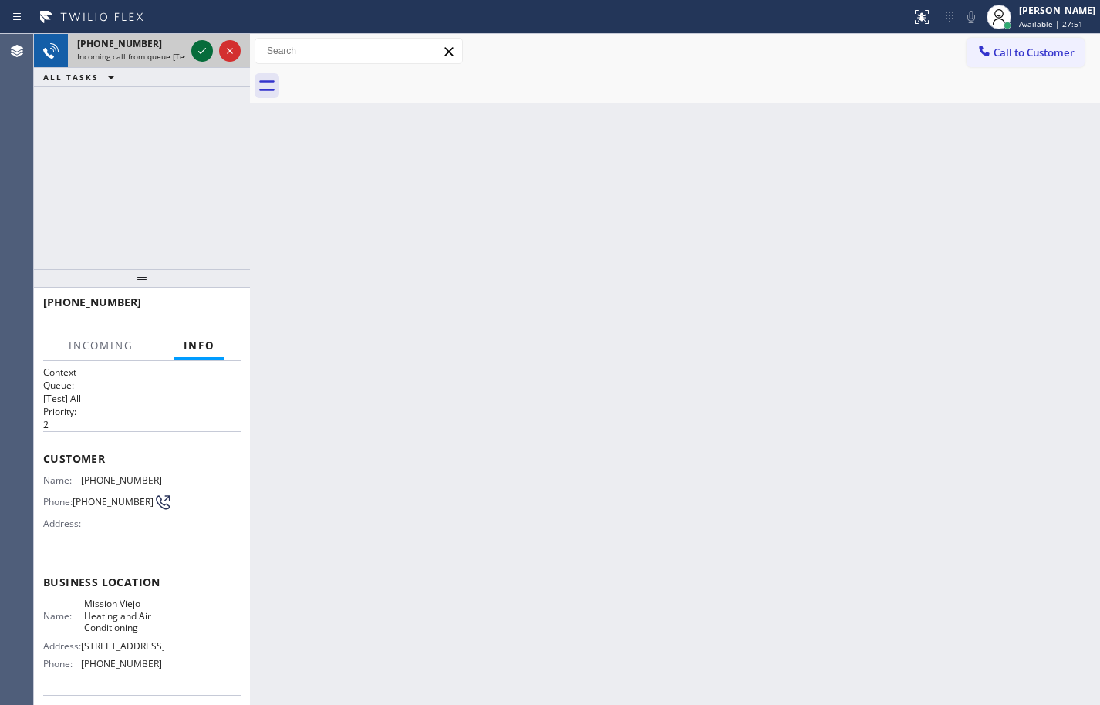
click at [204, 51] on icon at bounding box center [202, 51] width 19 height 19
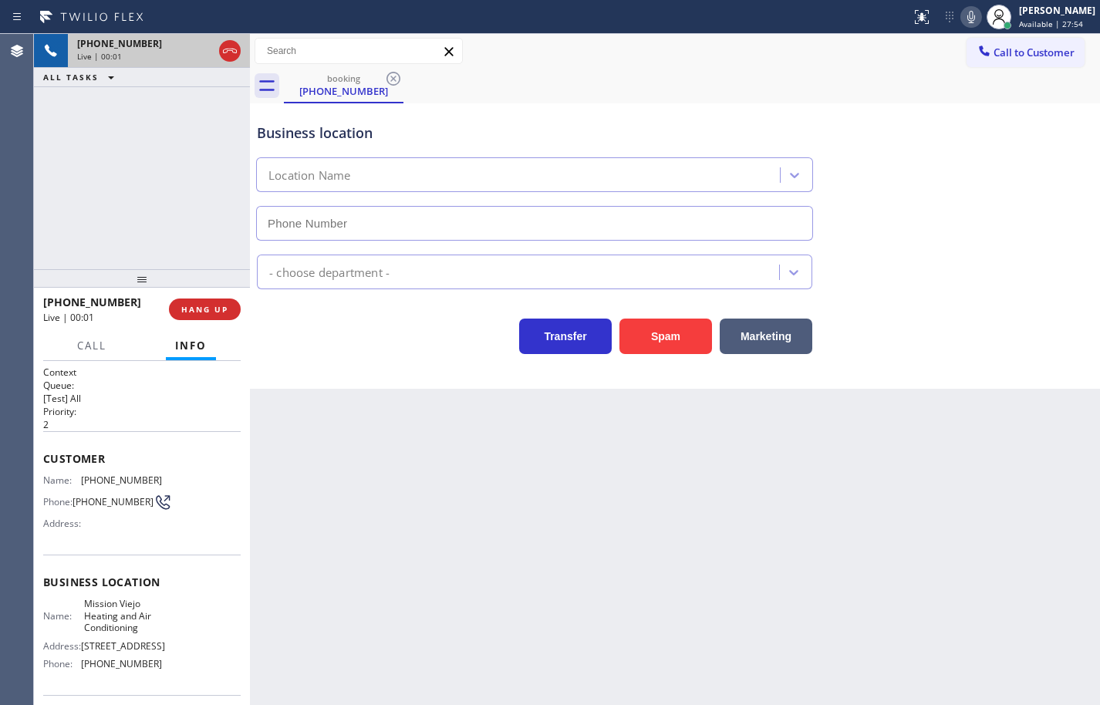
type input "(949) 239-0346"
click at [116, 632] on span "Mission Viejo Heating and Air Conditioning" at bounding box center [122, 615] width 77 height 35
copy span "Mission Viejo Heating and Air Conditioning"
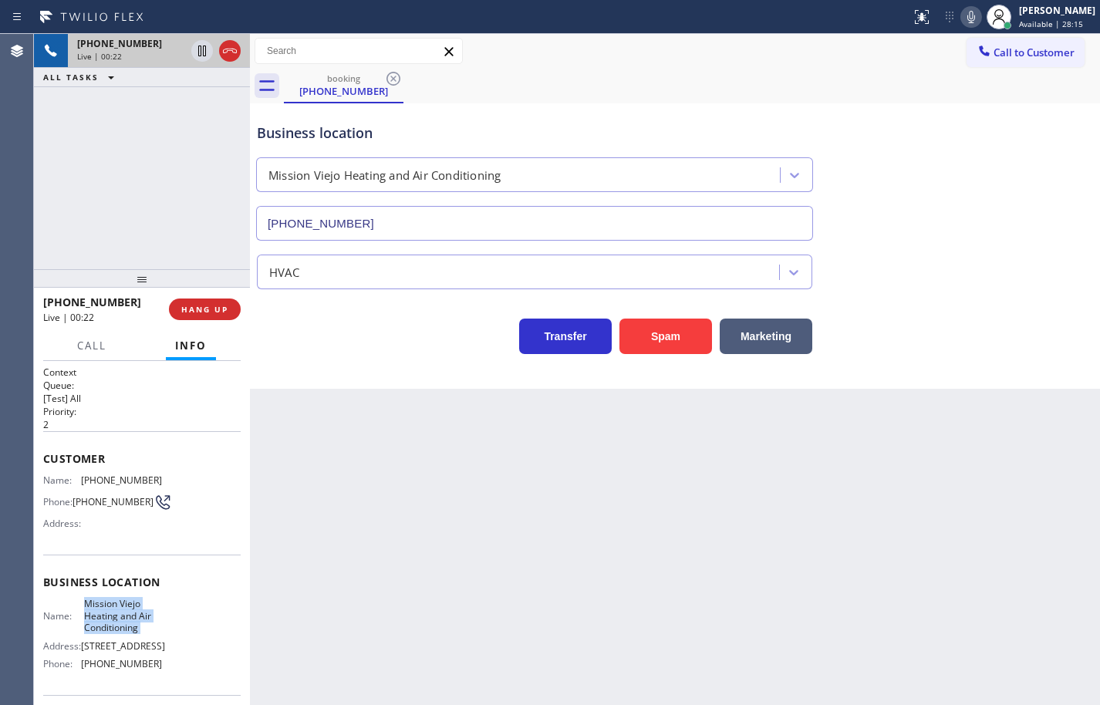
click at [126, 676] on div "Name: Mission Viejo Heating and Air Conditioning Address: 26732 Crown Valley Pk…" at bounding box center [102, 637] width 119 height 78
click at [131, 669] on span "(949) 239-0346" at bounding box center [121, 664] width 81 height 12
copy span "(949) 239-0346"
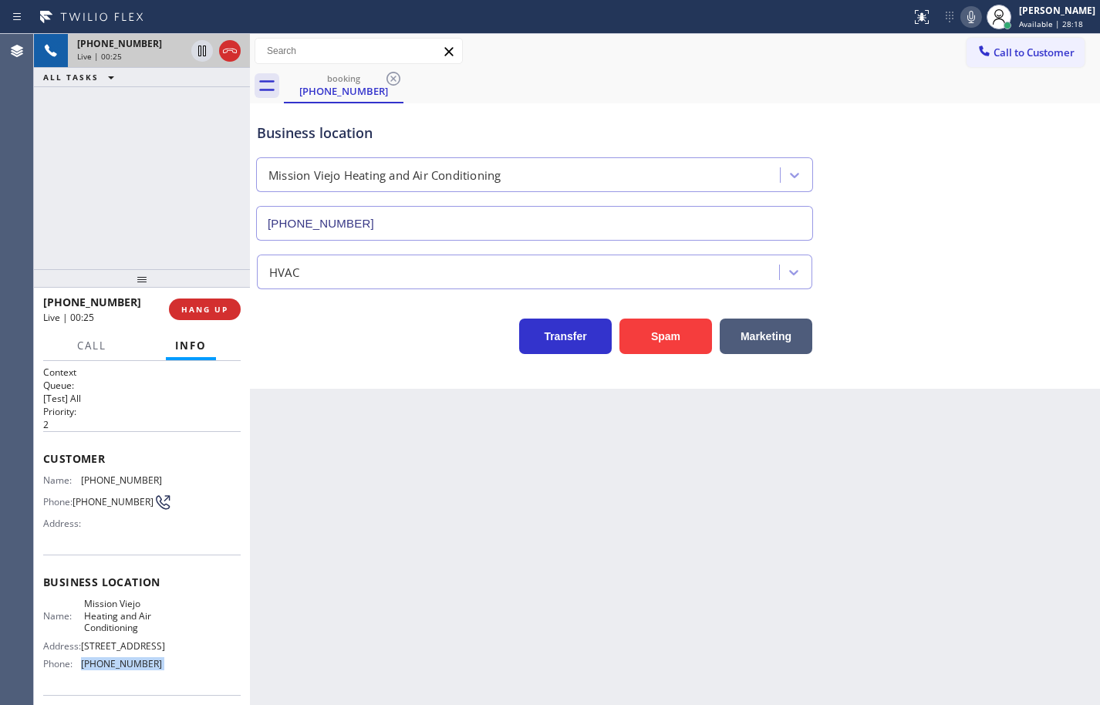
click at [132, 473] on div "Customer Name: (949) 220-4799 Phone: (949) 220-4799 Address:" at bounding box center [141, 492] width 197 height 123
copy span "(949) 220-4799"
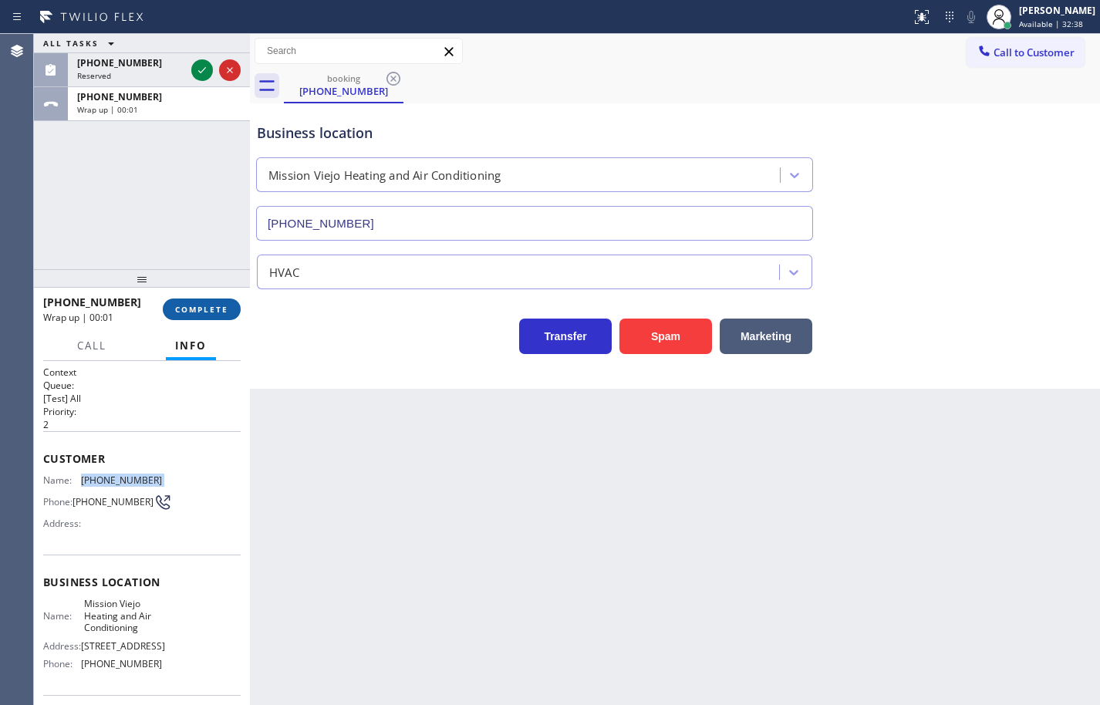
click at [204, 315] on button "COMPLETE" at bounding box center [202, 309] width 78 height 22
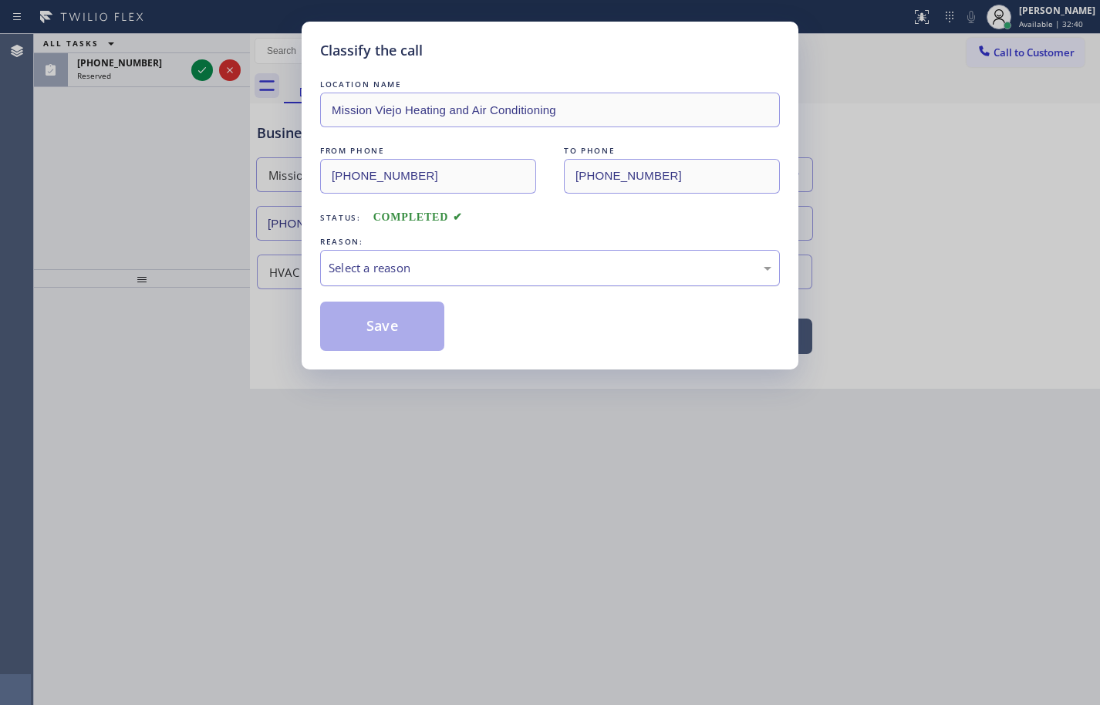
click at [445, 271] on div "Select a reason" at bounding box center [549, 268] width 443 height 18
click at [417, 331] on button "Save" at bounding box center [382, 326] width 124 height 49
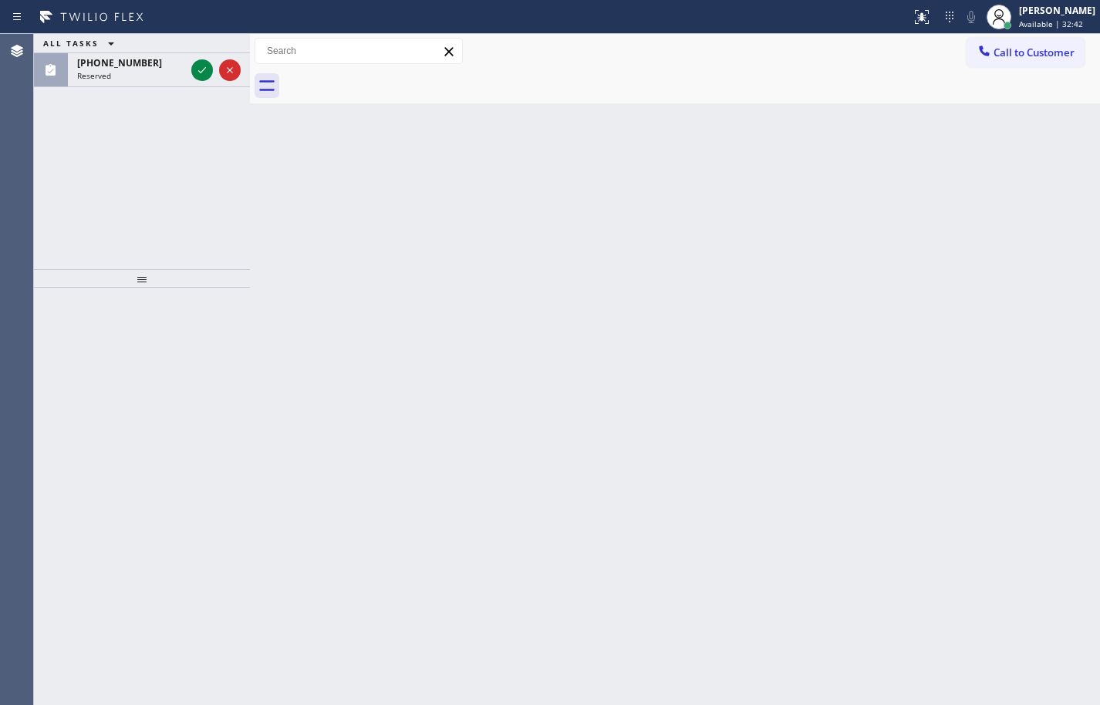
click at [198, 69] on icon at bounding box center [202, 70] width 19 height 19
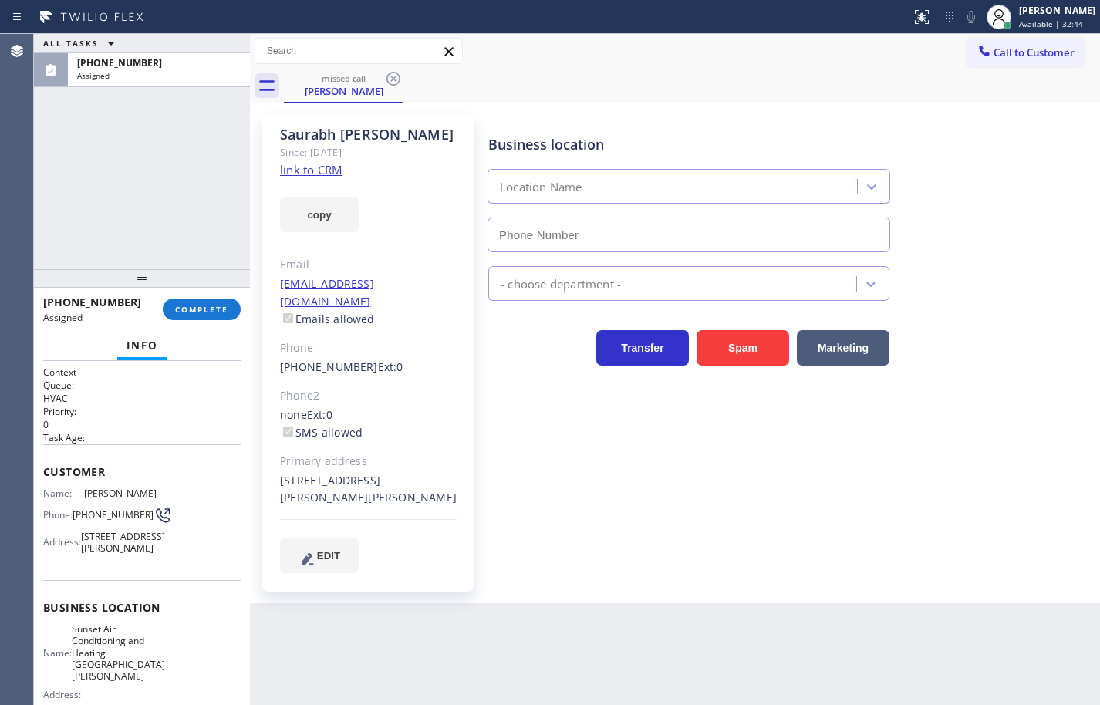
type input "(408) 676-2720"
click at [336, 164] on link "link to CRM" at bounding box center [311, 169] width 62 height 15
drag, startPoint x: 346, startPoint y: 217, endPoint x: 393, endPoint y: 233, distance: 48.8
click at [346, 217] on button "copy" at bounding box center [319, 214] width 79 height 35
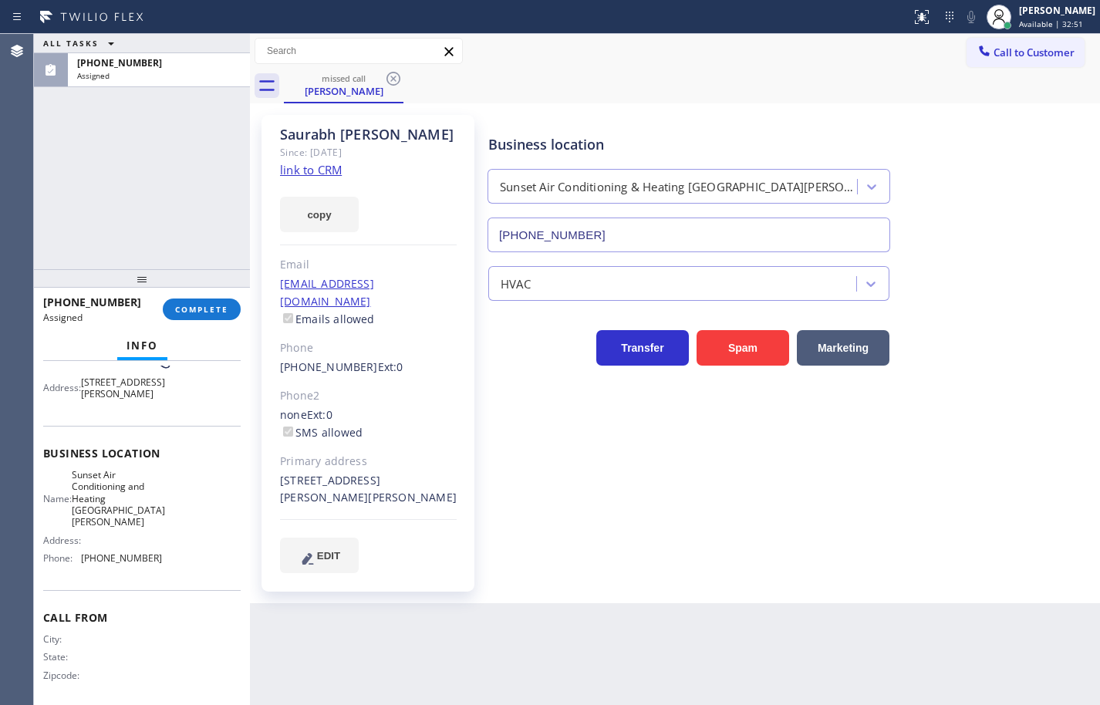
click at [167, 571] on div "Name: Sunset Air Conditioning and Heating Santa Clara Address: Phone: (408) 676…" at bounding box center [141, 520] width 197 height 102
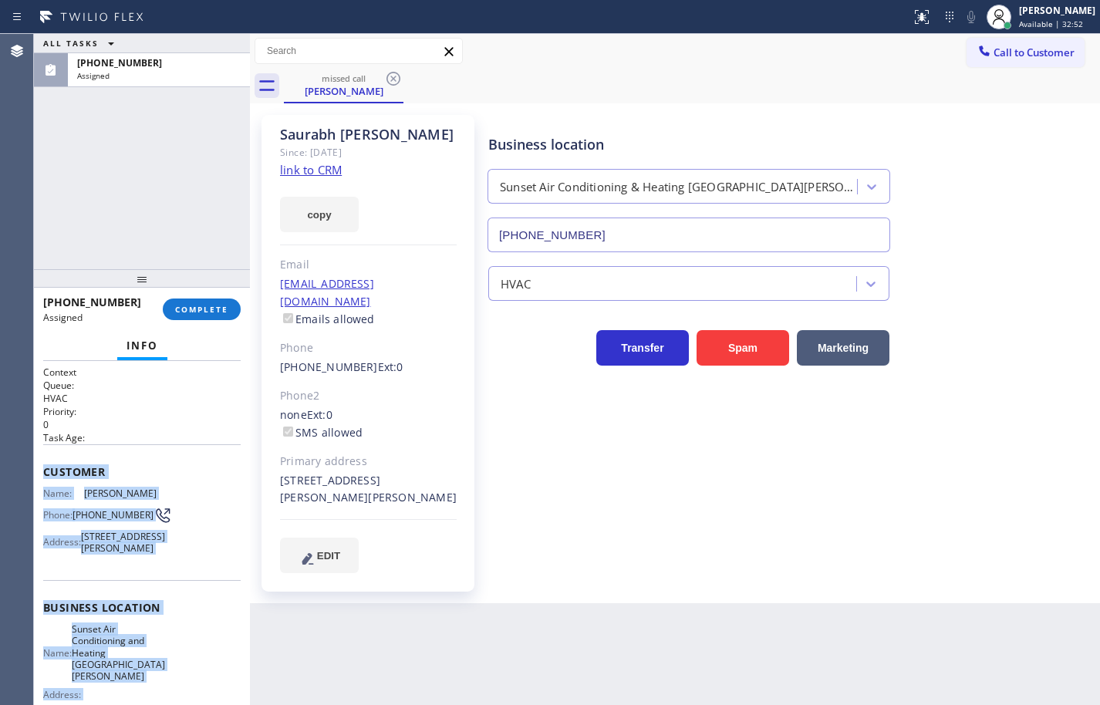
drag, startPoint x: 167, startPoint y: 571, endPoint x: 62, endPoint y: 482, distance: 137.3
click at [62, 482] on div "Context Queue: HVAC Priority: 0 Task Age: Customer Name: Saurabh Gupta Phone: (…" at bounding box center [141, 613] width 197 height 495
copy div "Customer Name: Saurabh Gupta Phone: (650) 722-6207 Address: 2462 Michele Jean W…"
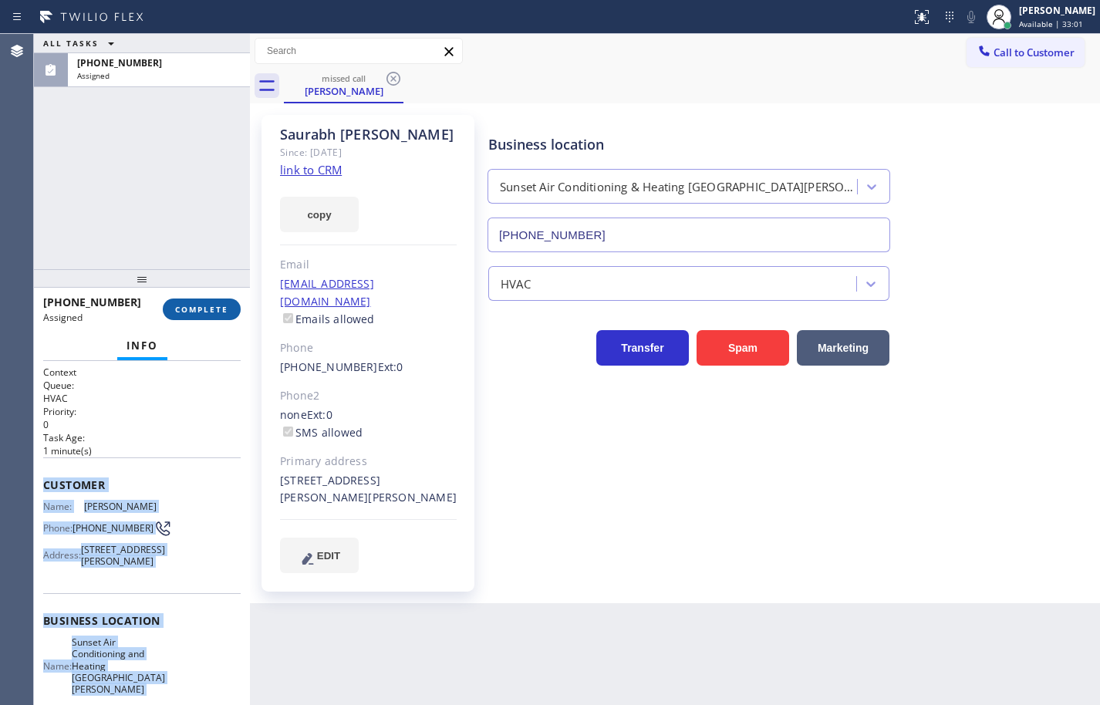
click at [226, 306] on span "COMPLETE" at bounding box center [201, 309] width 53 height 11
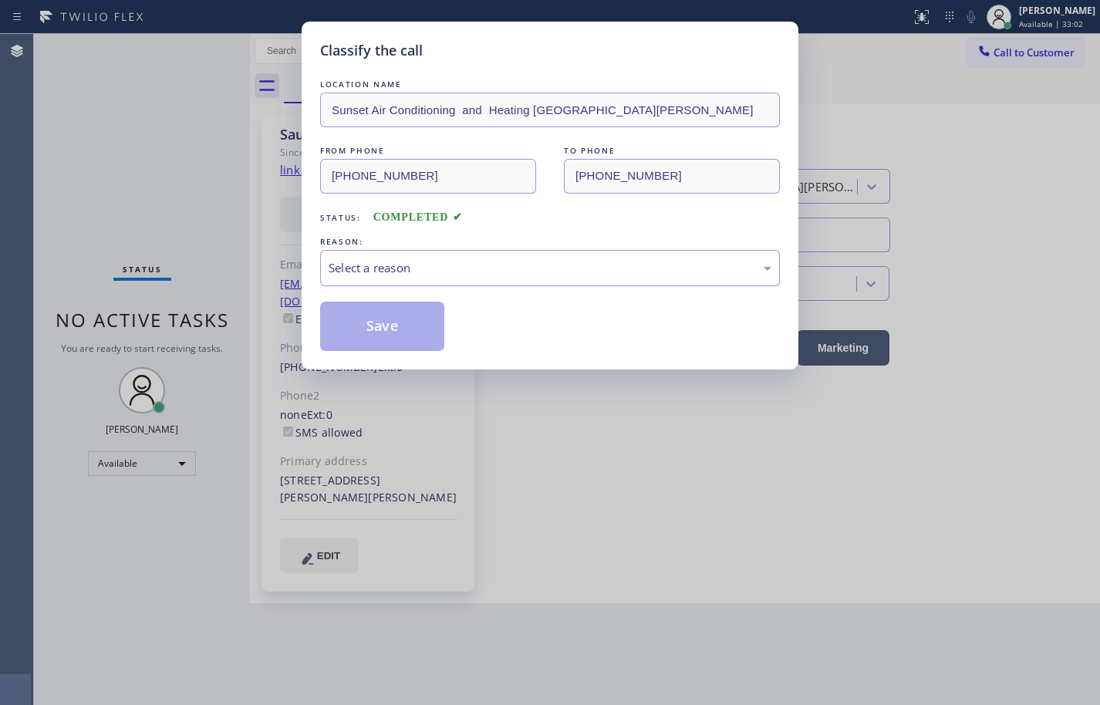
click at [445, 271] on div "Select a reason" at bounding box center [549, 268] width 443 height 18
click at [428, 331] on button "Save" at bounding box center [382, 326] width 124 height 49
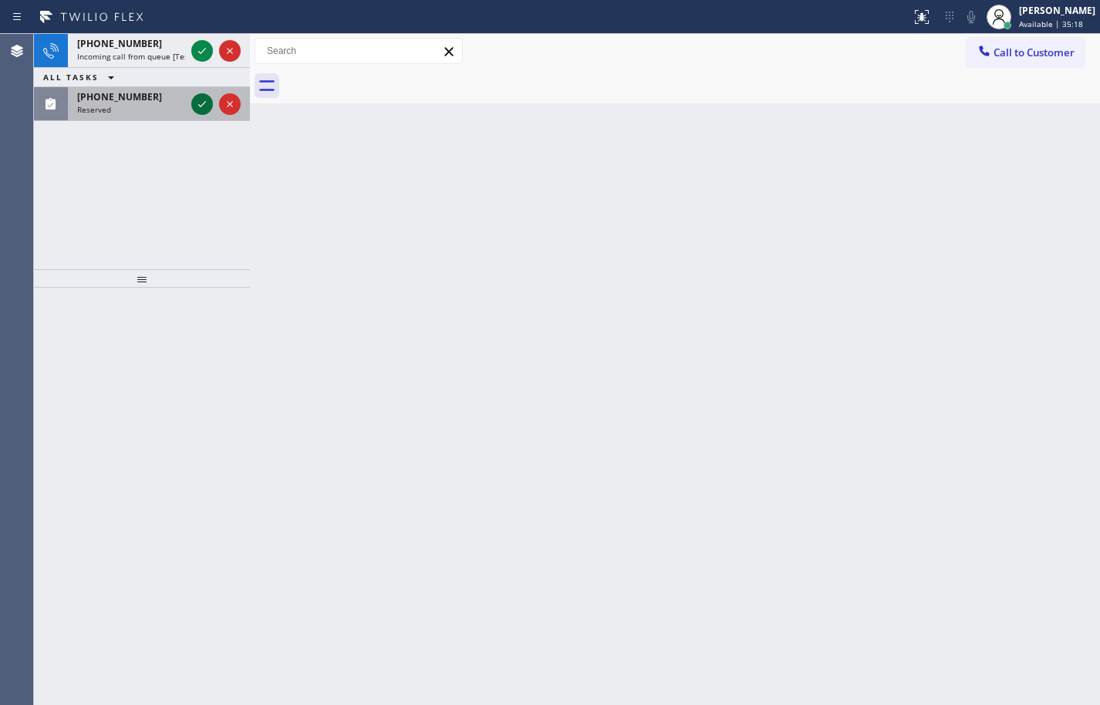
click at [197, 101] on icon at bounding box center [202, 104] width 19 height 19
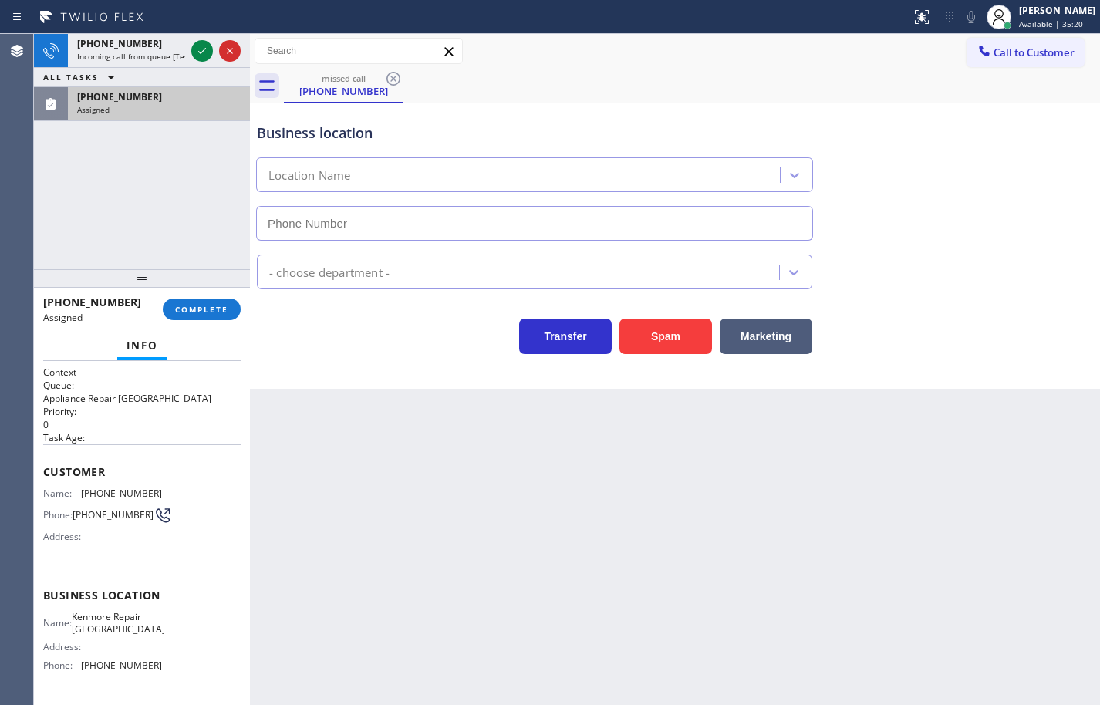
type input "(206) 825-6496"
click at [218, 331] on div "Info" at bounding box center [141, 346] width 197 height 31
click at [222, 316] on button "COMPLETE" at bounding box center [202, 309] width 78 height 22
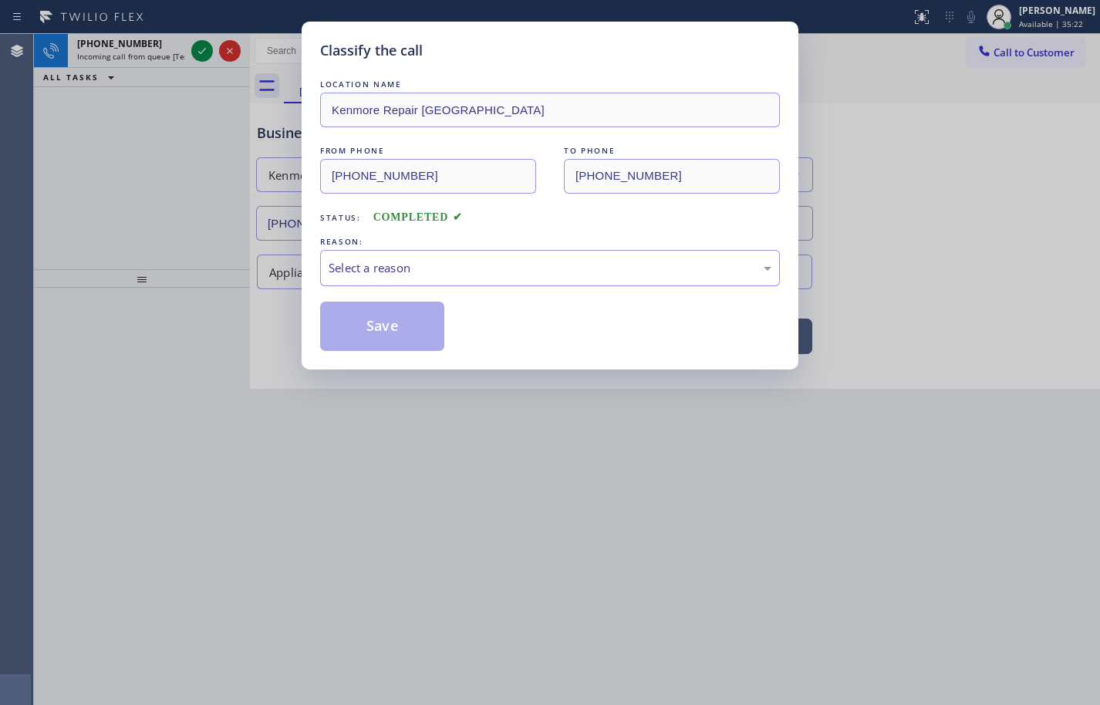
click at [430, 276] on div "Select a reason" at bounding box center [549, 268] width 443 height 18
click at [403, 325] on button "Save" at bounding box center [382, 326] width 124 height 49
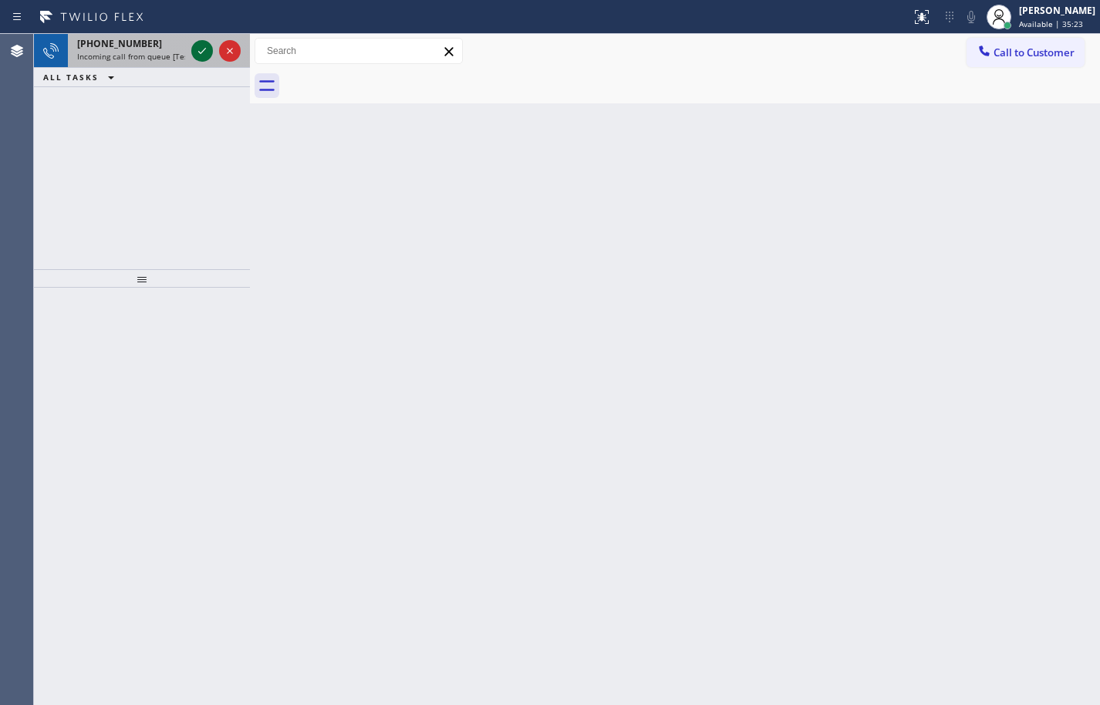
click at [204, 49] on icon at bounding box center [202, 51] width 8 height 6
click at [206, 54] on icon at bounding box center [202, 51] width 19 height 19
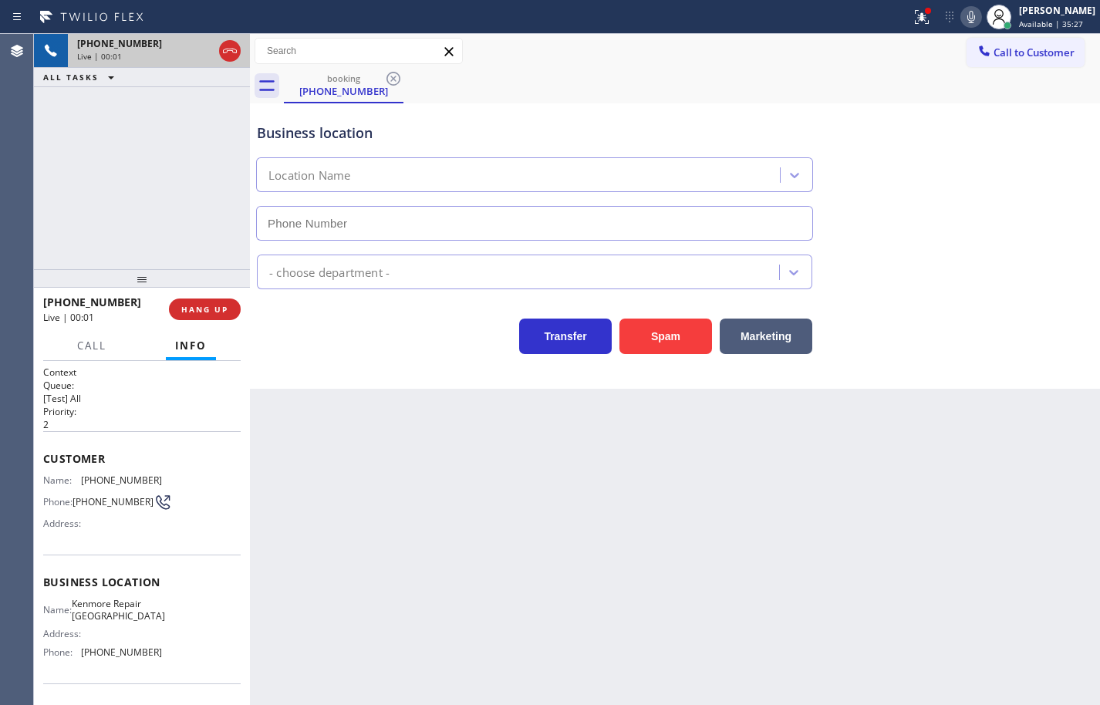
type input "(206) 825-6496"
click at [805, 83] on div "booking (206) 235-9006" at bounding box center [692, 86] width 816 height 35
click at [156, 651] on div "Name: Kenmore Repair Seattle Address: Phone: (206) 825-6496" at bounding box center [141, 631] width 197 height 66
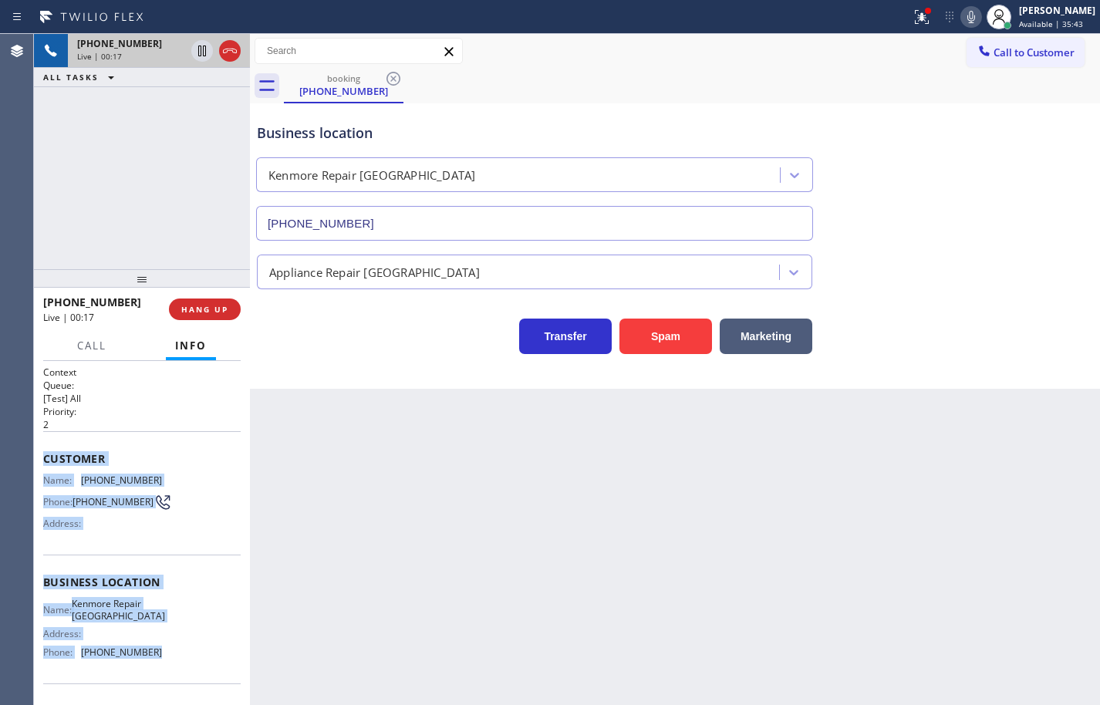
drag, startPoint x: 159, startPoint y: 651, endPoint x: 45, endPoint y: 458, distance: 224.0
click at [45, 458] on div "Context Queue: [Test] All Priority: 2 Customer Name: (206) 235-9006 Phone: (206…" at bounding box center [141, 583] width 197 height 434
copy div "Customer Name: (206) 235-9006 Phone: (206) 235-9006 Address: Business location …"
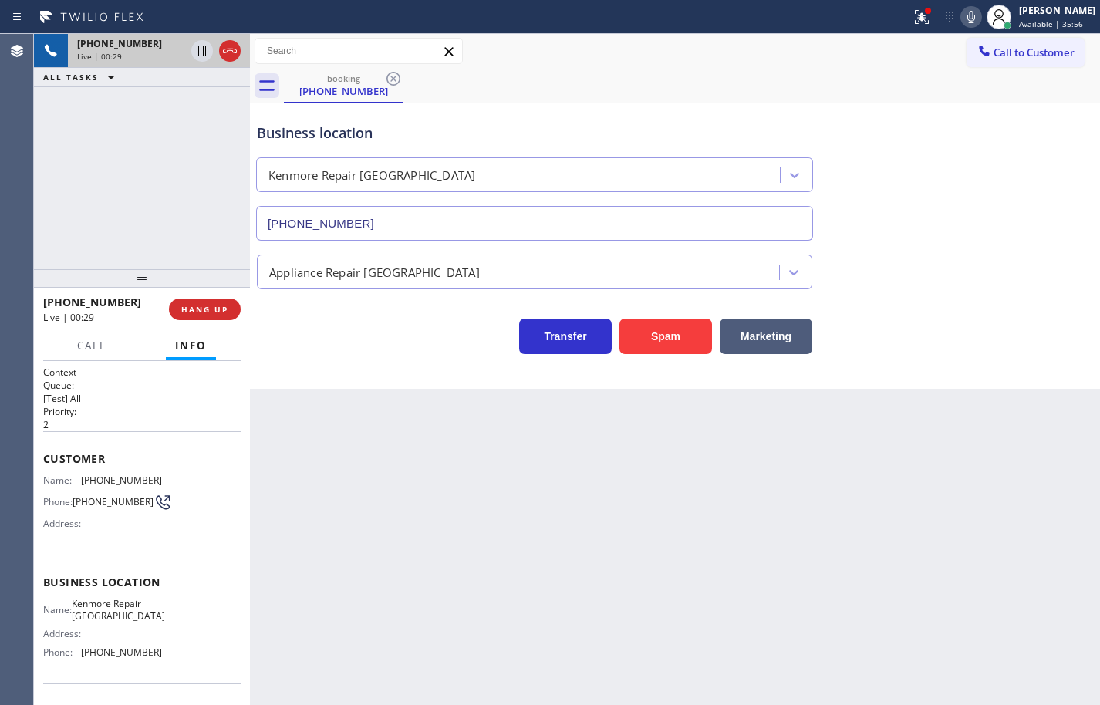
click at [929, 457] on div "Back to Dashboard Change Sender ID Customers Technicians Select a contact Outbo…" at bounding box center [675, 369] width 850 height 671
click at [201, 108] on icon at bounding box center [202, 104] width 19 height 19
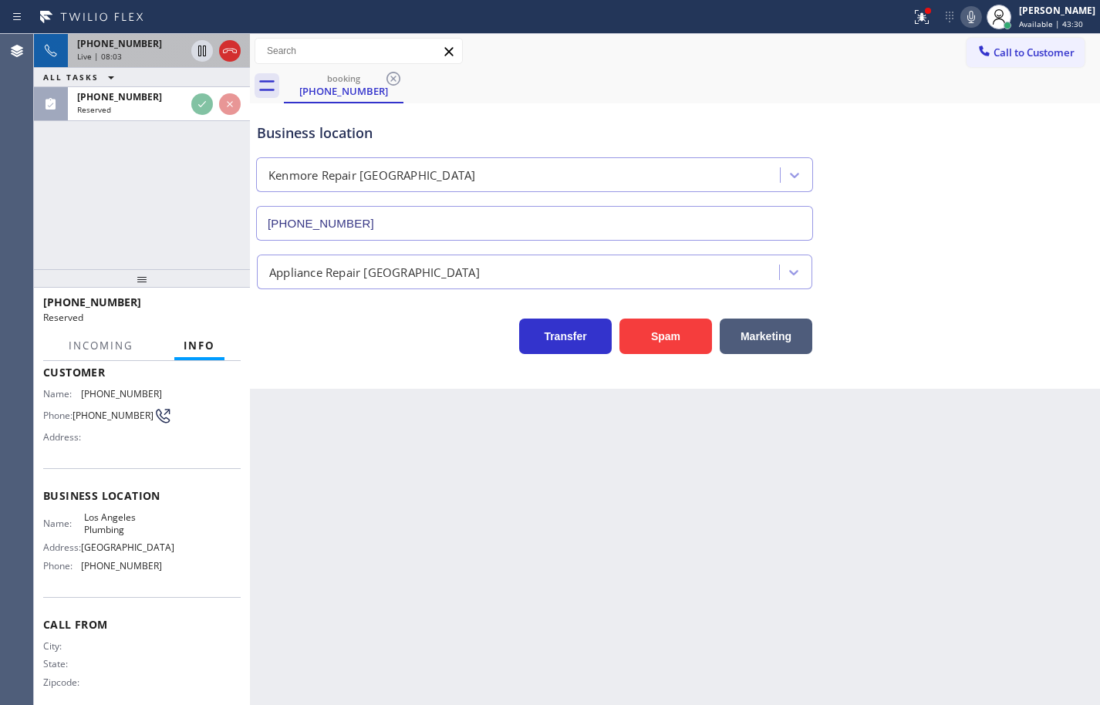
scroll to position [131, 0]
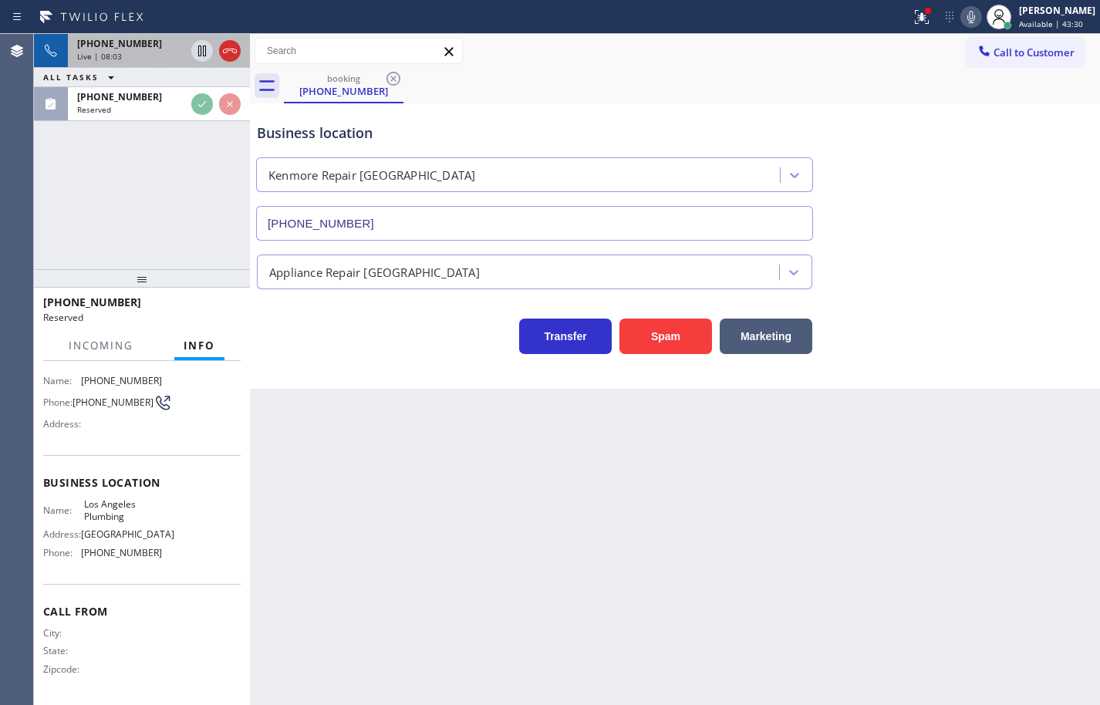
click at [164, 572] on div "Business location Name: Los Angeles Plumbing Address: Los Angeles Phone: (323) …" at bounding box center [141, 519] width 197 height 129
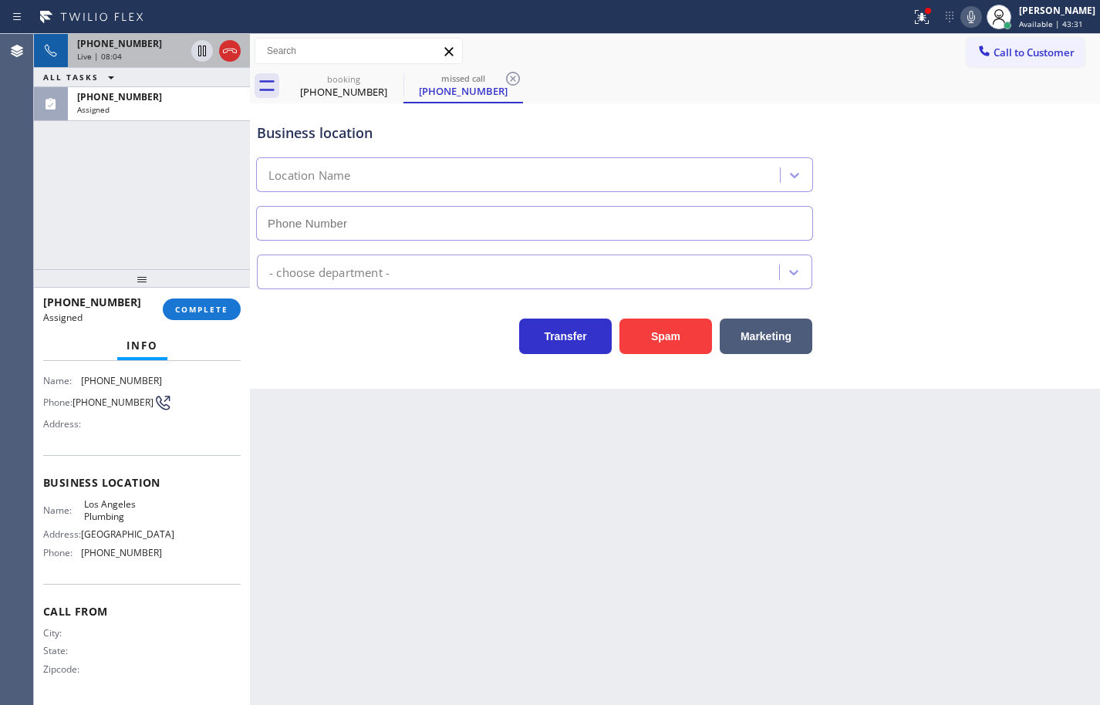
type input "(323) 529-6005"
click at [174, 564] on div "Name: Los Angeles Plumbing Address: Los Angeles Phone: (323) 529-6005" at bounding box center [141, 531] width 197 height 66
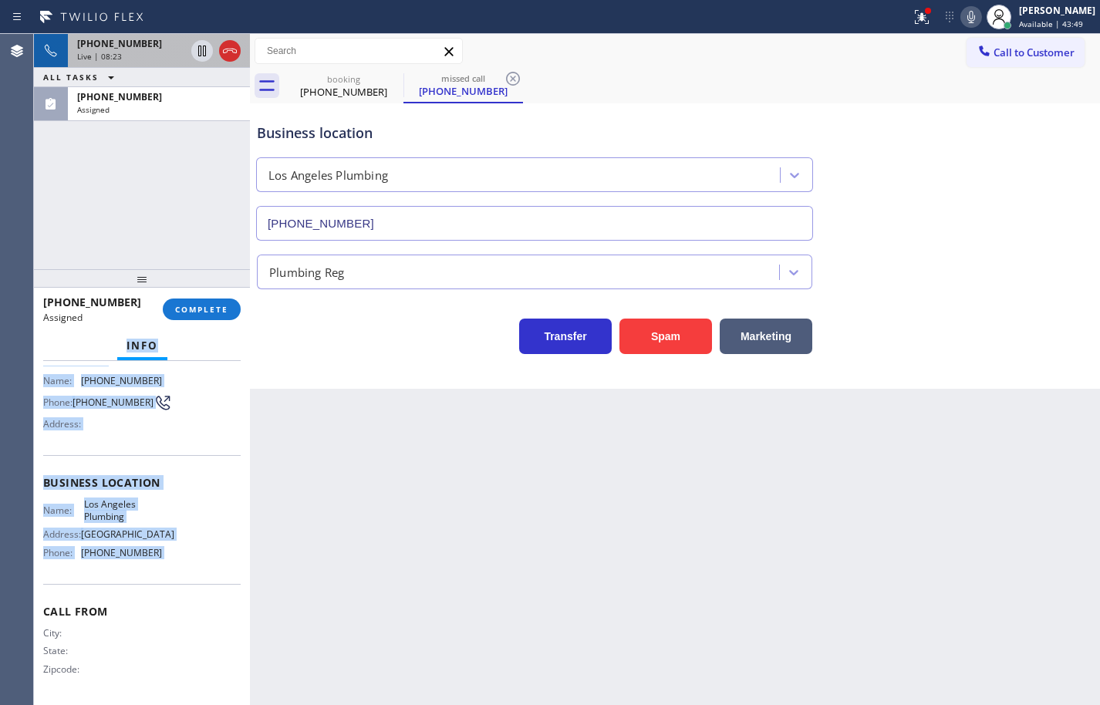
scroll to position [0, 0]
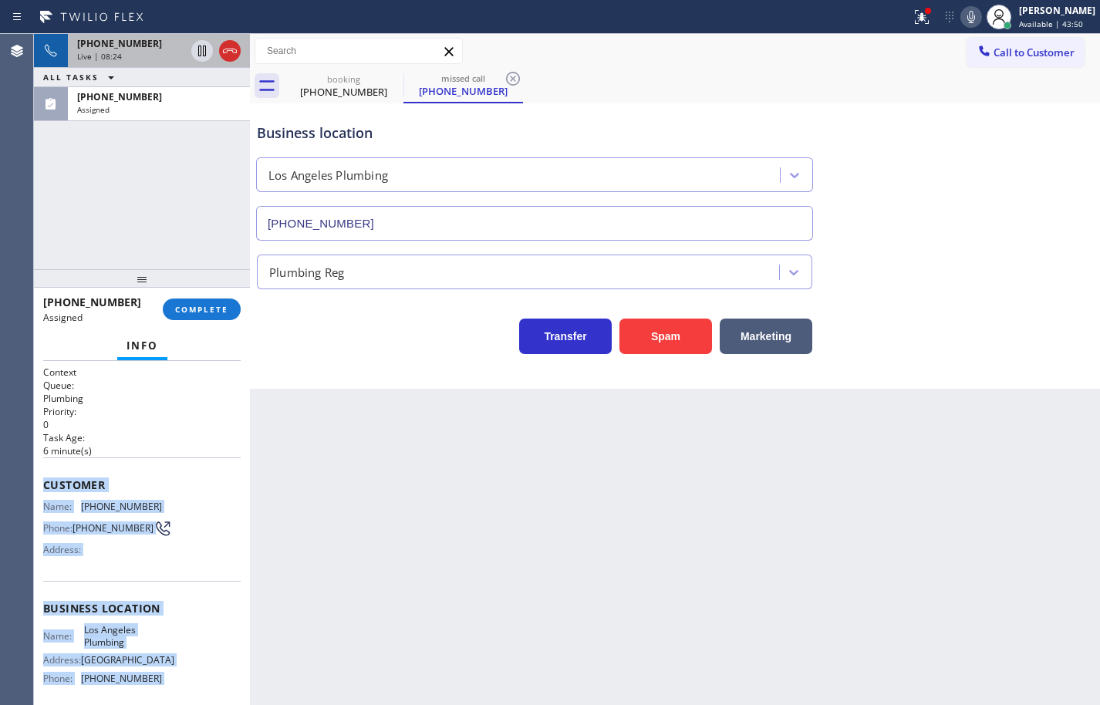
drag, startPoint x: 174, startPoint y: 564, endPoint x: 620, endPoint y: 318, distance: 508.7
click at [50, 475] on div "Context Queue: Plumbing Priority: 0 Task Age: 6 minute(s) Customer Name: (323) …" at bounding box center [141, 596] width 197 height 460
copy div "Customer Name: (323) 786-8081 Phone: (323) 786-8081 Address: Business location …"
click at [185, 307] on span "COMPLETE" at bounding box center [201, 309] width 53 height 11
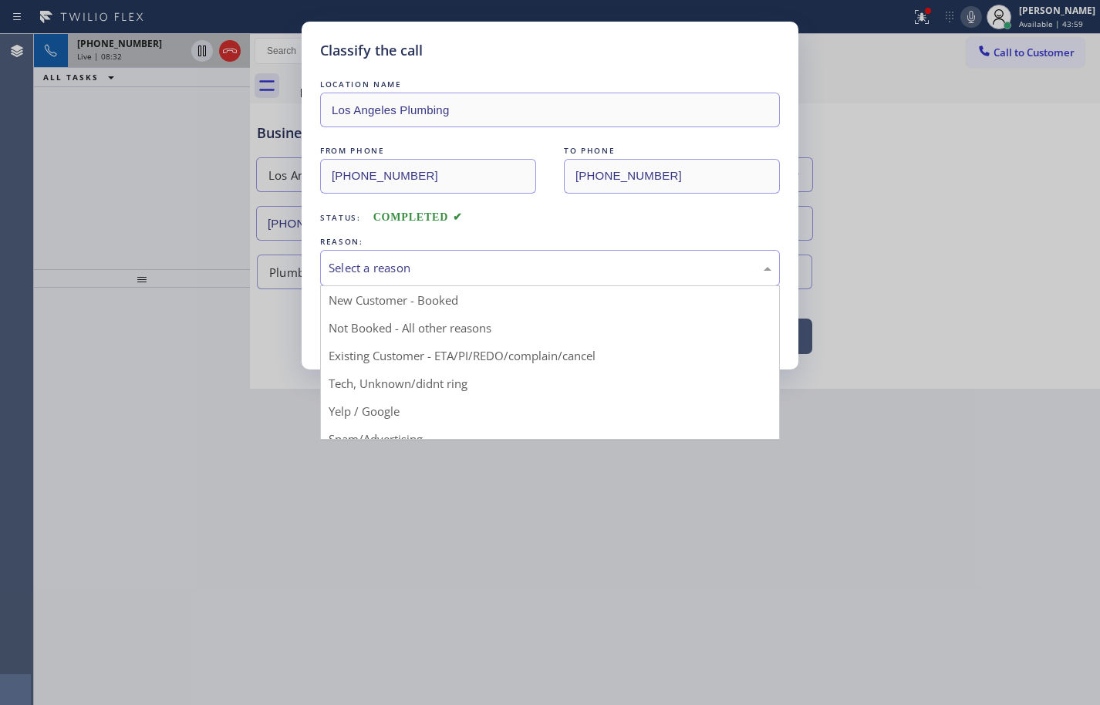
click at [489, 273] on div "Select a reason" at bounding box center [549, 268] width 443 height 18
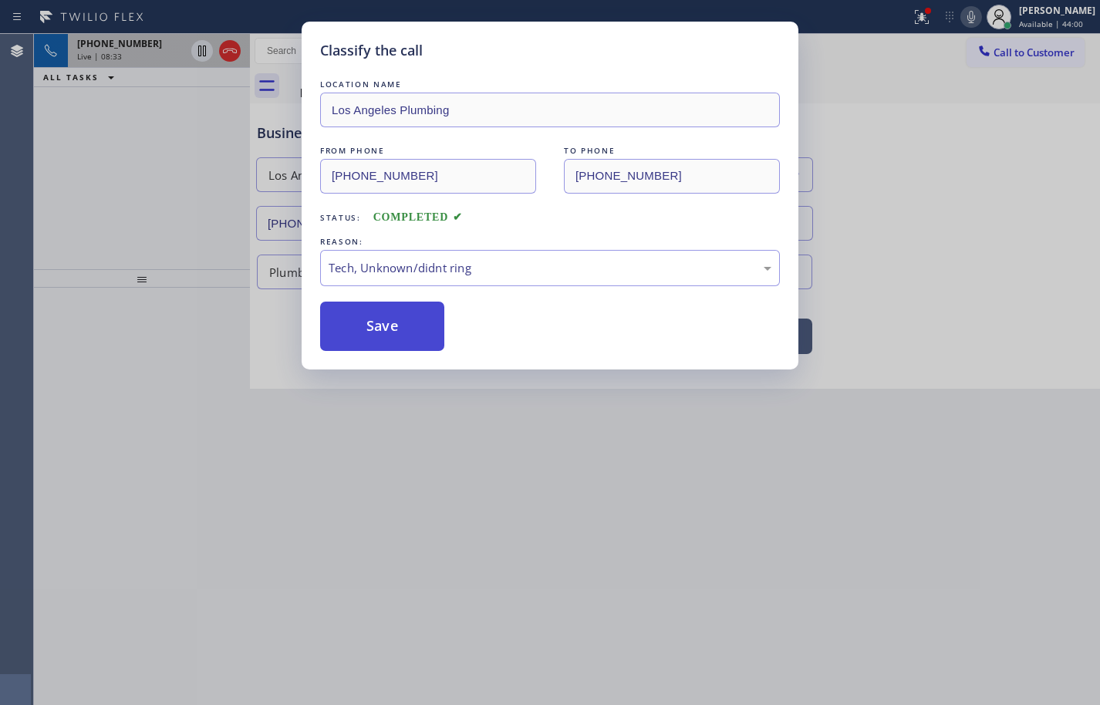
click at [399, 329] on button "Save" at bounding box center [382, 326] width 124 height 49
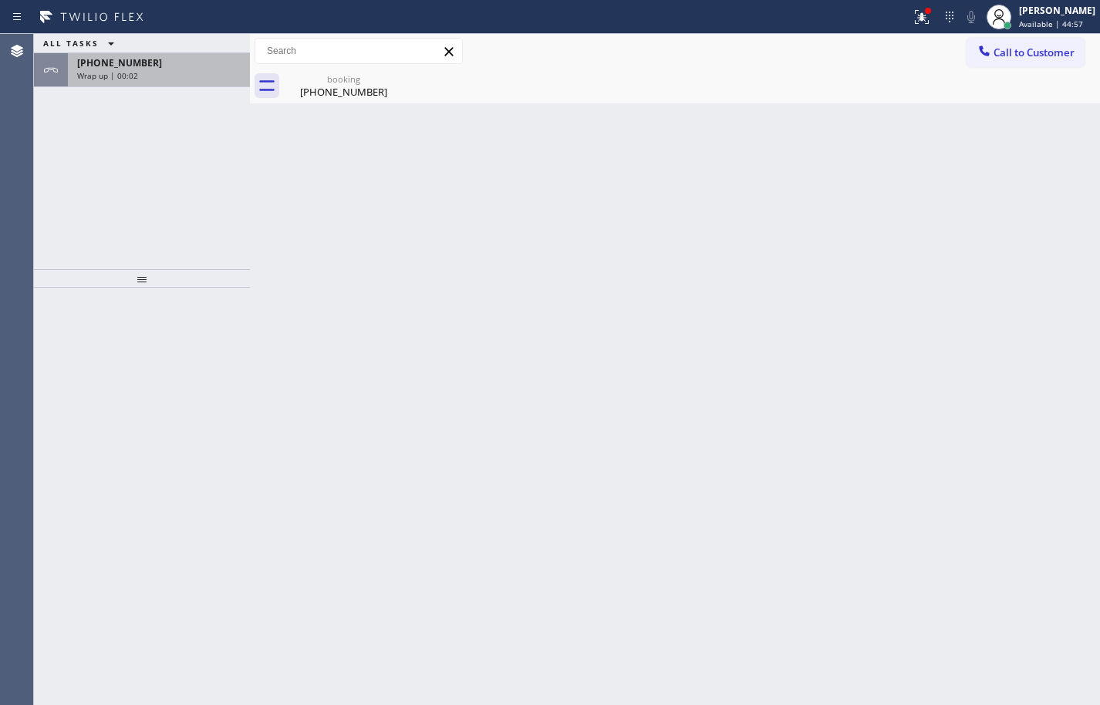
click at [196, 86] on div "+12062359006 Wrap up | 00:02" at bounding box center [156, 70] width 176 height 34
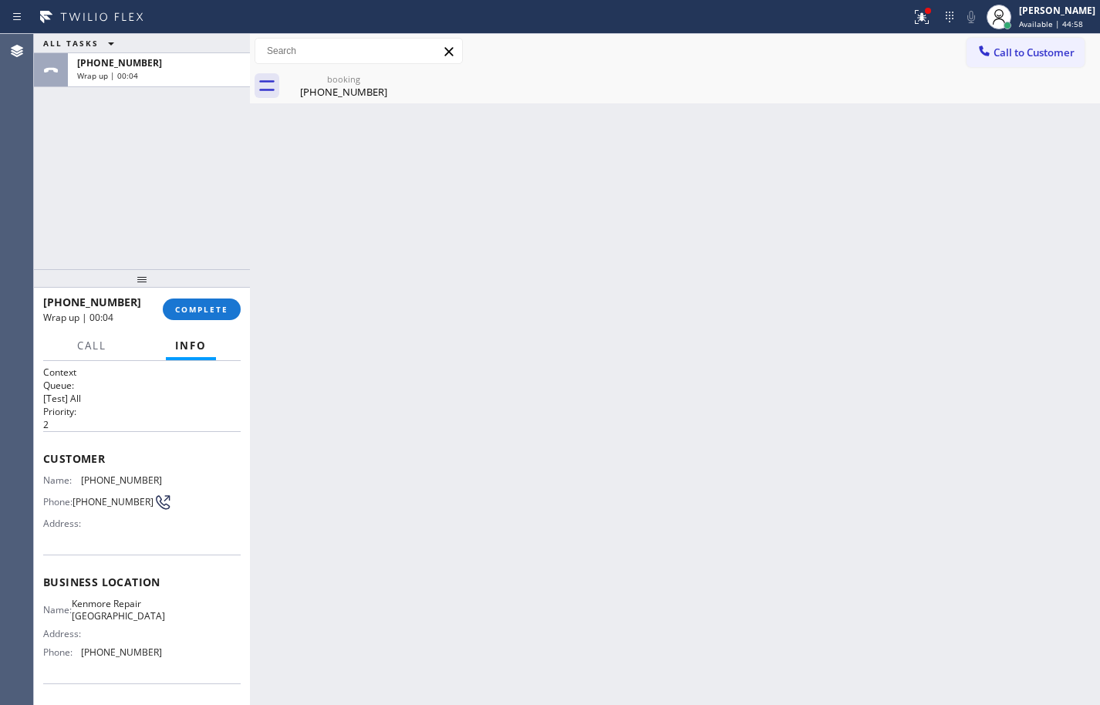
click at [215, 324] on div "+12062359006 Wrap up | 00:04 COMPLETE" at bounding box center [141, 309] width 197 height 40
click at [219, 312] on span "COMPLETE" at bounding box center [201, 309] width 53 height 11
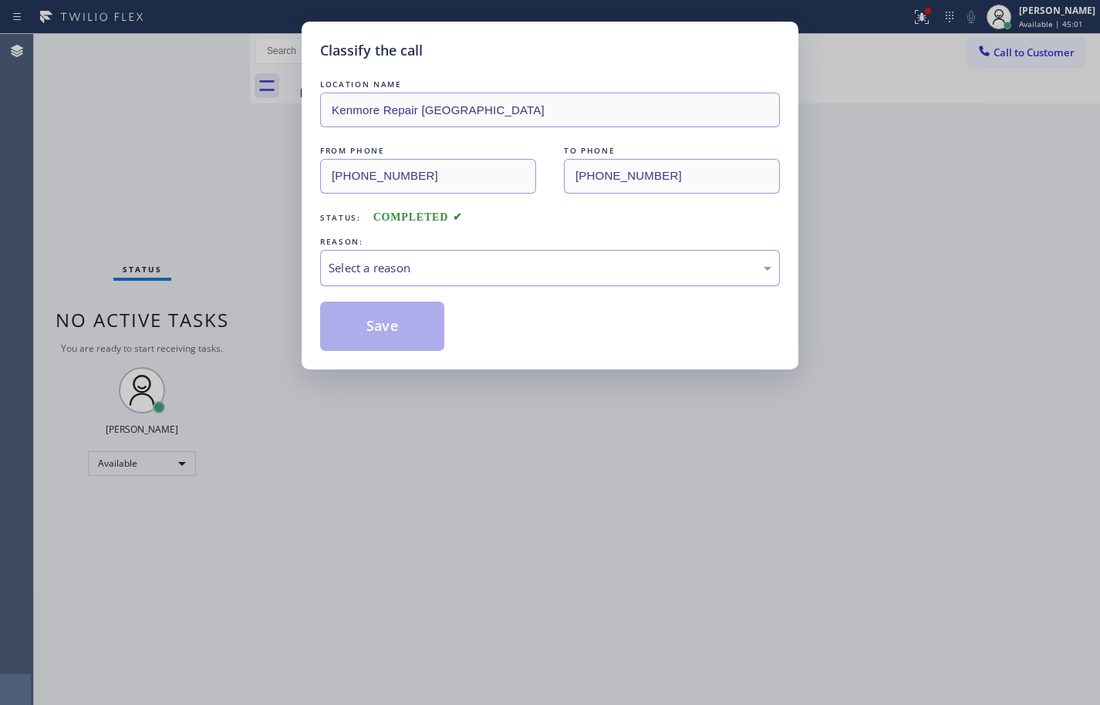
click at [388, 276] on div "Select a reason" at bounding box center [549, 268] width 443 height 18
click at [411, 321] on button "Save" at bounding box center [382, 326] width 124 height 49
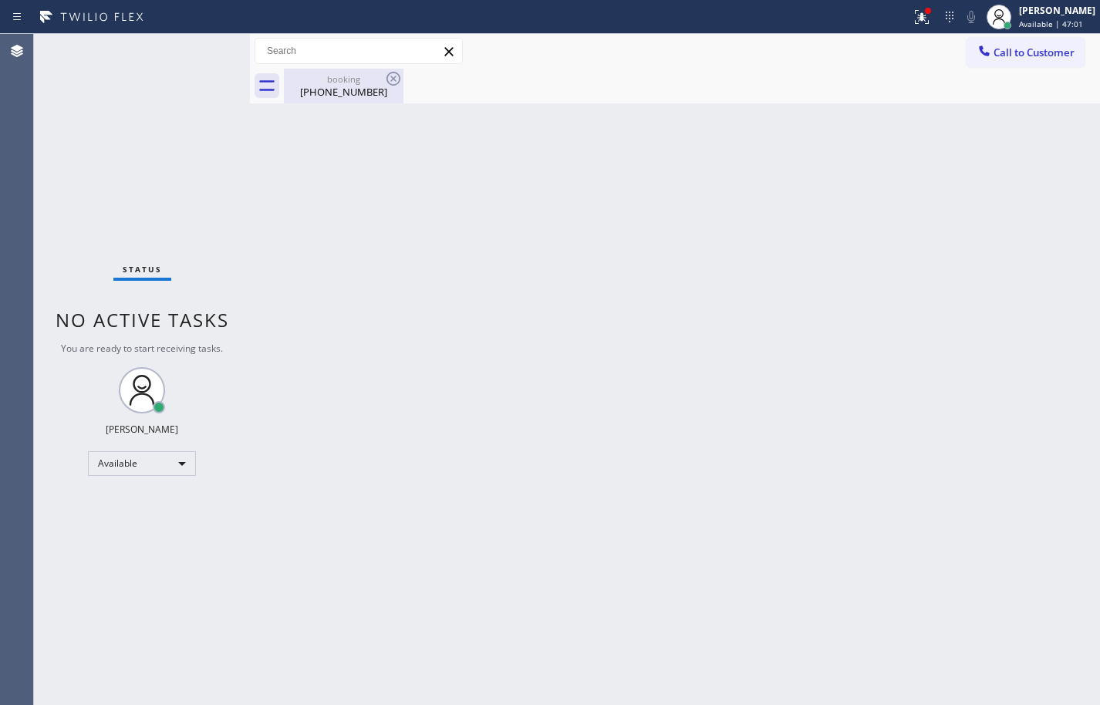
click at [356, 98] on div "(206) 235-9006" at bounding box center [343, 92] width 116 height 14
click at [791, 450] on div "Back to Dashboard Change Sender ID Customers Technicians Select a contact Outbo…" at bounding box center [675, 369] width 850 height 671
click at [797, 193] on div "Back to Dashboard Change Sender ID Customers Technicians Select a contact Outbo…" at bounding box center [675, 369] width 850 height 671
click at [696, 251] on div "Back to Dashboard Change Sender ID Customers Technicians Select a contact Outbo…" at bounding box center [675, 369] width 850 height 671
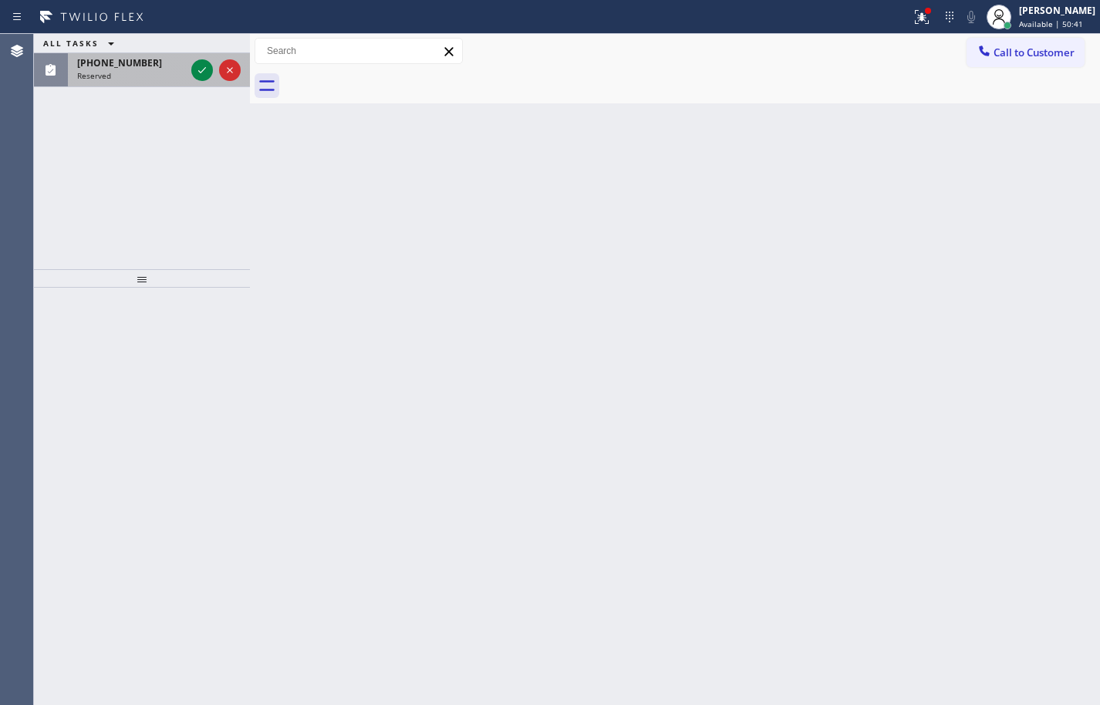
click at [146, 69] on div "(805) 940-1706 Reserved" at bounding box center [128, 70] width 120 height 34
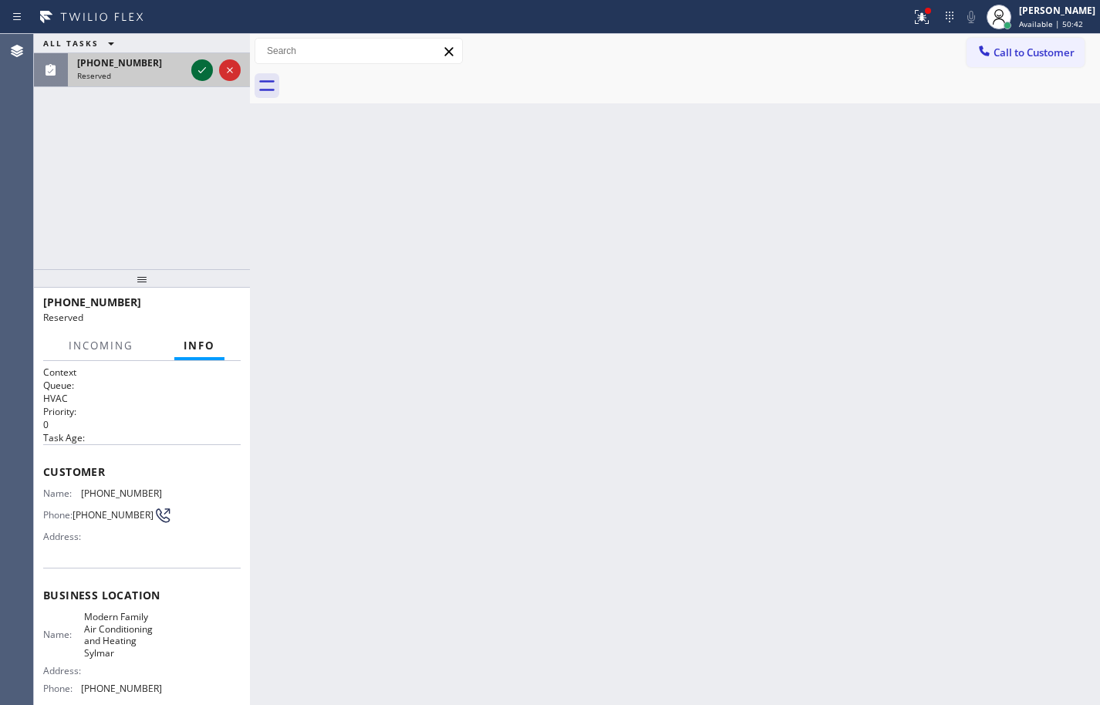
click at [200, 65] on icon at bounding box center [202, 70] width 19 height 19
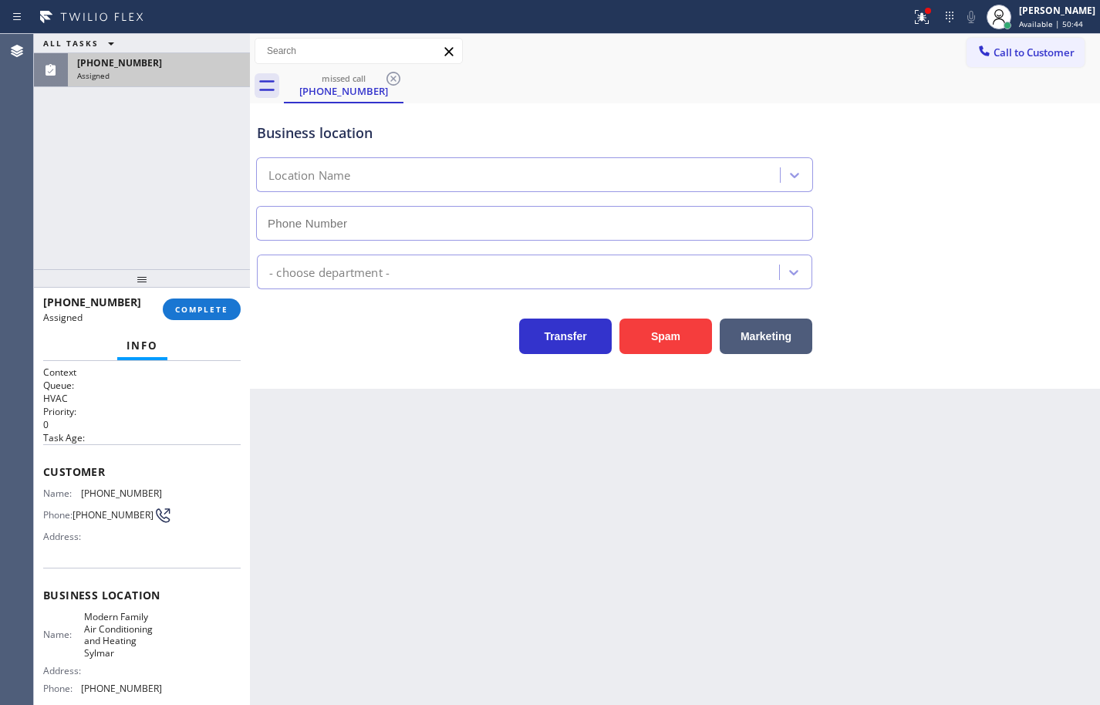
type input "(323) 541-4604"
click at [218, 311] on span "COMPLETE" at bounding box center [201, 309] width 53 height 11
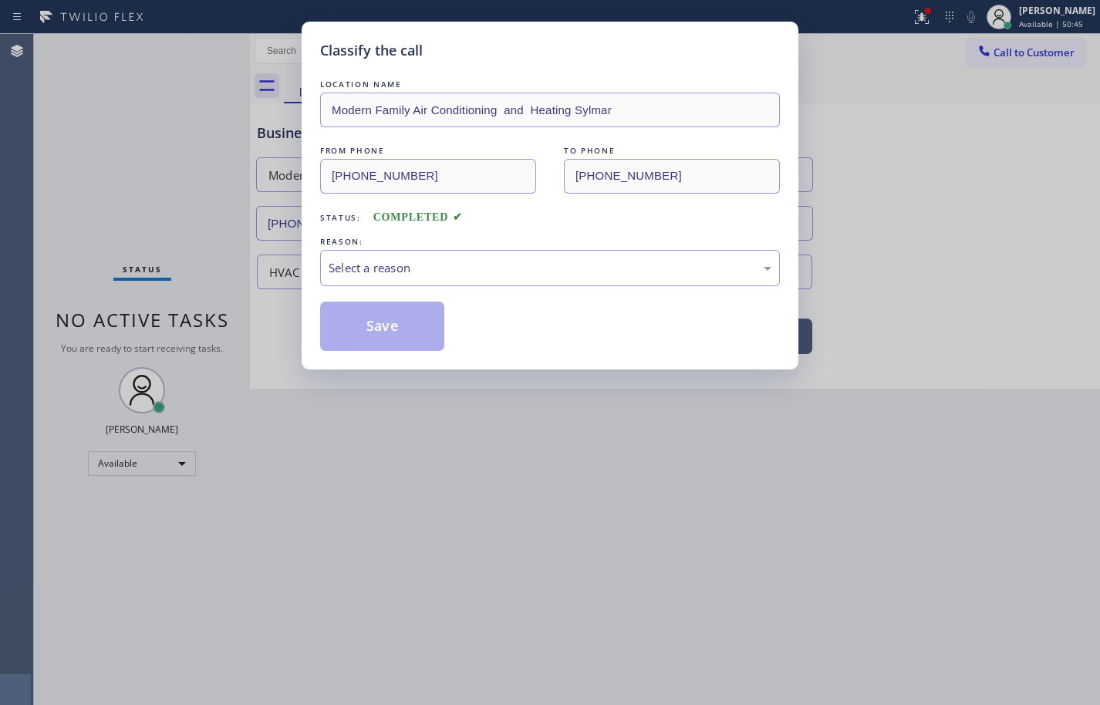
click at [451, 277] on div "Select a reason" at bounding box center [550, 268] width 460 height 36
click at [417, 331] on button "Save" at bounding box center [382, 326] width 124 height 49
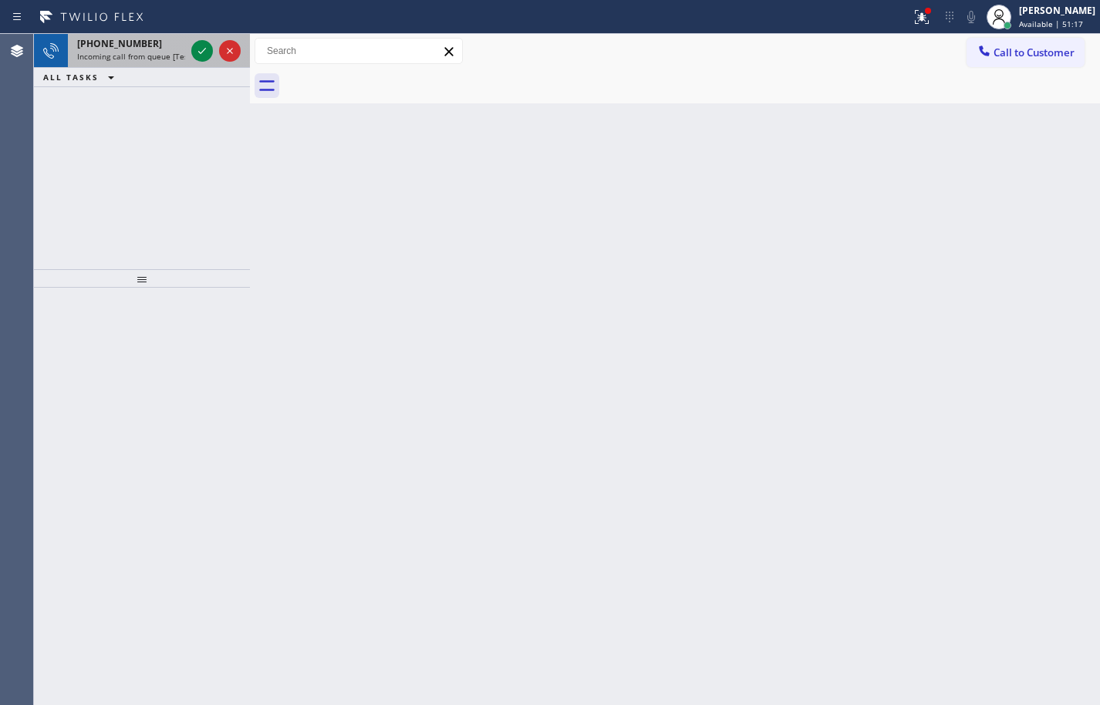
click at [132, 59] on span "Incoming call from queue [Test] All" at bounding box center [141, 56] width 128 height 11
click at [164, 59] on span "Incoming call from queue [Test] All" at bounding box center [141, 56] width 128 height 11
click at [197, 54] on icon at bounding box center [202, 51] width 19 height 19
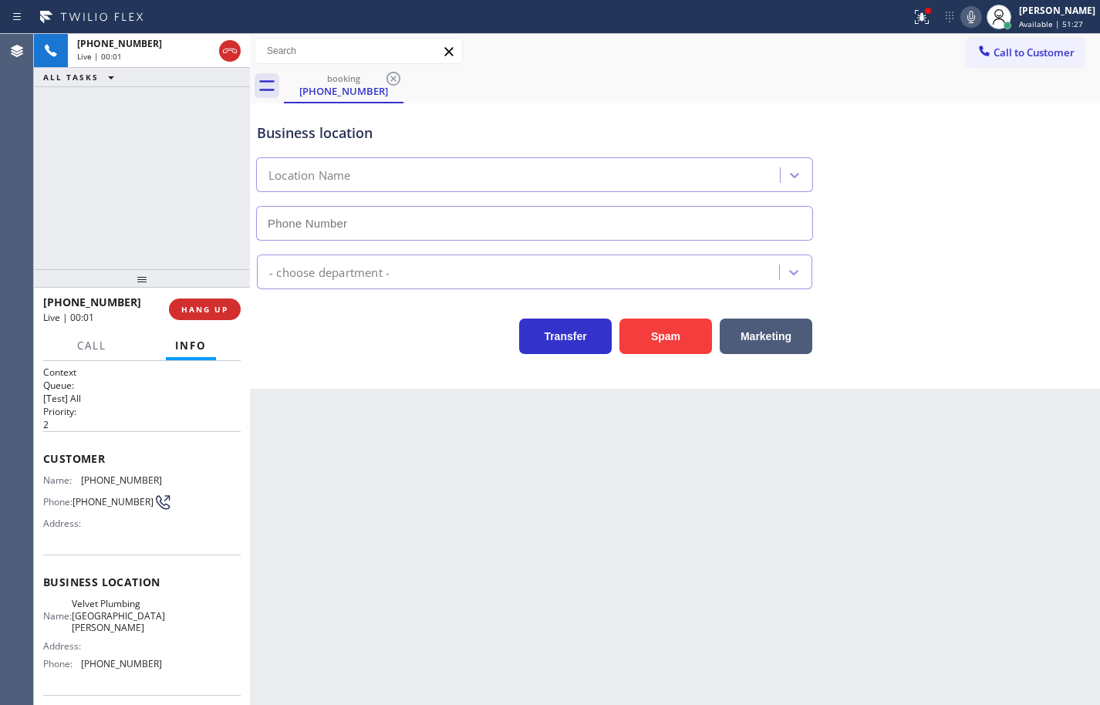
type input "(408) 549-2416"
click at [685, 335] on button "Spam" at bounding box center [665, 335] width 93 height 35
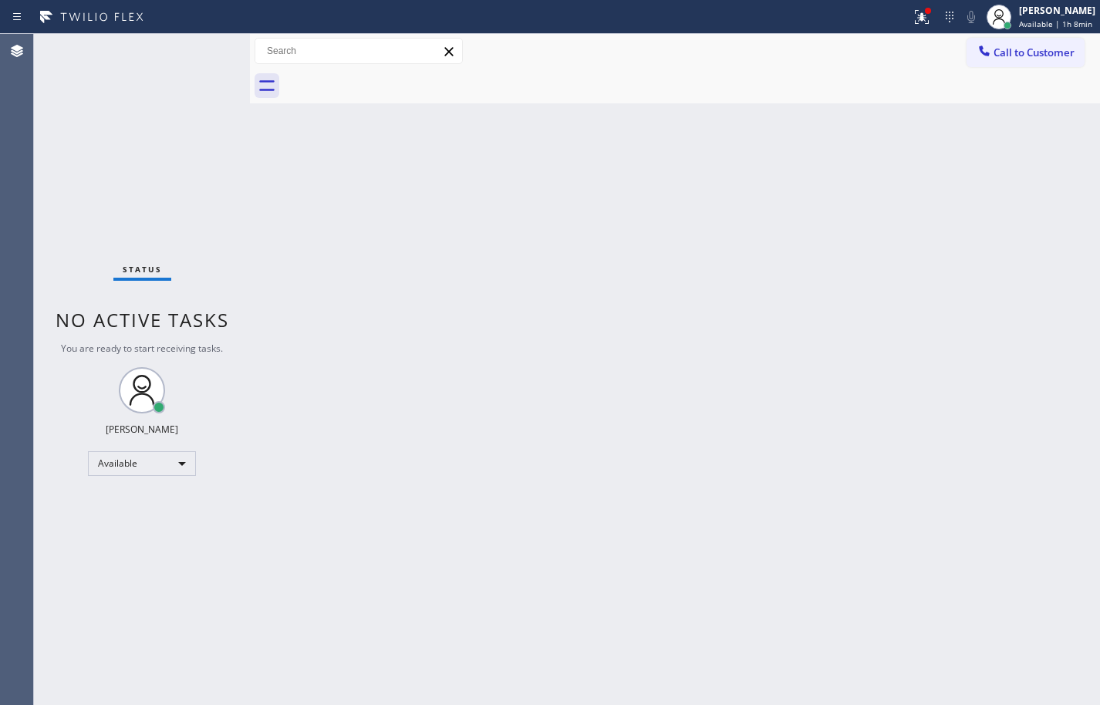
click at [1048, 411] on div "Back to Dashboard Change Sender ID Customers Technicians Select a contact Outbo…" at bounding box center [675, 369] width 850 height 671
click at [1095, 21] on div "Sean Louis Atanoza Available | 1h 14min" at bounding box center [1057, 16] width 86 height 27
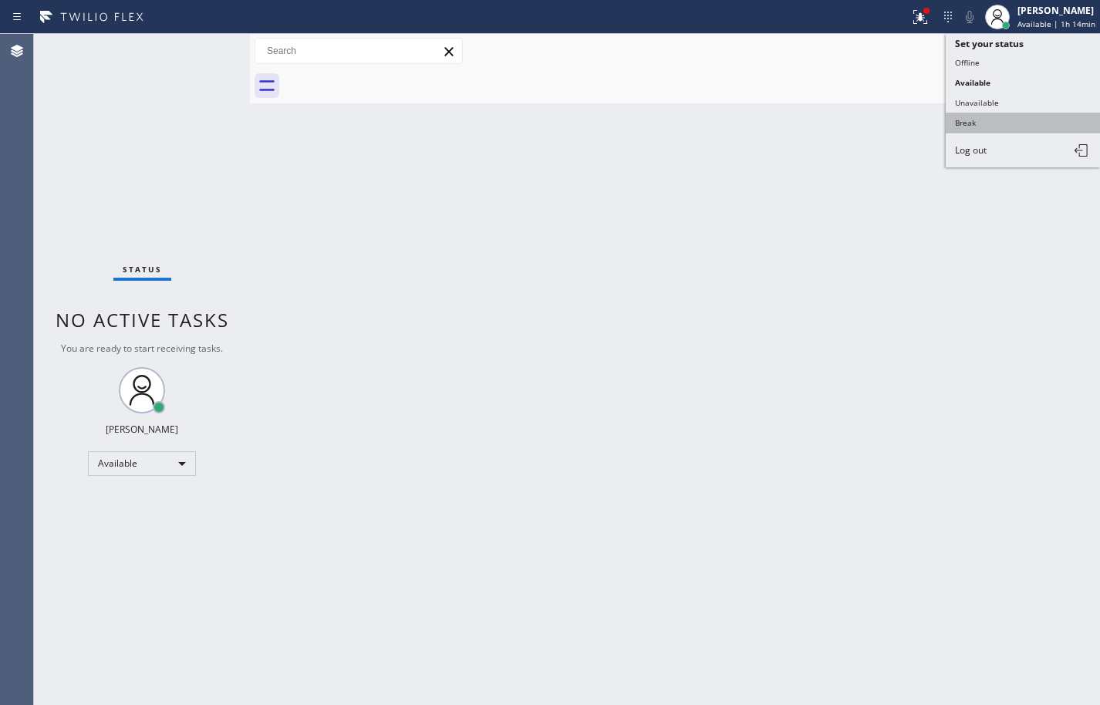
click at [1009, 122] on button "Break" at bounding box center [1022, 123] width 154 height 20
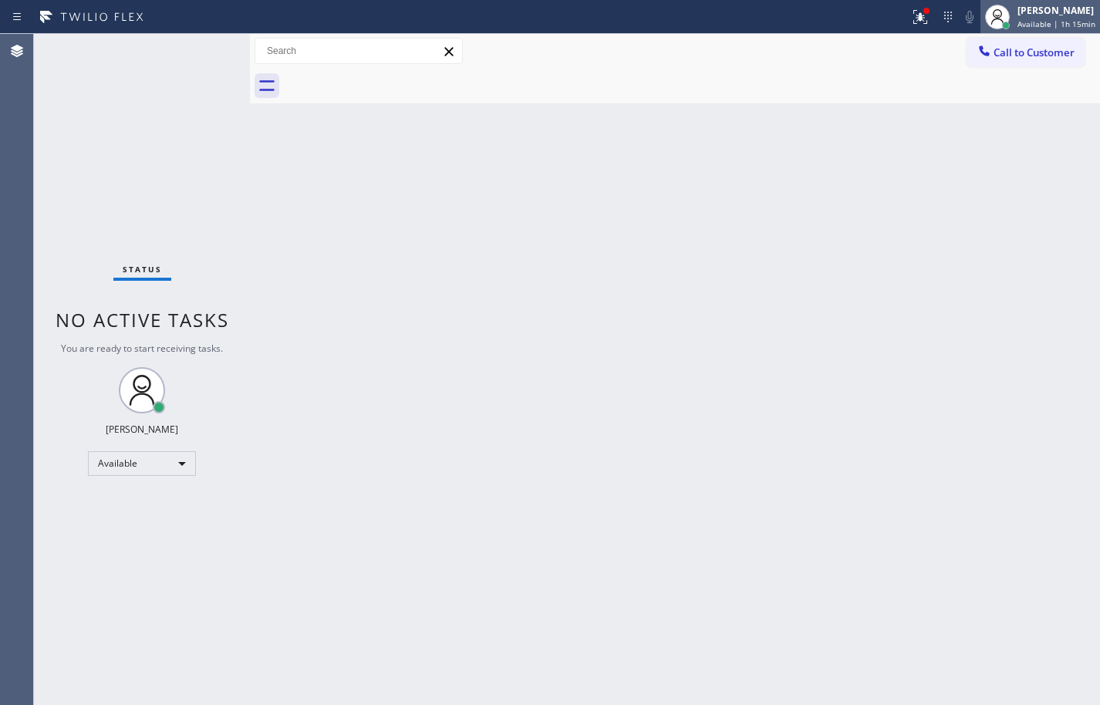
click at [1064, 16] on div "[PERSON_NAME]" at bounding box center [1056, 10] width 78 height 13
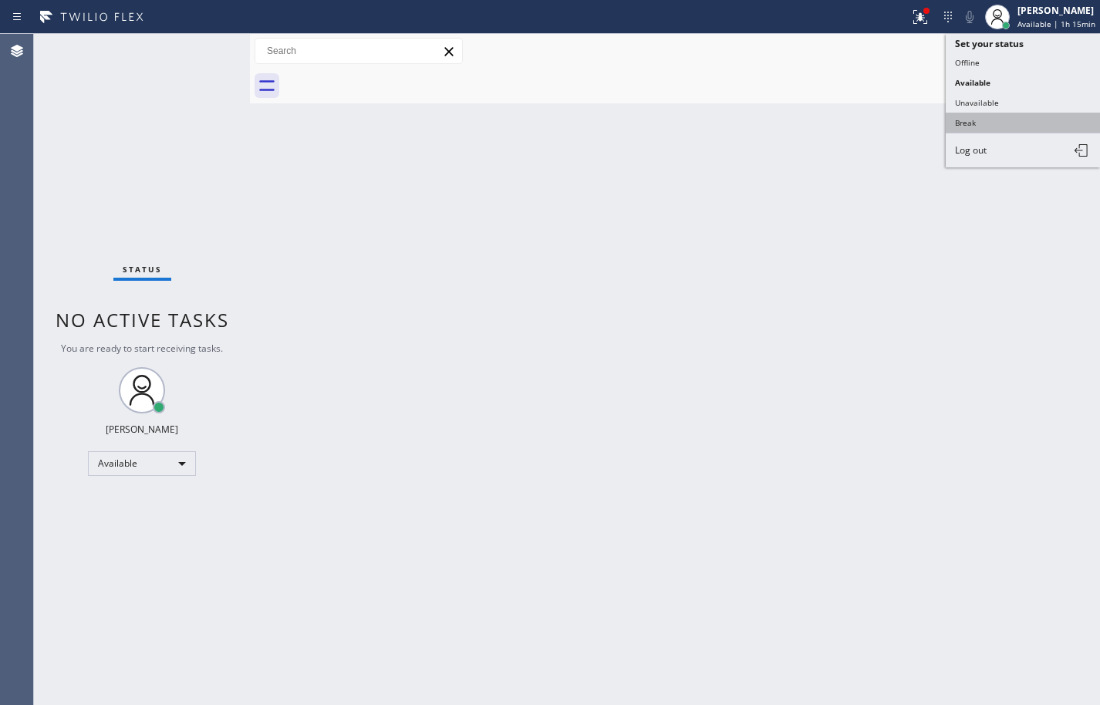
click at [1016, 122] on button "Break" at bounding box center [1022, 123] width 154 height 20
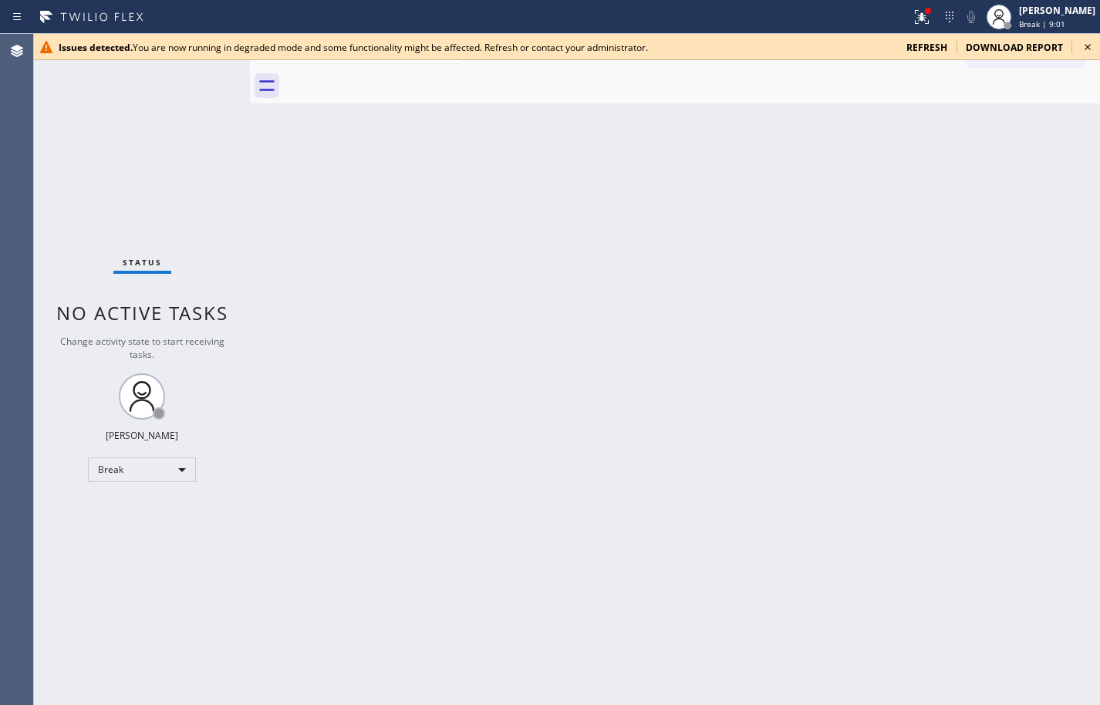
drag, startPoint x: 107, startPoint y: 150, endPoint x: 227, endPoint y: 130, distance: 121.8
click at [107, 150] on div "Status No active tasks Change activity state to start receiving tasks. Sean Lou…" at bounding box center [142, 369] width 216 height 671
click at [939, 44] on span "refresh" at bounding box center [926, 47] width 41 height 13
drag, startPoint x: 1059, startPoint y: 115, endPoint x: 1036, endPoint y: 123, distance: 23.9
click at [1059, 115] on div "Back to Dashboard Change Sender ID Customers Technicians Select a contact Outbo…" at bounding box center [675, 369] width 850 height 671
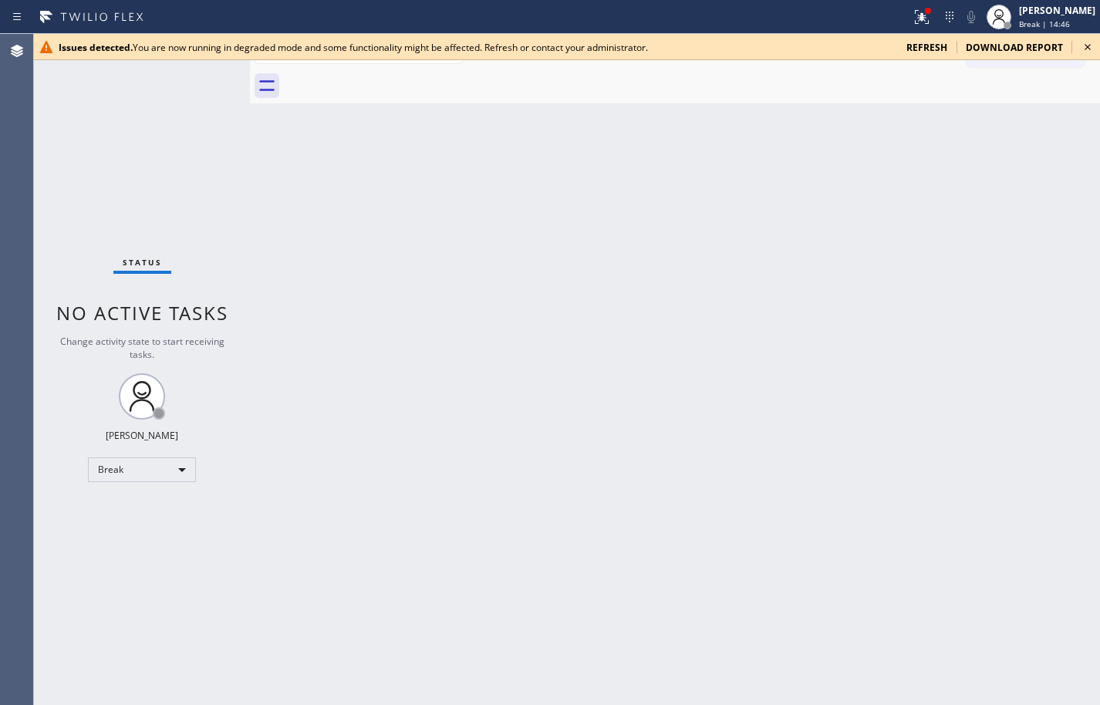
click at [1053, 124] on div "Back to Dashboard Change Sender ID Customers Technicians Select a contact Outbo…" at bounding box center [675, 369] width 850 height 671
click at [942, 44] on span "refresh" at bounding box center [926, 47] width 41 height 13
click at [1026, 26] on span "Break | 15:18" at bounding box center [1044, 24] width 51 height 11
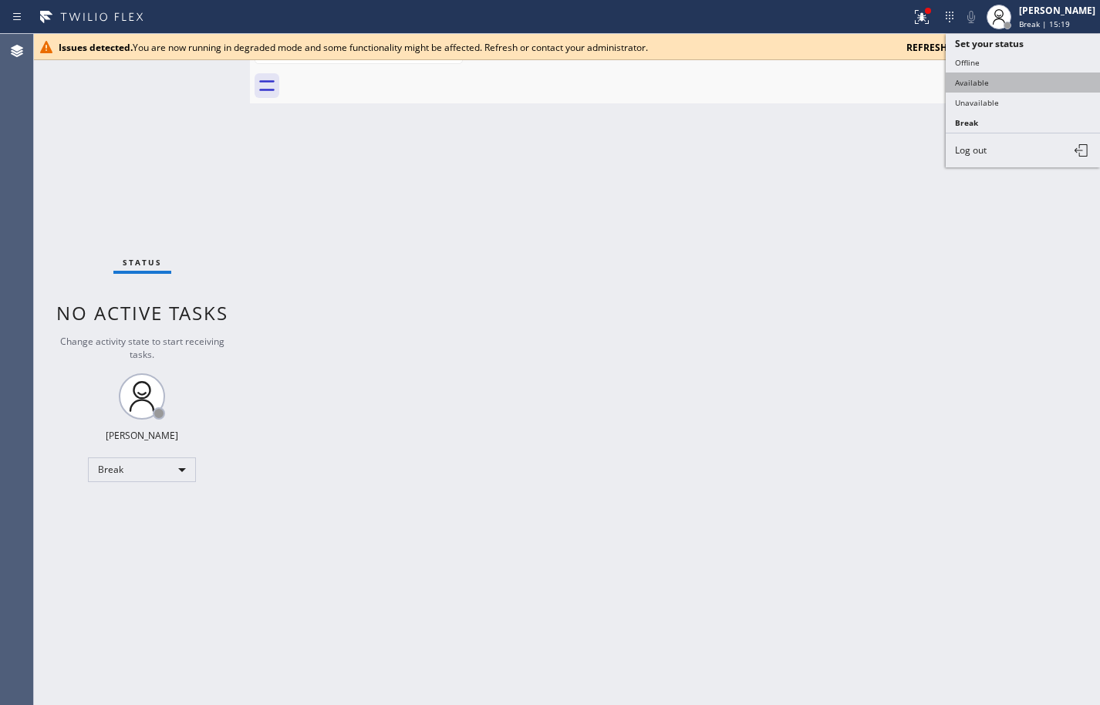
click at [1005, 81] on button "Available" at bounding box center [1022, 82] width 154 height 20
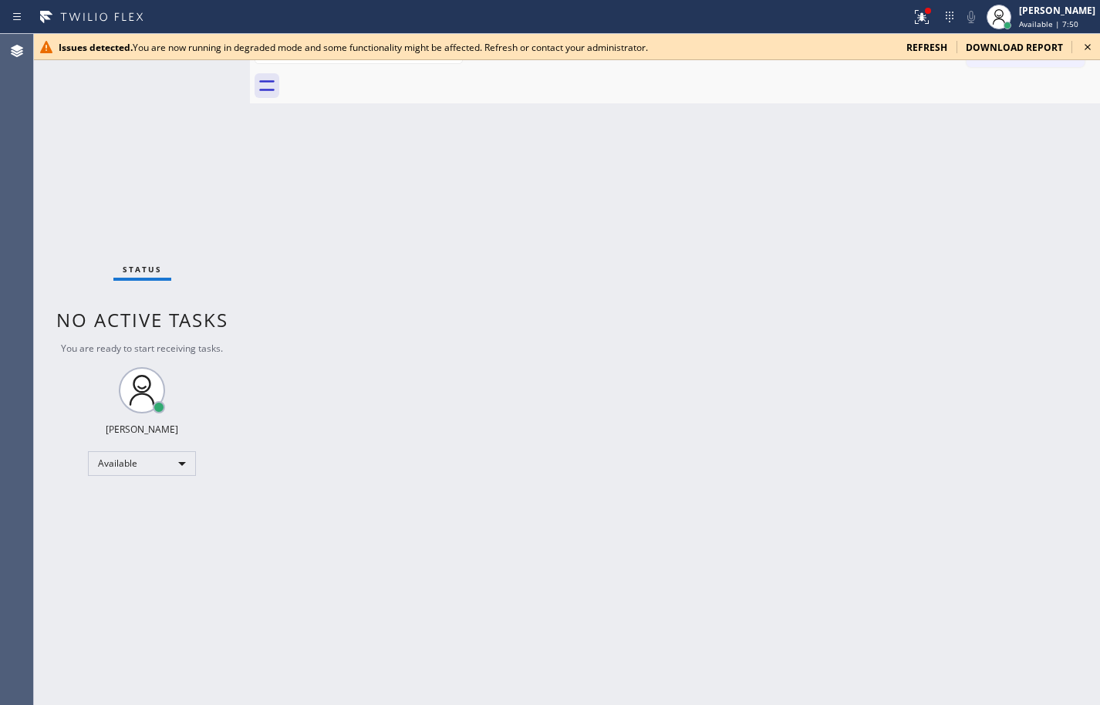
click at [1049, 160] on div "Back to Dashboard Change Sender ID Customers Technicians Select a contact Outbo…" at bounding box center [675, 369] width 850 height 671
click at [924, 53] on span "refresh" at bounding box center [926, 47] width 41 height 13
click at [76, 123] on div "Status No active tasks You are ready to start receiving tasks. [PERSON_NAME] Av…" at bounding box center [142, 369] width 216 height 671
click at [942, 47] on span "refresh" at bounding box center [926, 47] width 41 height 13
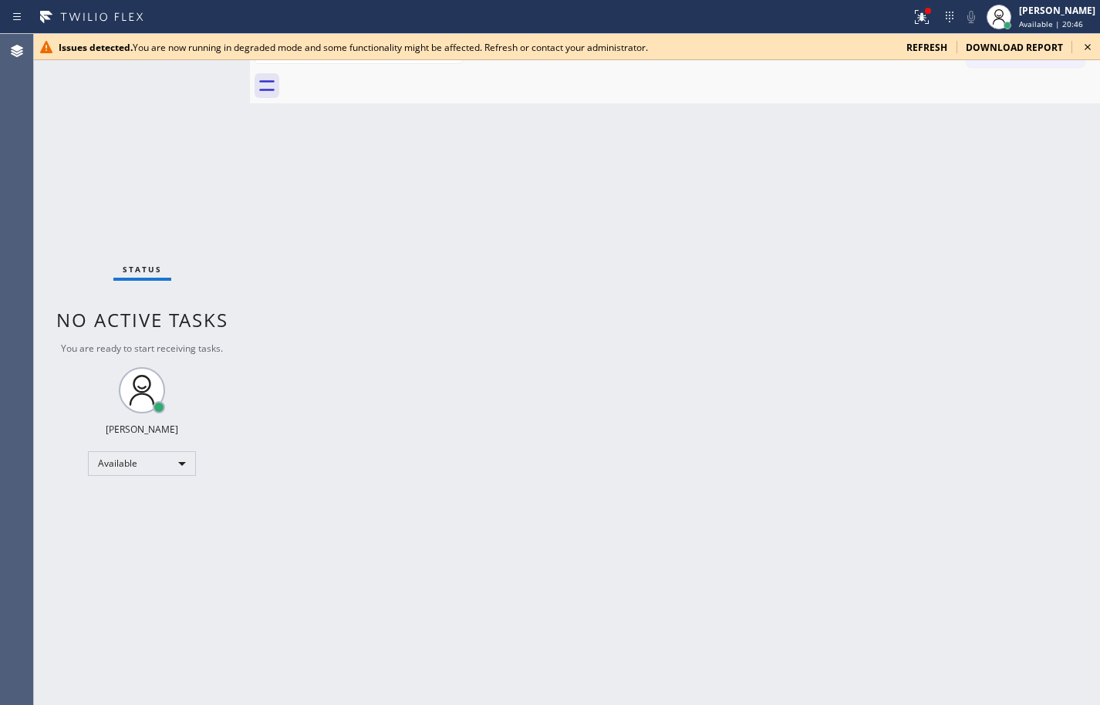
click at [947, 48] on span "refresh" at bounding box center [926, 47] width 41 height 13
click at [1045, 194] on div "Back to Dashboard Change Sender ID Customers Technicians Select a contact Outbo…" at bounding box center [675, 369] width 850 height 671
click at [942, 47] on span "refresh" at bounding box center [926, 47] width 41 height 13
click at [945, 44] on span "refresh" at bounding box center [926, 47] width 41 height 13
click at [934, 47] on span "refresh" at bounding box center [926, 47] width 41 height 13
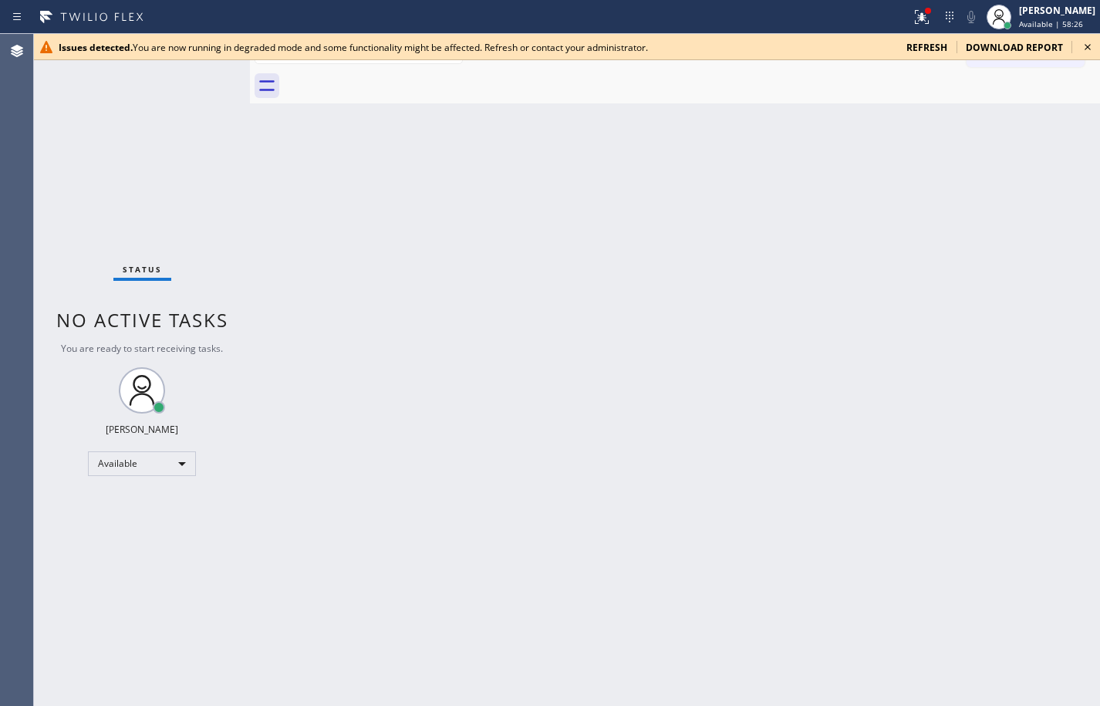
click at [1050, 197] on div "Back to Dashboard Change Sender ID Customers Technicians Select a contact Outbo…" at bounding box center [675, 370] width 850 height 672
click at [178, 164] on div "Status No active tasks You are ready to start receiving tasks. [PERSON_NAME] Av…" at bounding box center [142, 370] width 216 height 672
click at [912, 49] on span "refresh" at bounding box center [926, 47] width 41 height 13
click at [1044, 136] on div "Back to Dashboard Change Sender ID Customers Technicians Select a contact Outbo…" at bounding box center [675, 370] width 850 height 672
click at [1036, 19] on span "Available | 1h 1min" at bounding box center [1055, 24] width 73 height 11
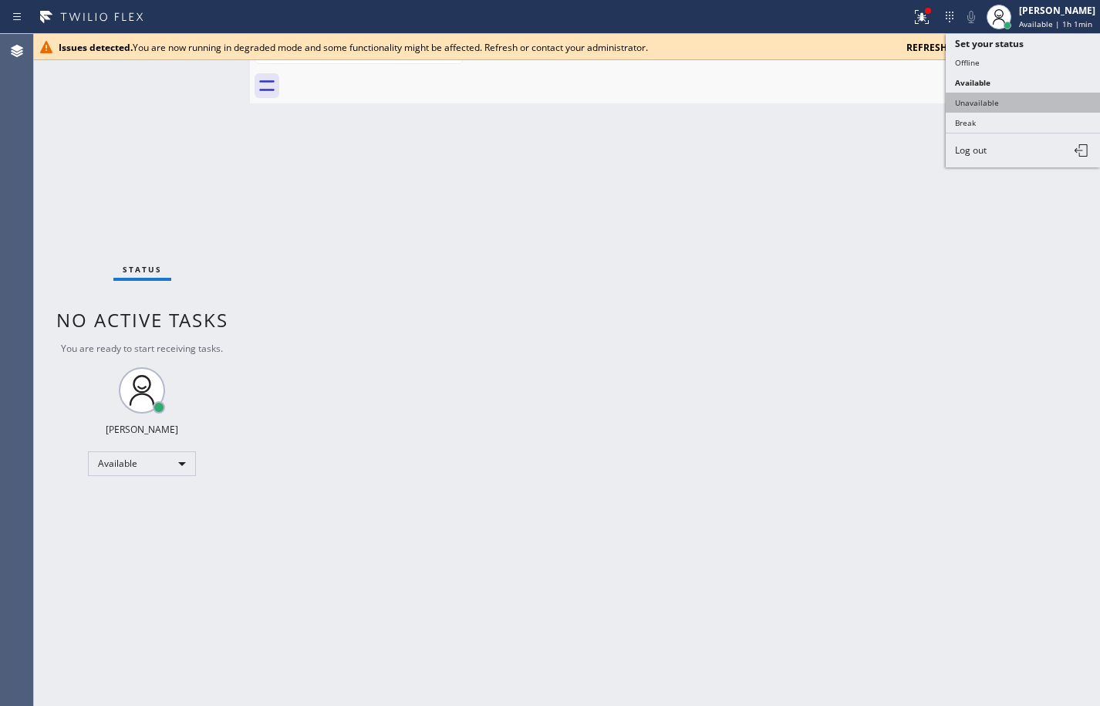
click at [1008, 93] on button "Unavailable" at bounding box center [1022, 103] width 154 height 20
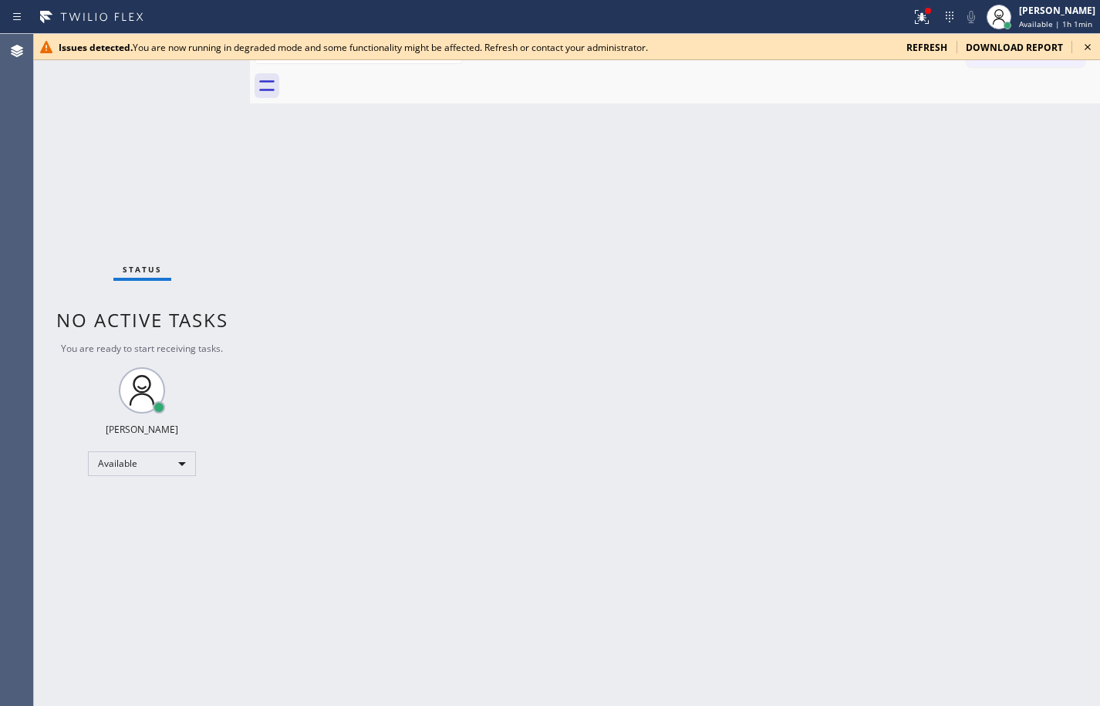
click at [824, 177] on div "Back to Dashboard Change Sender ID Customers Technicians Select a contact Outbo…" at bounding box center [675, 370] width 850 height 672
click at [924, 52] on span "refresh" at bounding box center [926, 47] width 41 height 13
click at [1073, 12] on div "[PERSON_NAME]" at bounding box center [1057, 10] width 76 height 13
click at [834, 134] on div "Back to Dashboard Change Sender ID Customers Technicians Select a contact Outbo…" at bounding box center [675, 370] width 850 height 672
click at [1047, 107] on div "Back to Dashboard Change Sender ID Customers Technicians Select a contact Outbo…" at bounding box center [675, 370] width 850 height 672
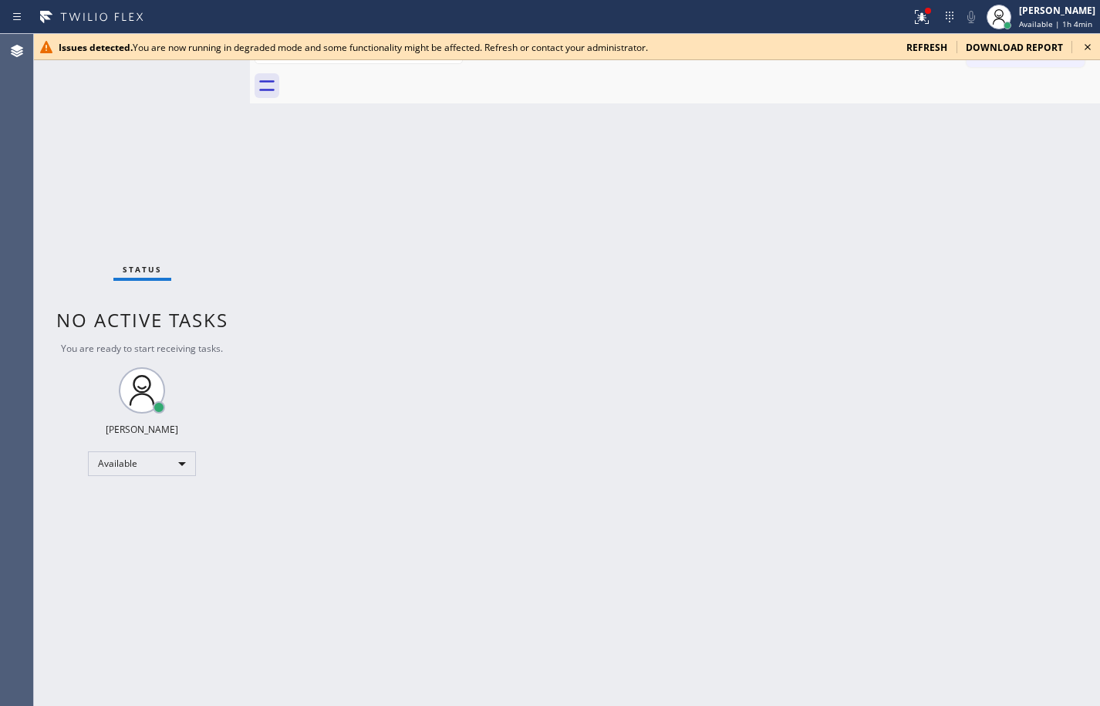
click at [946, 48] on span "refresh" at bounding box center [926, 47] width 41 height 13
click at [1044, 394] on div "Back to Dashboard Change Sender ID Customers Technicians Select a contact Outbo…" at bounding box center [675, 370] width 850 height 672
click at [937, 45] on span "refresh" at bounding box center [926, 47] width 41 height 13
click at [1067, 190] on div "Back to Dashboard Change Sender ID Customers Technicians Select a contact Outbo…" at bounding box center [675, 370] width 850 height 672
click at [928, 45] on span "refresh" at bounding box center [926, 47] width 41 height 13
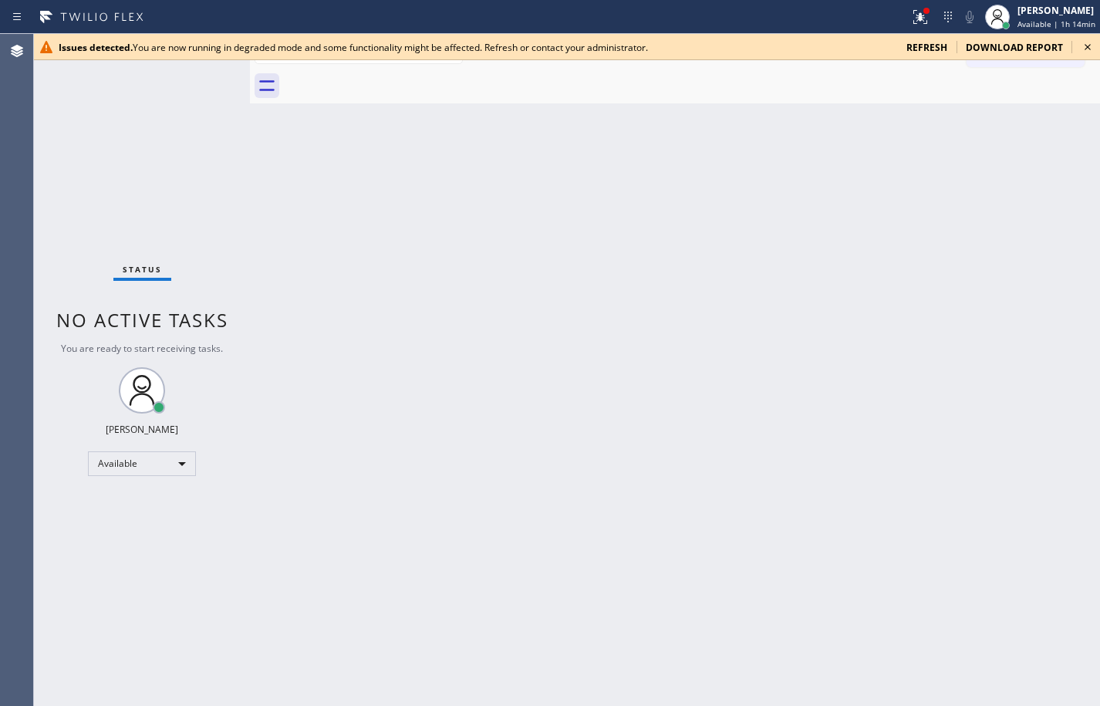
click at [156, 528] on div "Status No active tasks You are ready to start receiving tasks. [PERSON_NAME] Av…" at bounding box center [142, 370] width 216 height 672
click at [947, 52] on span "refresh" at bounding box center [926, 47] width 41 height 13
click at [1049, 203] on div "Back to Dashboard Change Sender ID Customers Technicians Select a contact Outbo…" at bounding box center [675, 370] width 850 height 672
click at [934, 49] on span "refresh" at bounding box center [926, 47] width 41 height 13
click at [1070, 162] on div "Back to Dashboard Change Sender ID Customers Technicians Select a contact Outbo…" at bounding box center [675, 370] width 850 height 672
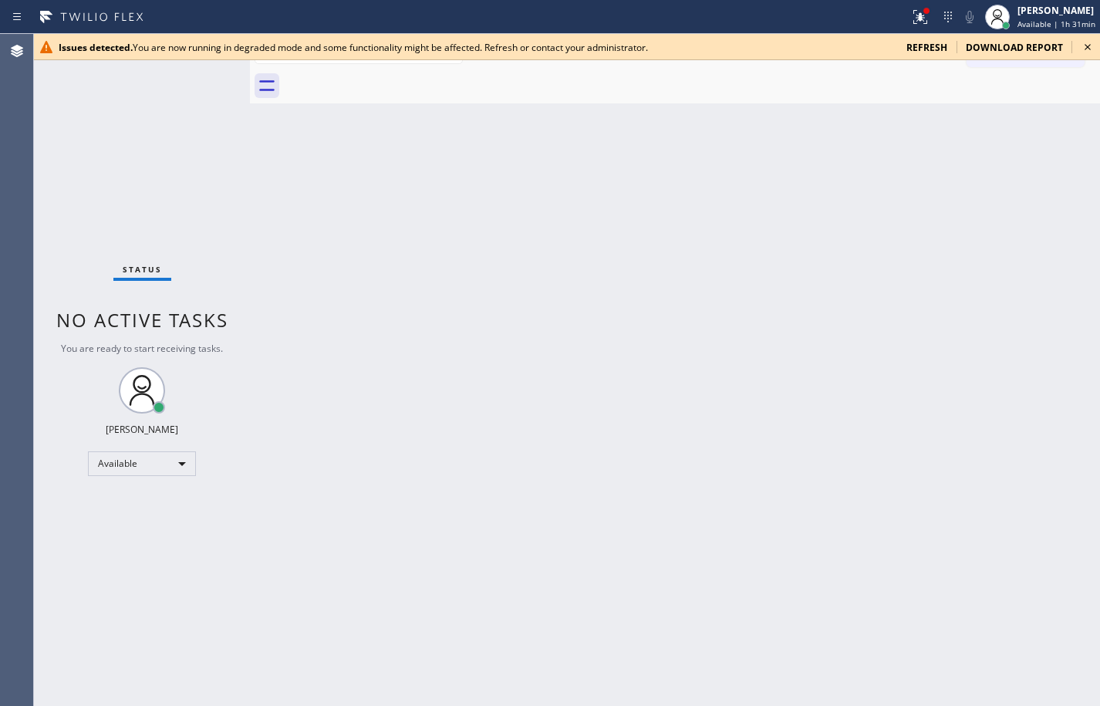
click at [936, 56] on div "Issues detected. You are now running in degraded mode and some functionality mi…" at bounding box center [567, 47] width 1066 height 26
click at [942, 42] on span "refresh" at bounding box center [926, 47] width 41 height 13
click at [935, 52] on span "refresh" at bounding box center [926, 47] width 41 height 13
click at [802, 61] on div "Call to Customer Outbound call Location Search location Your caller id phone nu…" at bounding box center [675, 51] width 850 height 27
click at [1091, 152] on div "Back to Dashboard Change Sender ID Customers Technicians Select a contact Outbo…" at bounding box center [675, 370] width 850 height 672
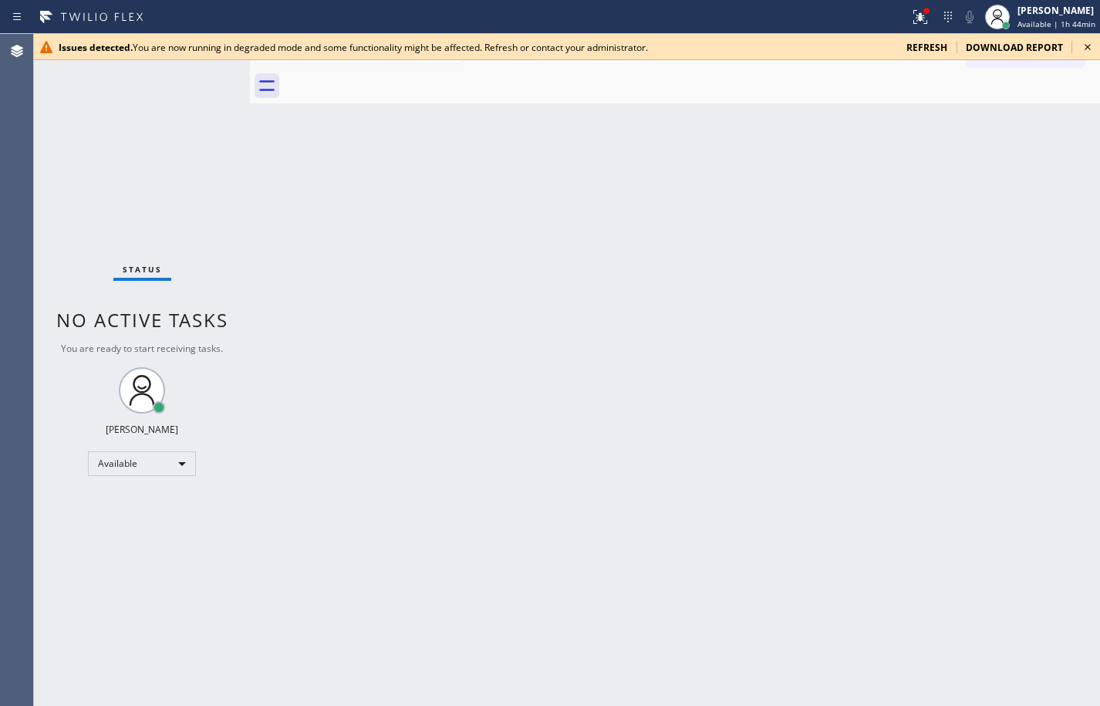
click at [938, 47] on span "refresh" at bounding box center [926, 47] width 41 height 13
click at [112, 94] on div "Status No active tasks You are ready to start receiving tasks. [PERSON_NAME] Av…" at bounding box center [142, 370] width 216 height 672
click at [931, 55] on div "Issues detected. You are now running in degraded mode and some functionality mi…" at bounding box center [567, 47] width 1066 height 26
click at [935, 45] on span "refresh" at bounding box center [926, 47] width 41 height 13
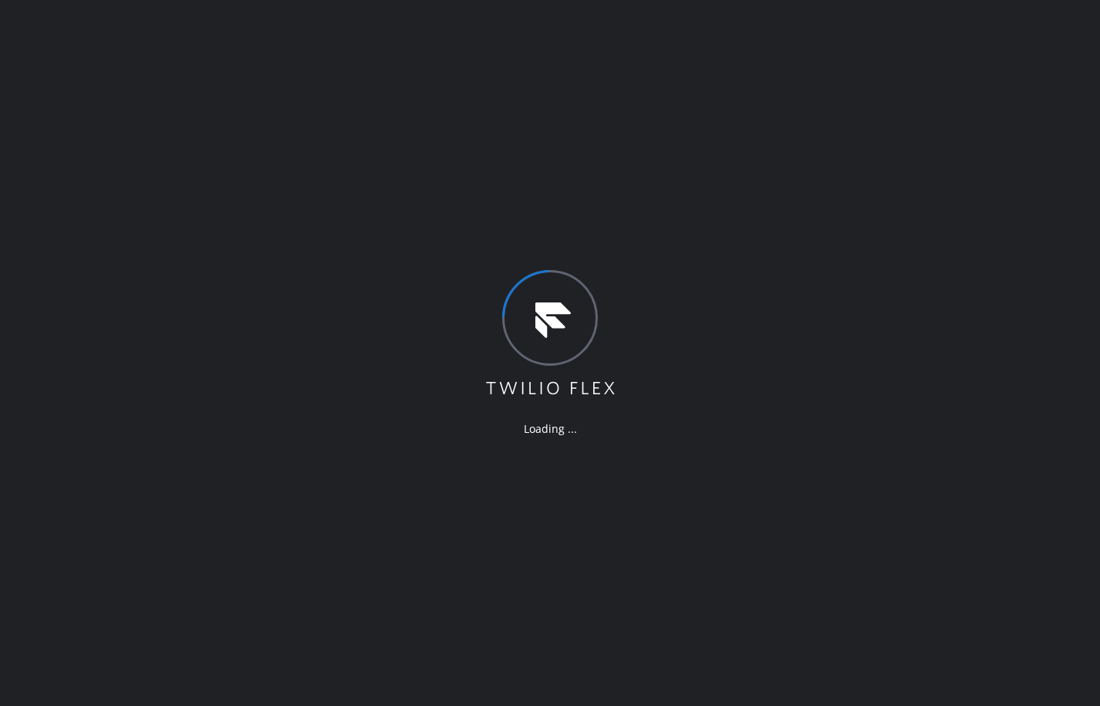
click at [130, 179] on div "Loading ..." at bounding box center [550, 353] width 1100 height 706
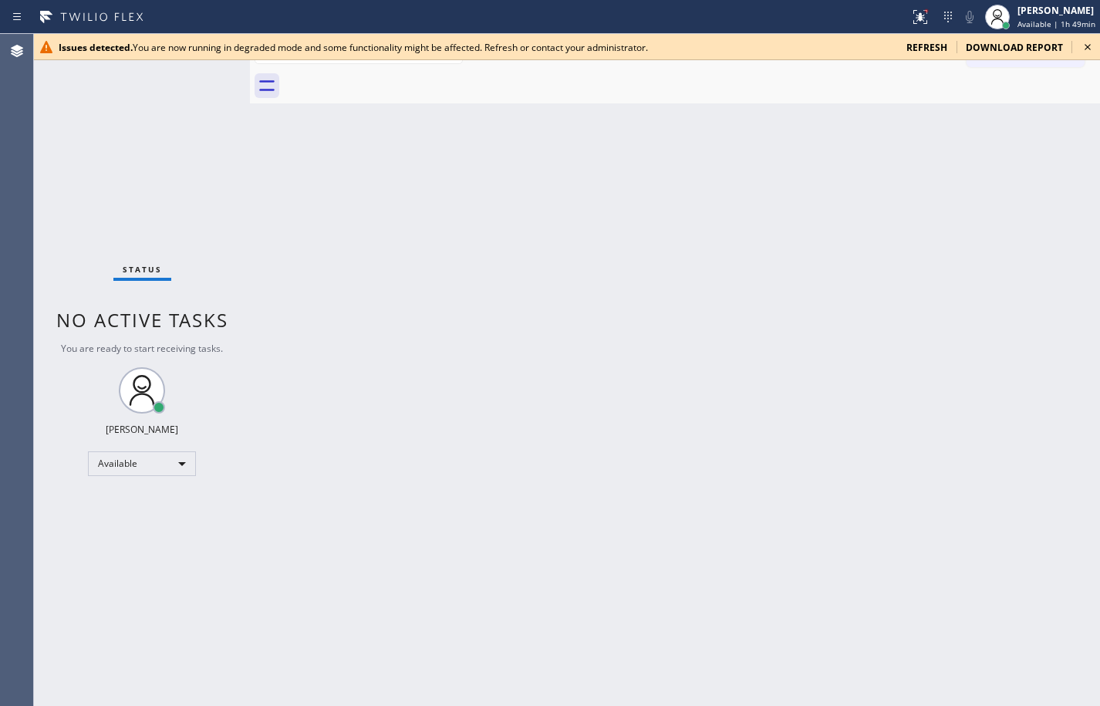
click at [937, 34] on div "Issues detected. You are now running in degraded mode and some functionality mi…" at bounding box center [567, 47] width 1066 height 26
click at [932, 49] on span "refresh" at bounding box center [926, 47] width 41 height 13
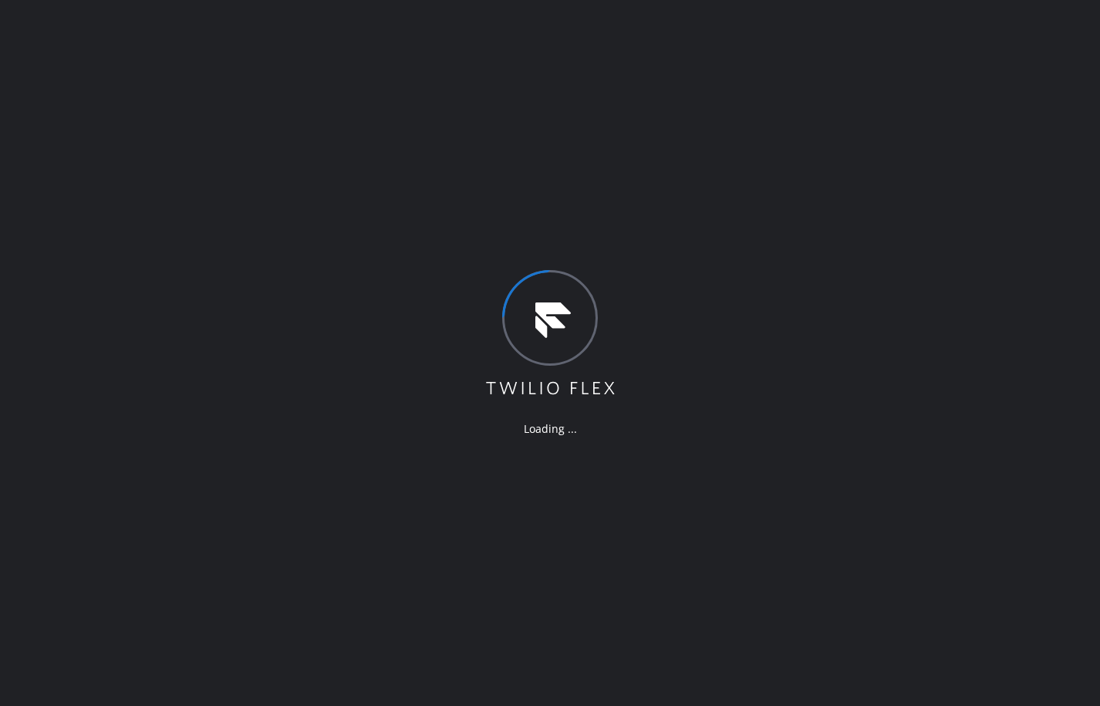
click at [110, 292] on div "Loading ..." at bounding box center [550, 353] width 1100 height 706
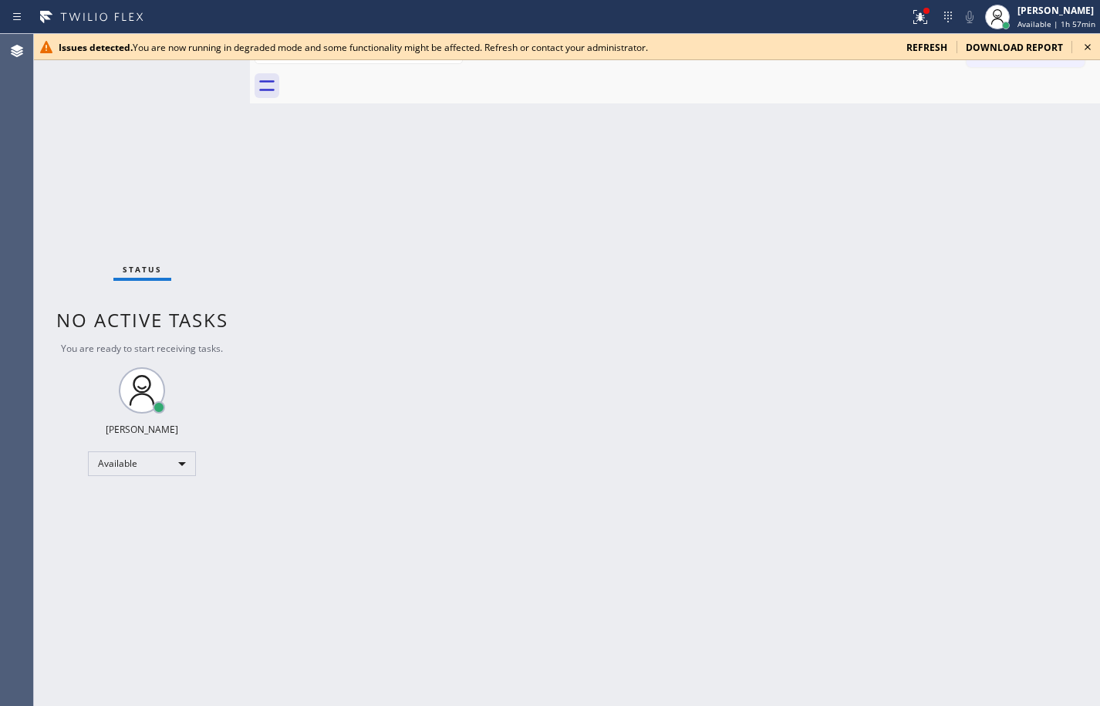
drag, startPoint x: 1082, startPoint y: 115, endPoint x: 1015, endPoint y: 71, distance: 80.2
click at [1082, 114] on div "Back to Dashboard Change Sender ID Customers Technicians Select a contact Outbo…" at bounding box center [675, 370] width 850 height 672
click at [939, 50] on span "refresh" at bounding box center [926, 47] width 41 height 13
click at [1064, 209] on div "Back to Dashboard Change Sender ID Customers Technicians Select a contact Outbo…" at bounding box center [675, 370] width 850 height 672
click at [932, 50] on span "refresh" at bounding box center [926, 47] width 41 height 13
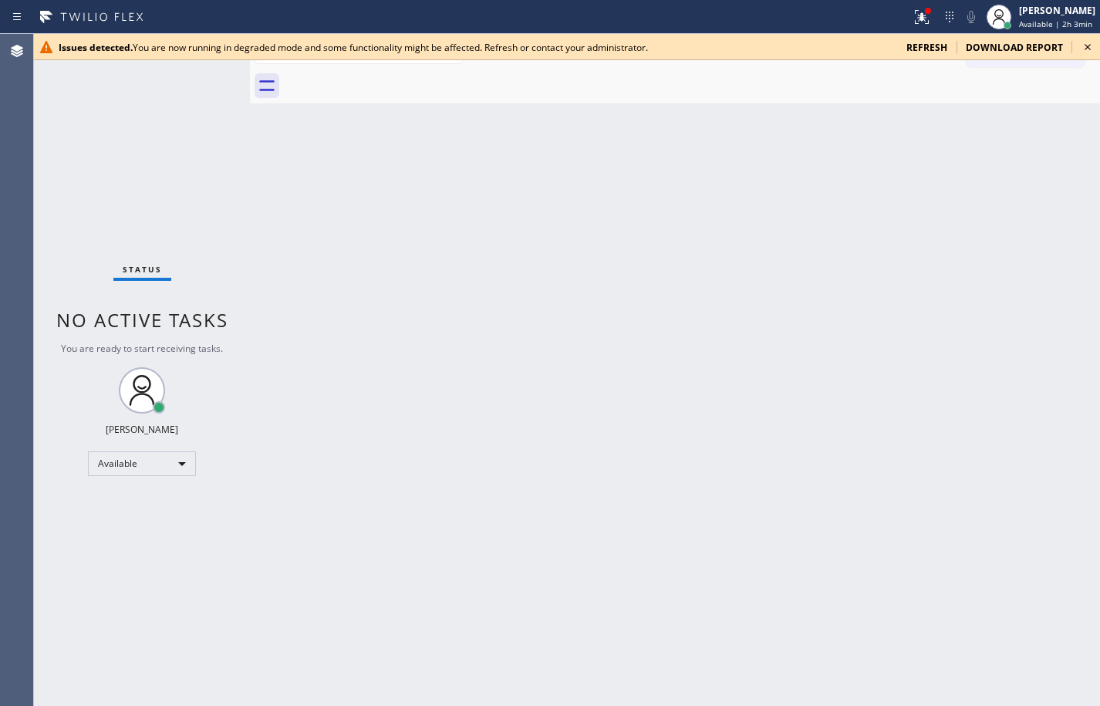
click at [1040, 207] on div "Back to Dashboard Change Sender ID Customers Technicians Select a contact Outbo…" at bounding box center [675, 370] width 850 height 672
